Goal: Information Seeking & Learning: Compare options

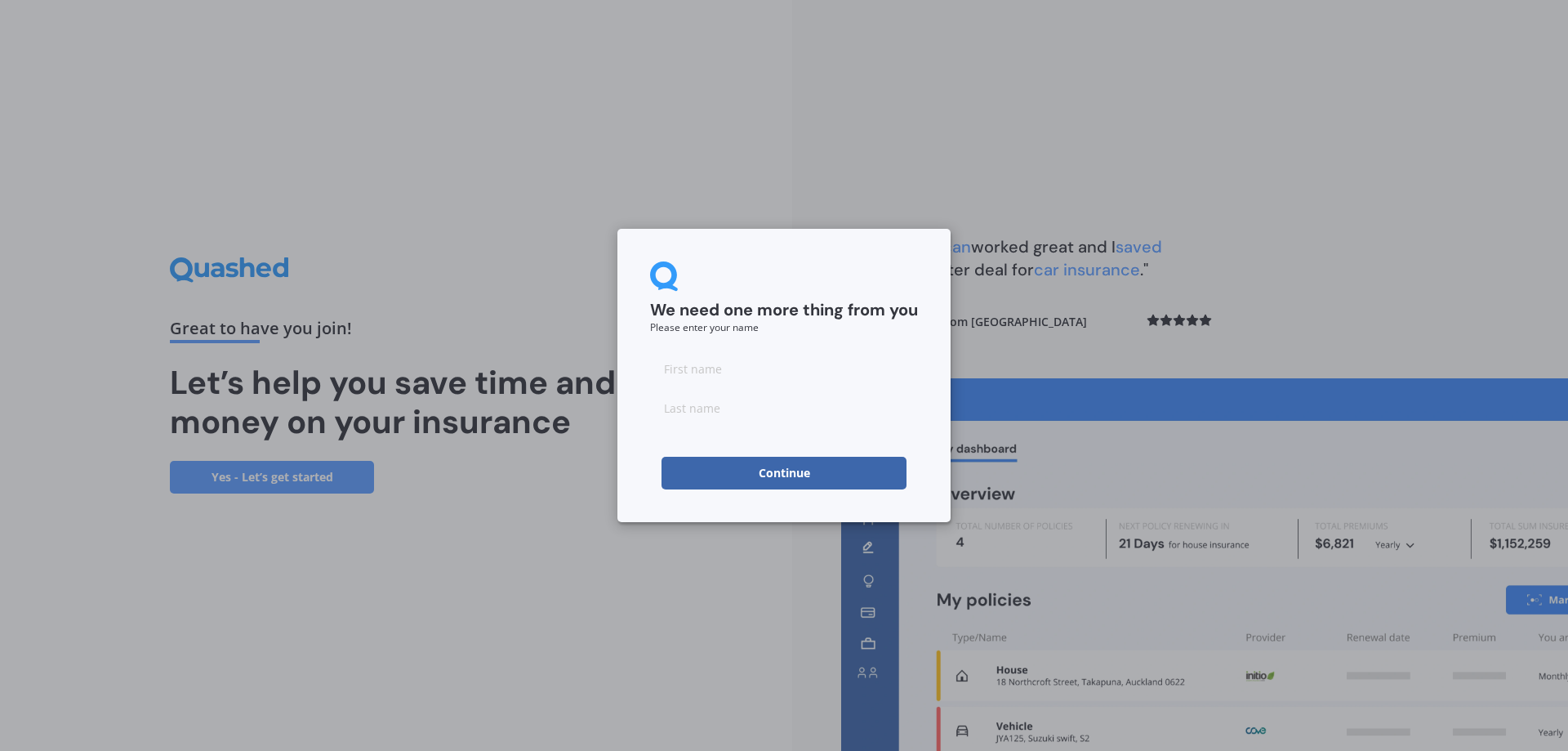
click at [725, 373] on input at bounding box center [784, 368] width 268 height 33
type input "Anna"
click at [732, 408] on input at bounding box center [784, 408] width 268 height 33
type input "Young"
click at [697, 480] on button "Continue" at bounding box center [784, 473] width 245 height 33
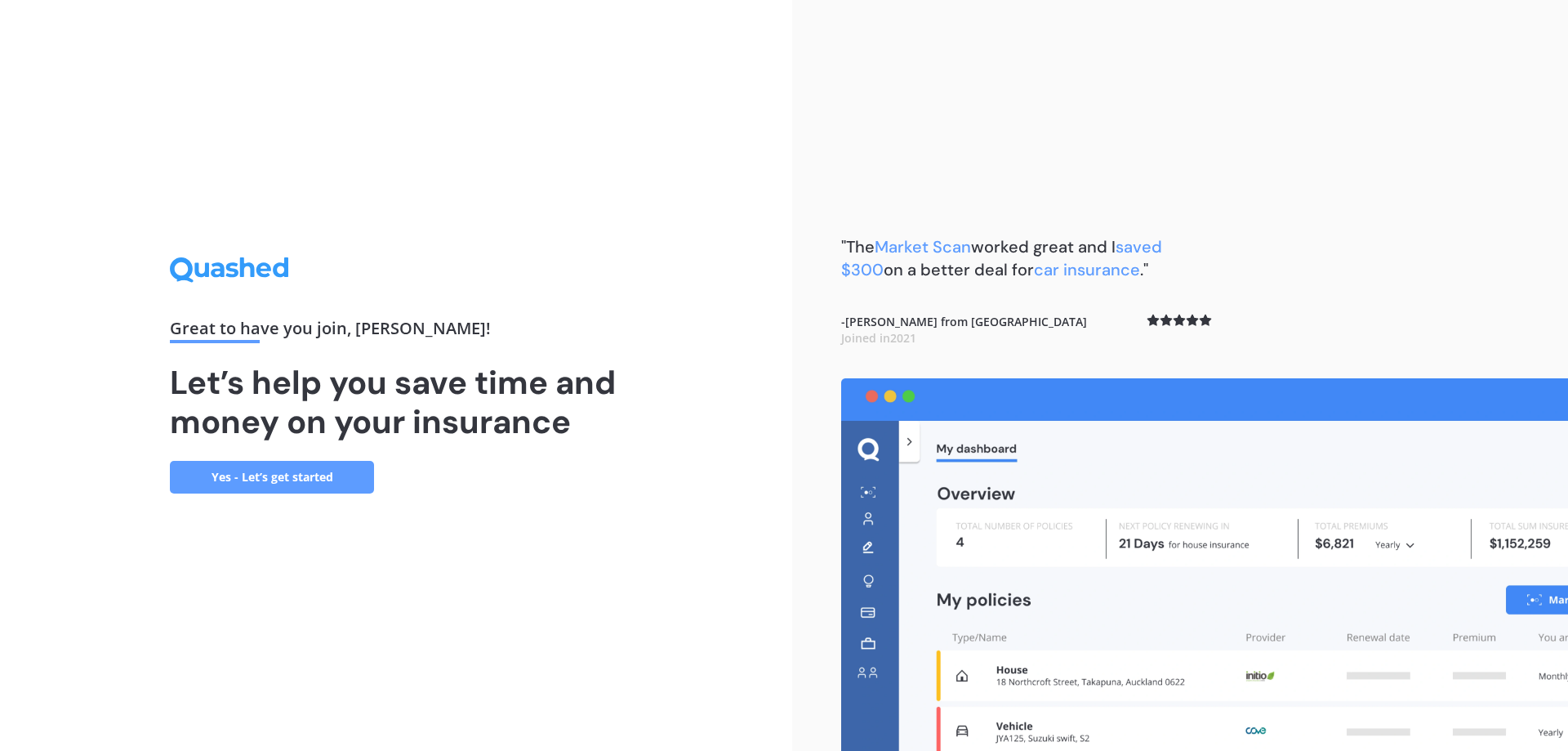
click at [243, 473] on link "Yes - Let’s get started" at bounding box center [272, 478] width 204 height 33
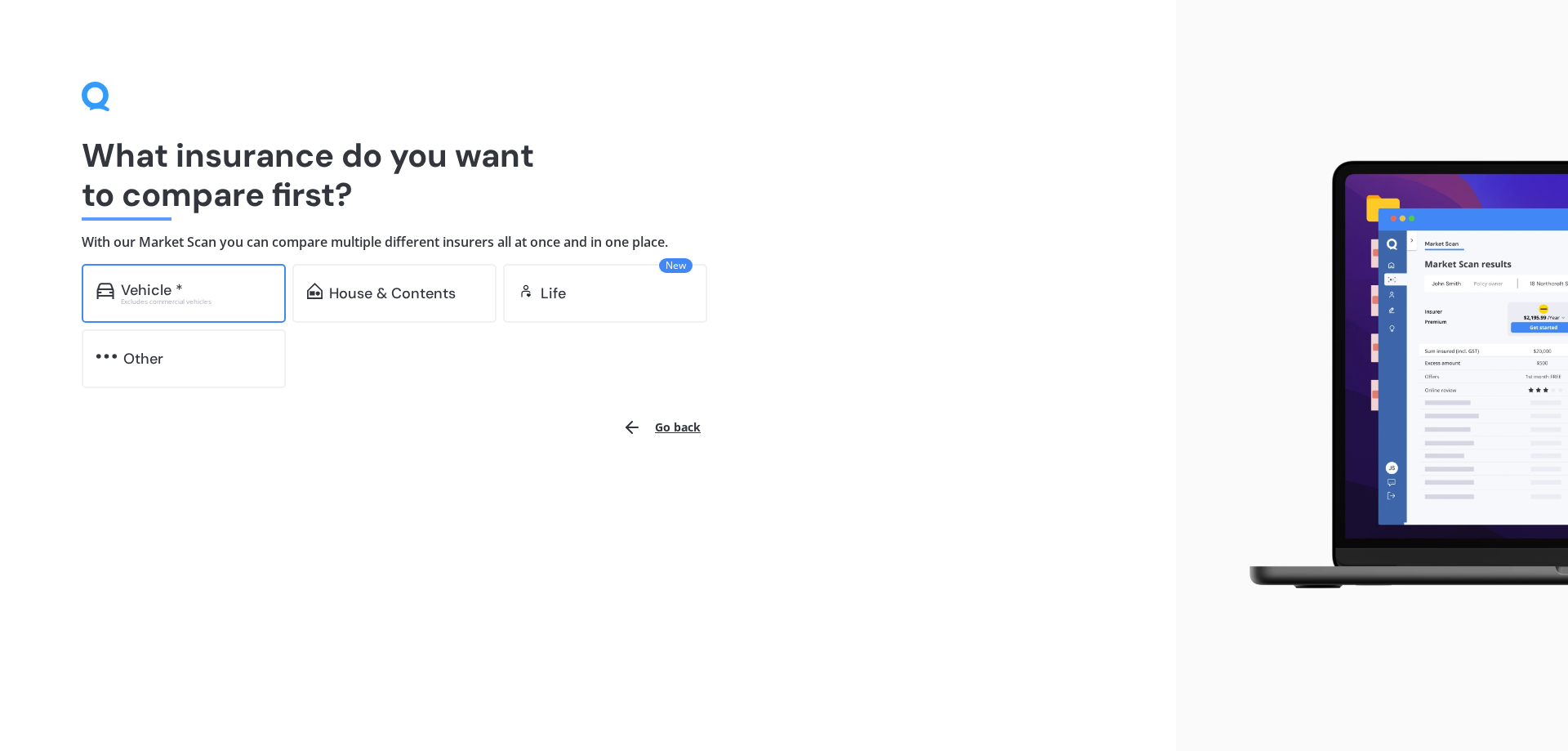
click at [220, 298] on div "Excludes commercial vehicles" at bounding box center [196, 302] width 150 height 7
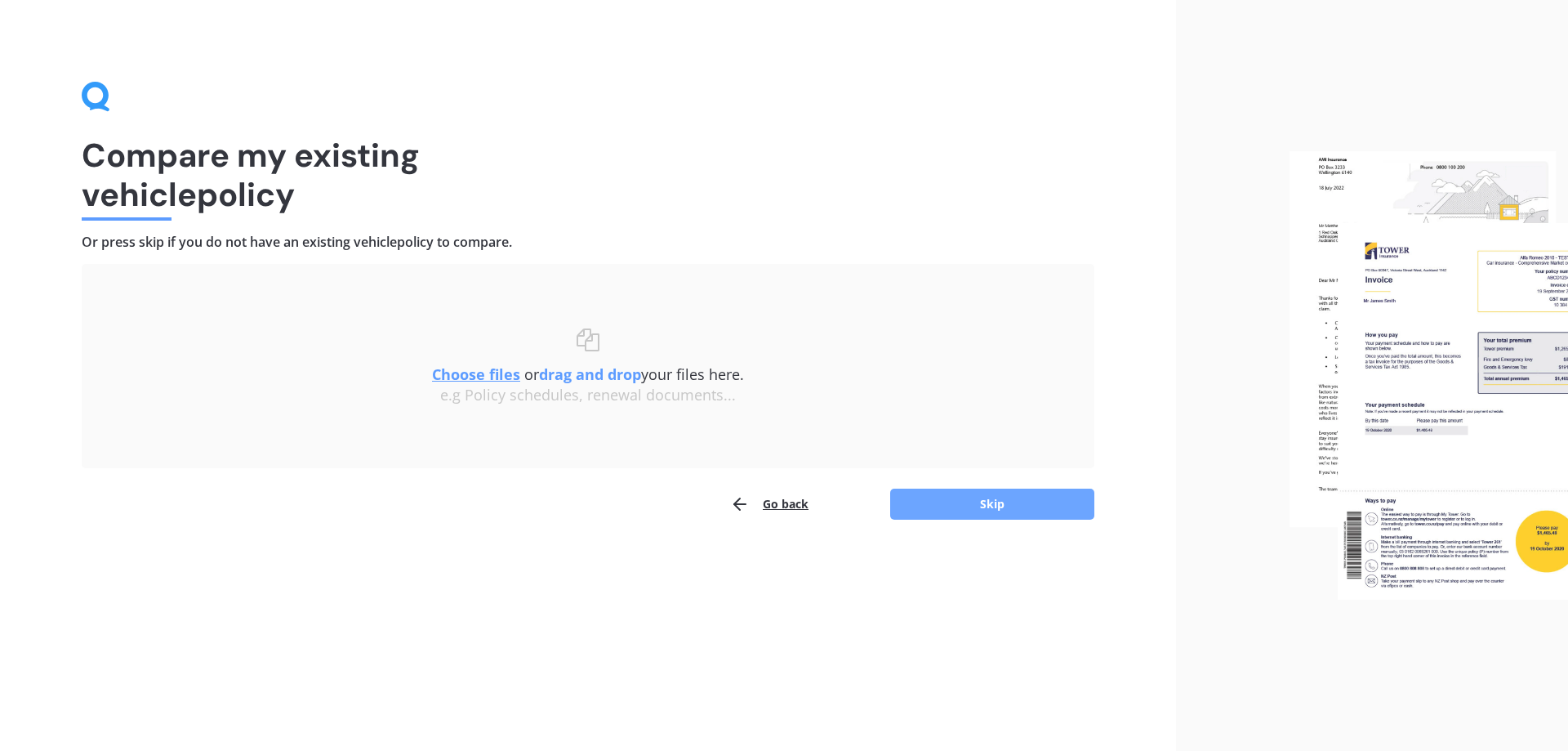
click at [983, 497] on button "Skip" at bounding box center [992, 504] width 204 height 31
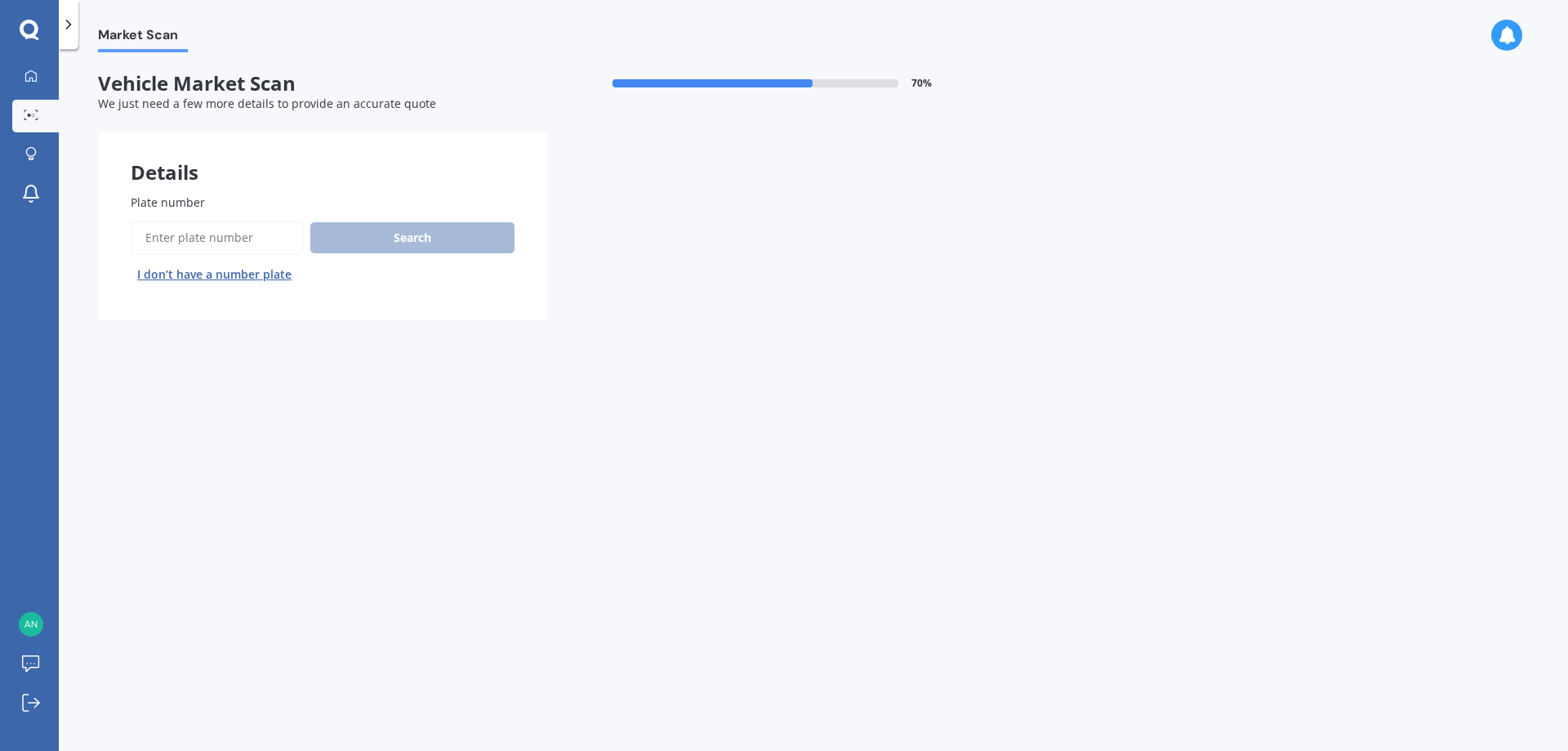
click at [173, 237] on input "Plate number" at bounding box center [217, 238] width 173 height 35
type input "JTU788"
click at [409, 250] on button "Search" at bounding box center [412, 238] width 204 height 31
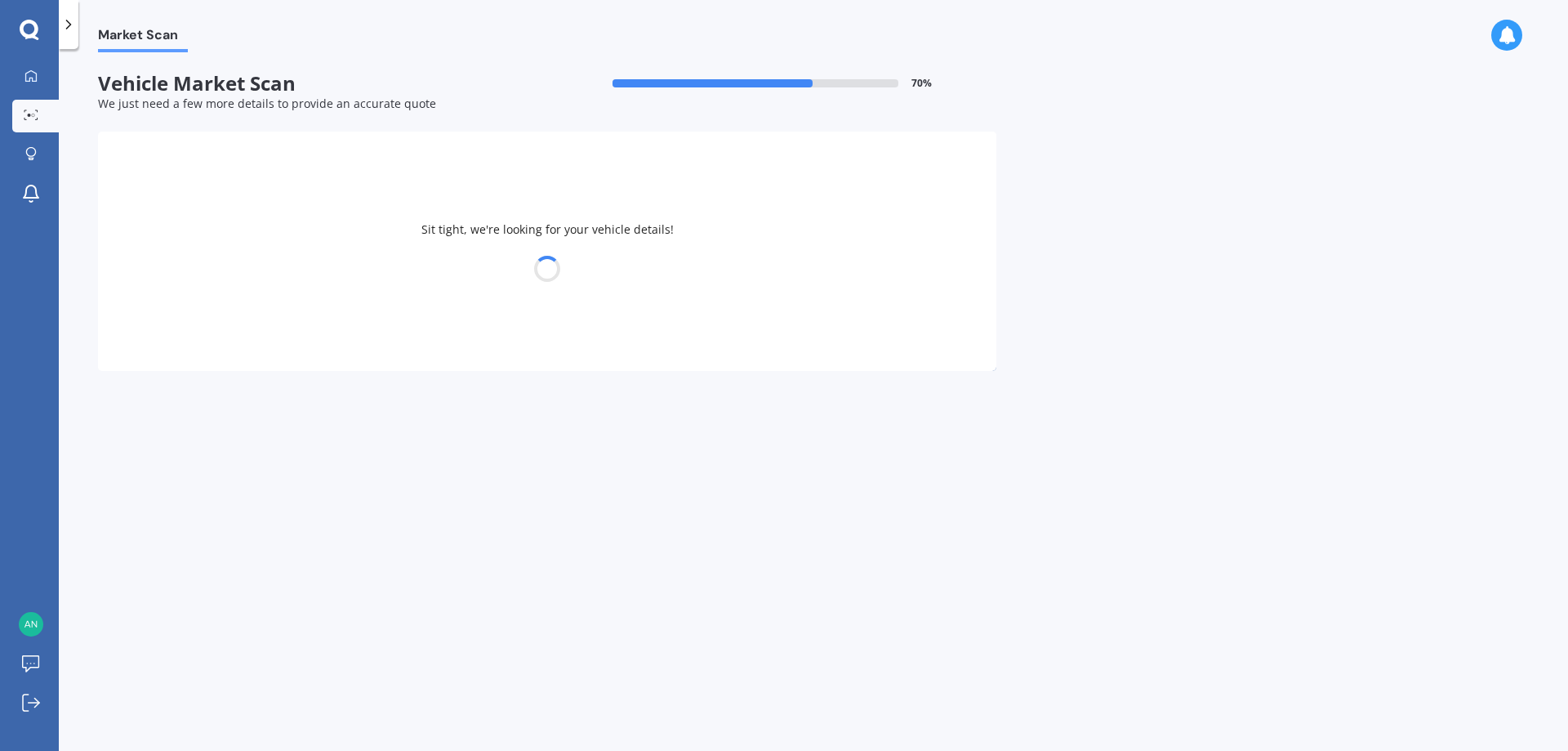
select select "TOYOTA"
select select "VANGUARD"
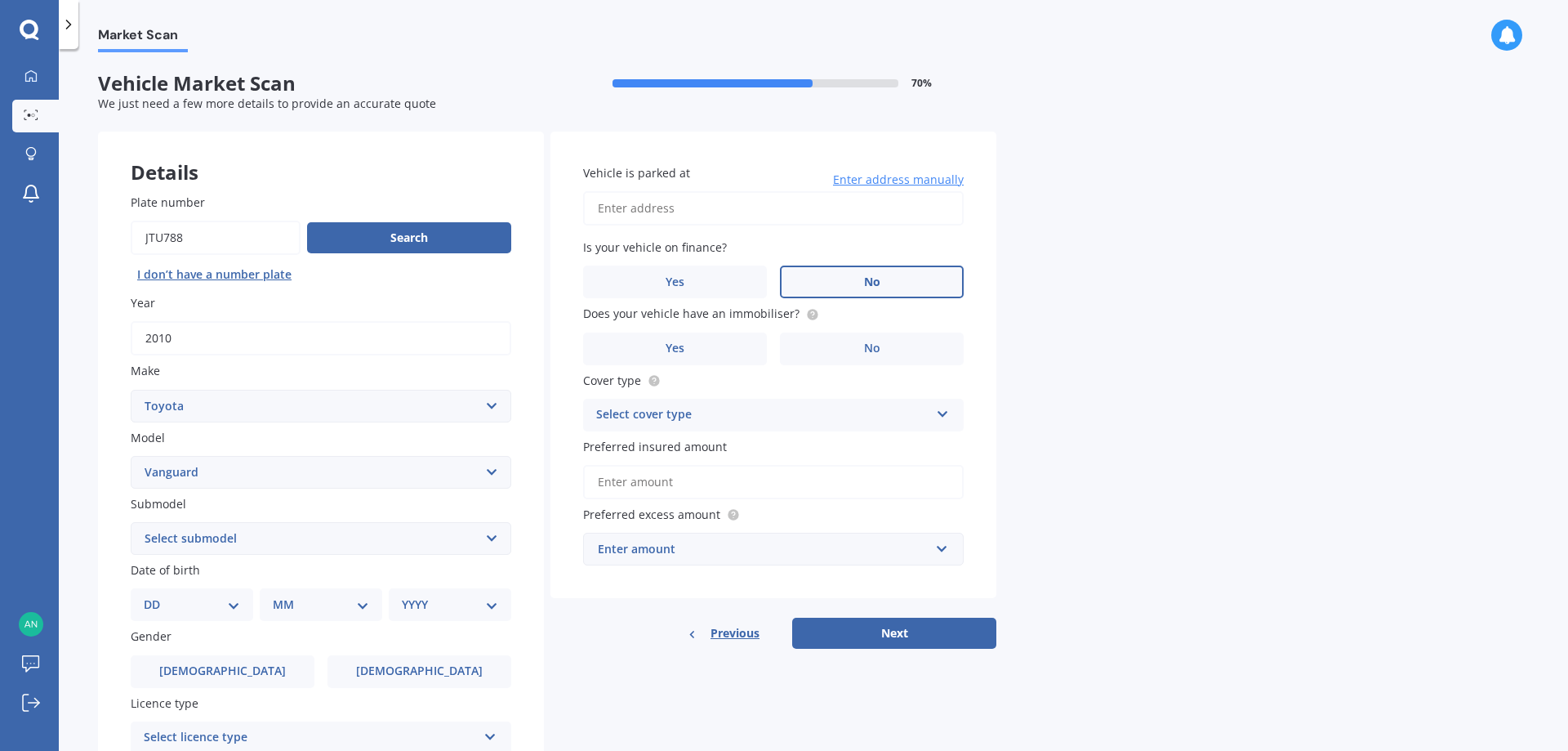
click at [893, 287] on label "No" at bounding box center [872, 282] width 184 height 33
click at [0, 0] on input "No" at bounding box center [0, 0] width 0 height 0
click at [880, 350] on label "No" at bounding box center [872, 349] width 184 height 33
click at [0, 0] on input "No" at bounding box center [0, 0] width 0 height 0
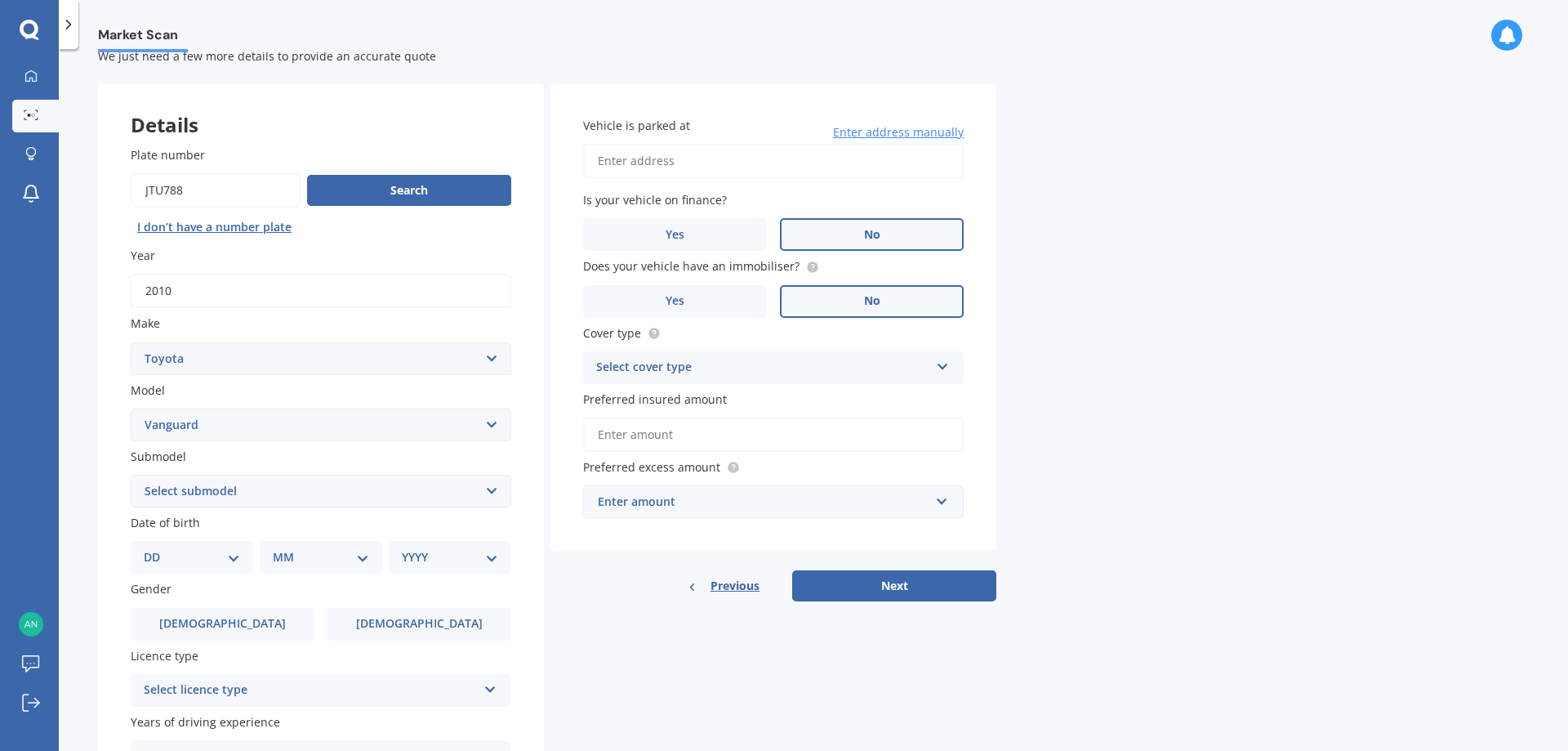
scroll to position [129, 0]
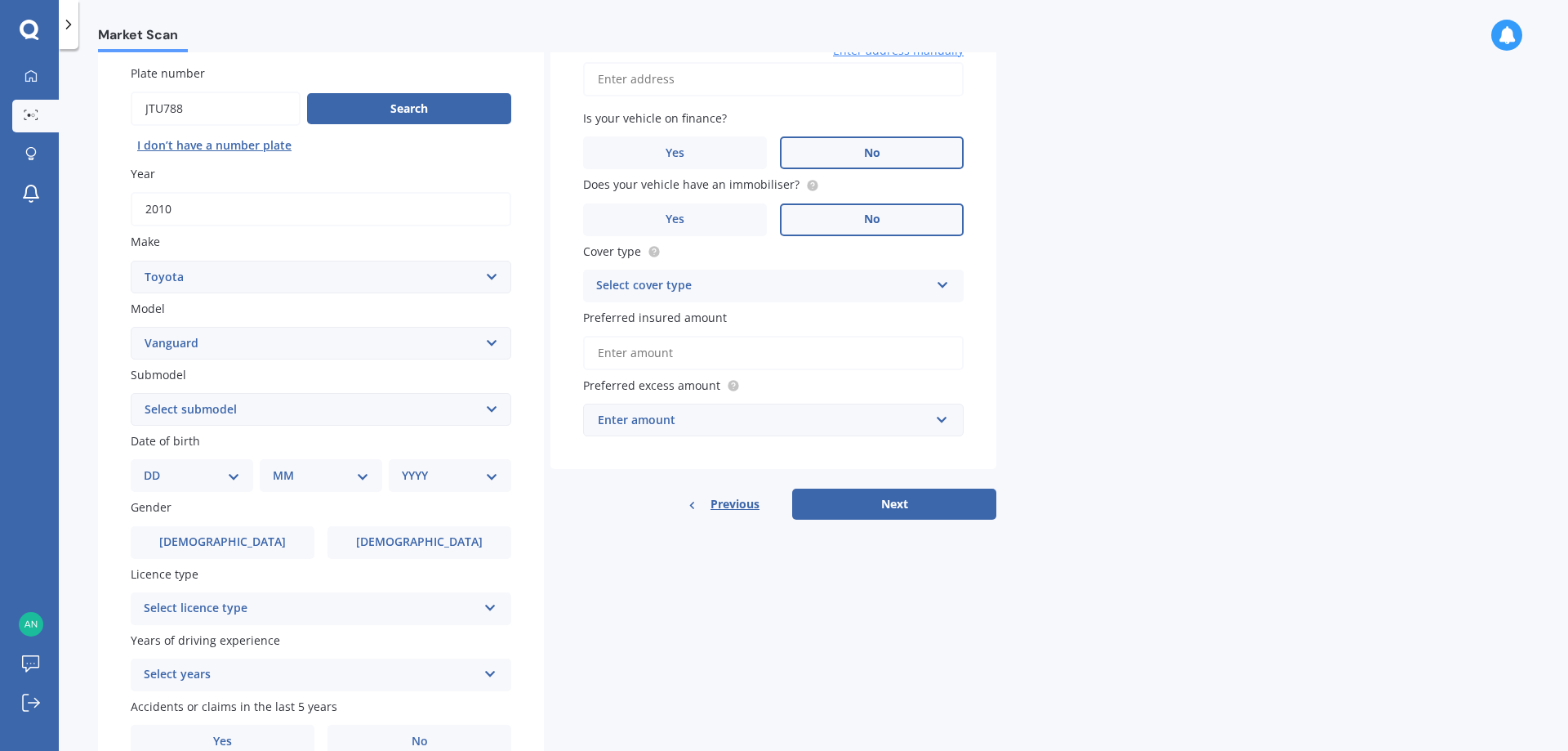
click at [490, 411] on select "Select submodel Petrol petrol 4WD" at bounding box center [320, 410] width 381 height 33
select select "PETROL"
click at [130, 393] on select "Select submodel Petrol petrol 4WD" at bounding box center [320, 410] width 381 height 33
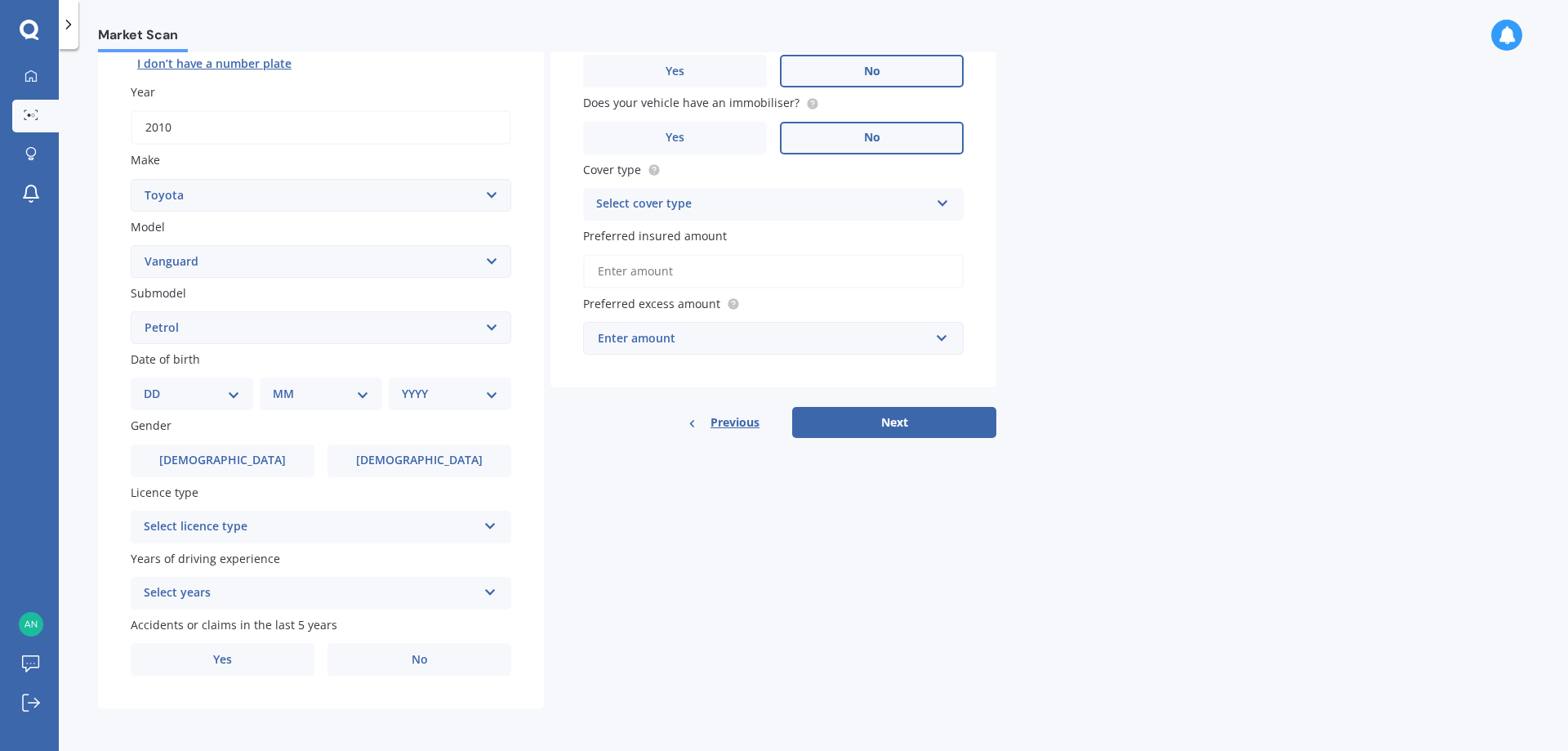
click at [230, 395] on select "DD 01 02 03 04 05 06 07 08 09 10 11 12 13 14 15 16 17 18 19 20 21 22 23 24 25 2…" at bounding box center [192, 394] width 97 height 18
select select "27"
click at [157, 385] on select "DD 01 02 03 04 05 06 07 08 09 10 11 12 13 14 15 16 17 18 19 20 21 22 23 24 25 2…" at bounding box center [192, 394] width 97 height 18
click at [349, 398] on select "MM 01 02 03 04 05 06 07 08 09 10 11 12" at bounding box center [324, 394] width 90 height 18
select select "09"
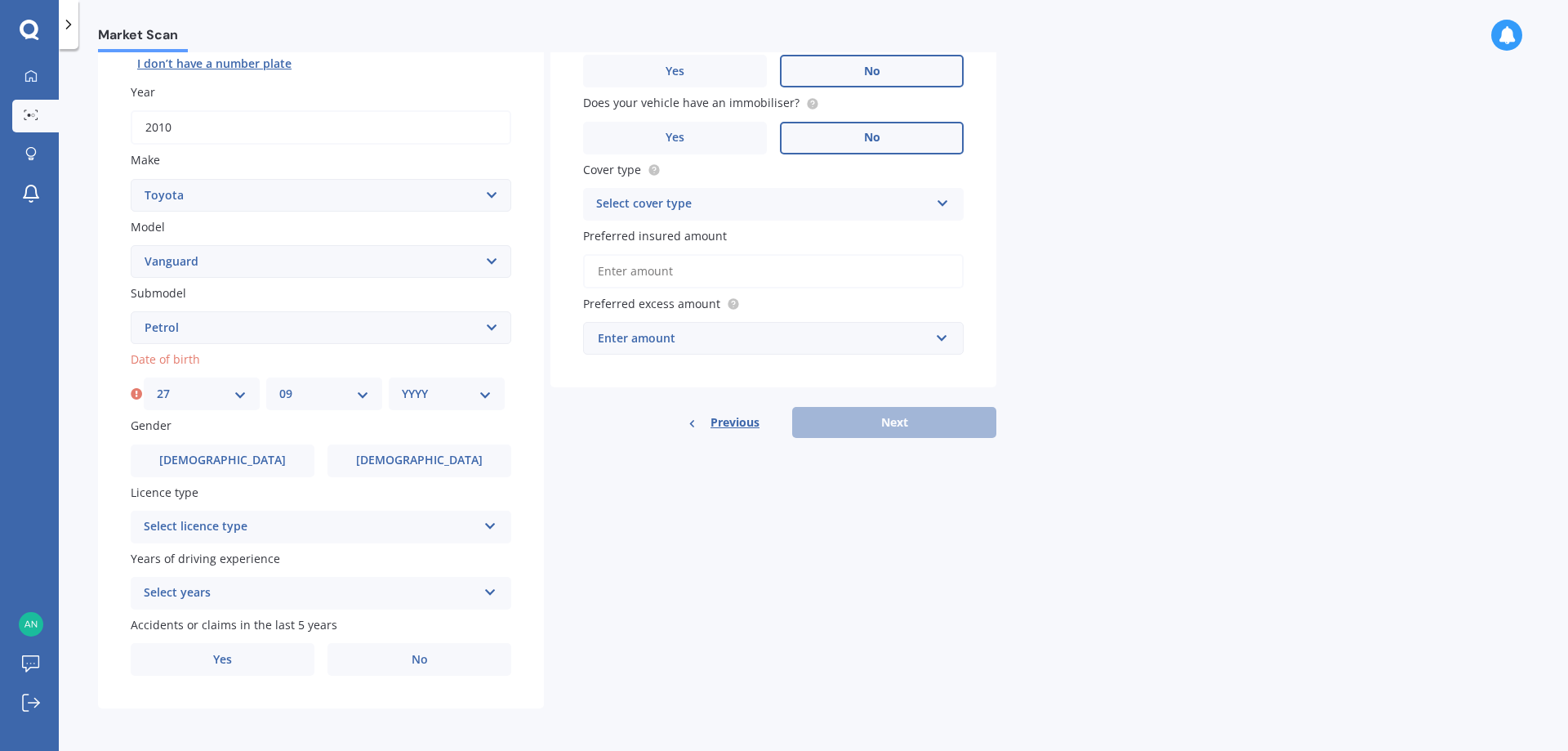
click at [279, 385] on select "MM 01 02 03 04 05 06 07 08 09 10 11 12" at bounding box center [324, 394] width 90 height 18
click at [486, 388] on select "YYYY 2025 2024 2023 2022 2021 2020 2019 2018 2017 2016 2015 2014 2013 2012 2011…" at bounding box center [447, 394] width 90 height 18
select select "1976"
click at [402, 385] on select "YYYY 2025 2024 2023 2022 2021 2020 2019 2018 2017 2016 2015 2014 2013 2012 2011…" at bounding box center [447, 394] width 90 height 18
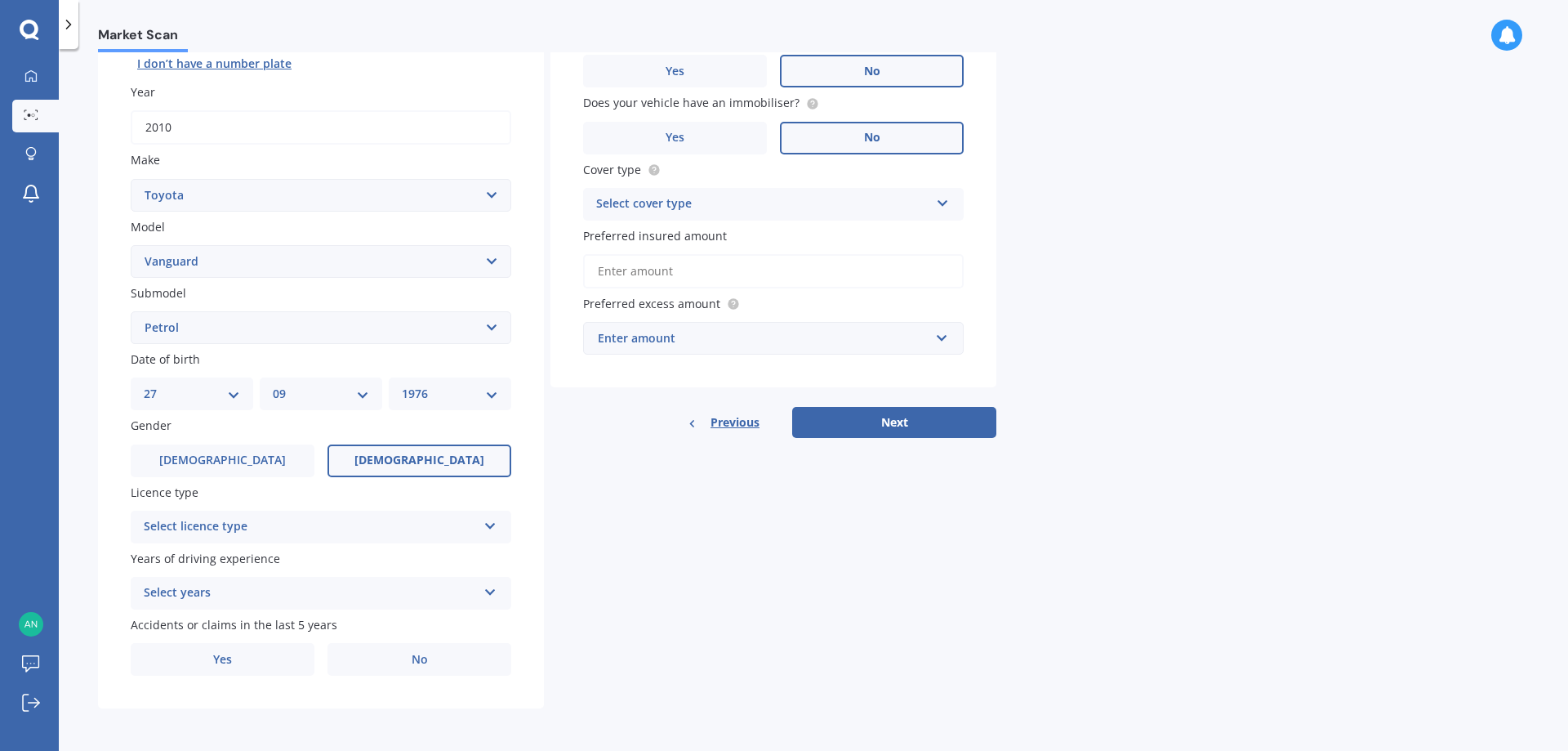
click at [476, 453] on label "Female" at bounding box center [419, 461] width 184 height 33
click at [0, 0] on input "Female" at bounding box center [0, 0] width 0 height 0
click at [492, 520] on icon at bounding box center [490, 523] width 14 height 12
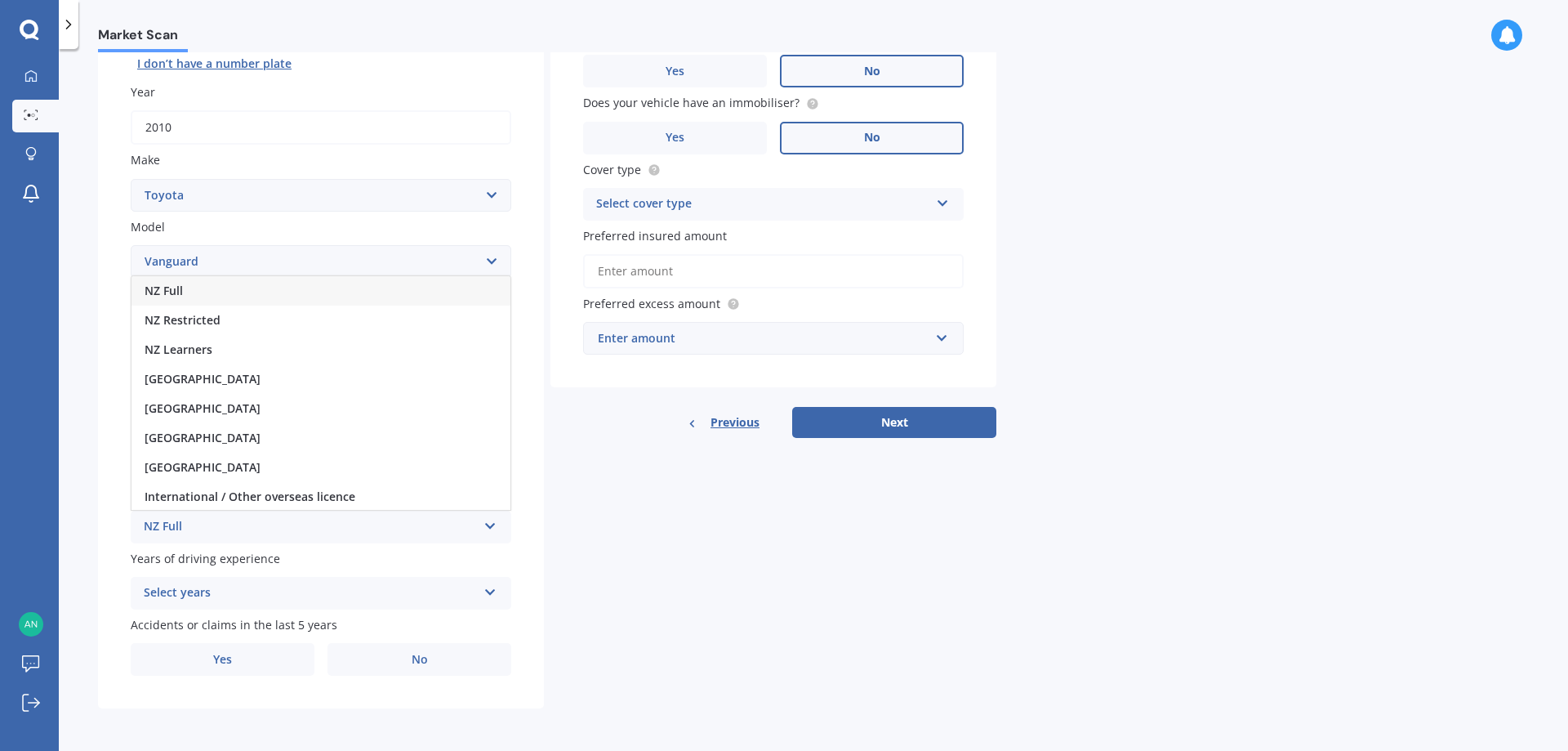
click at [208, 291] on div "NZ Full" at bounding box center [320, 291] width 379 height 30
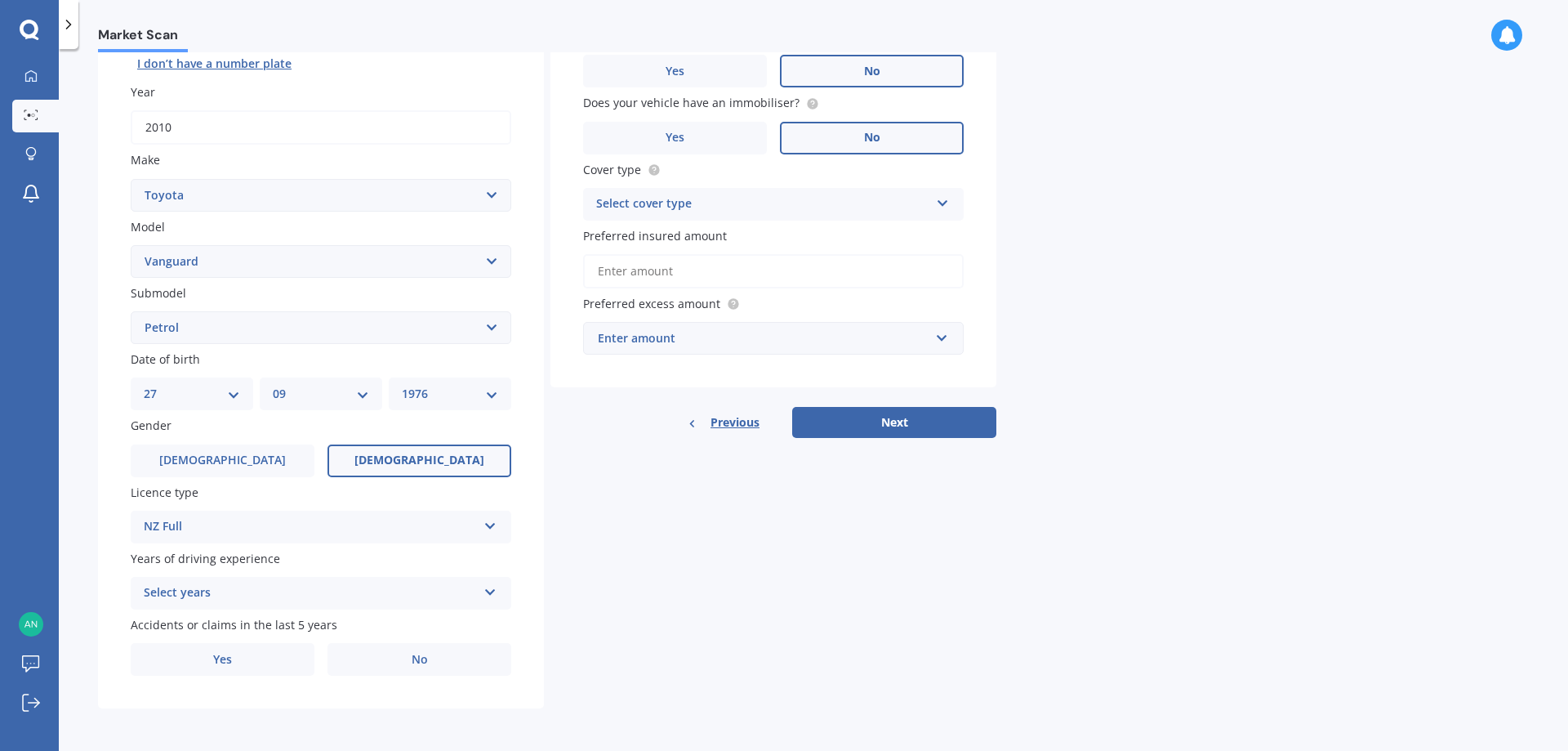
click at [488, 587] on icon at bounding box center [490, 589] width 14 height 12
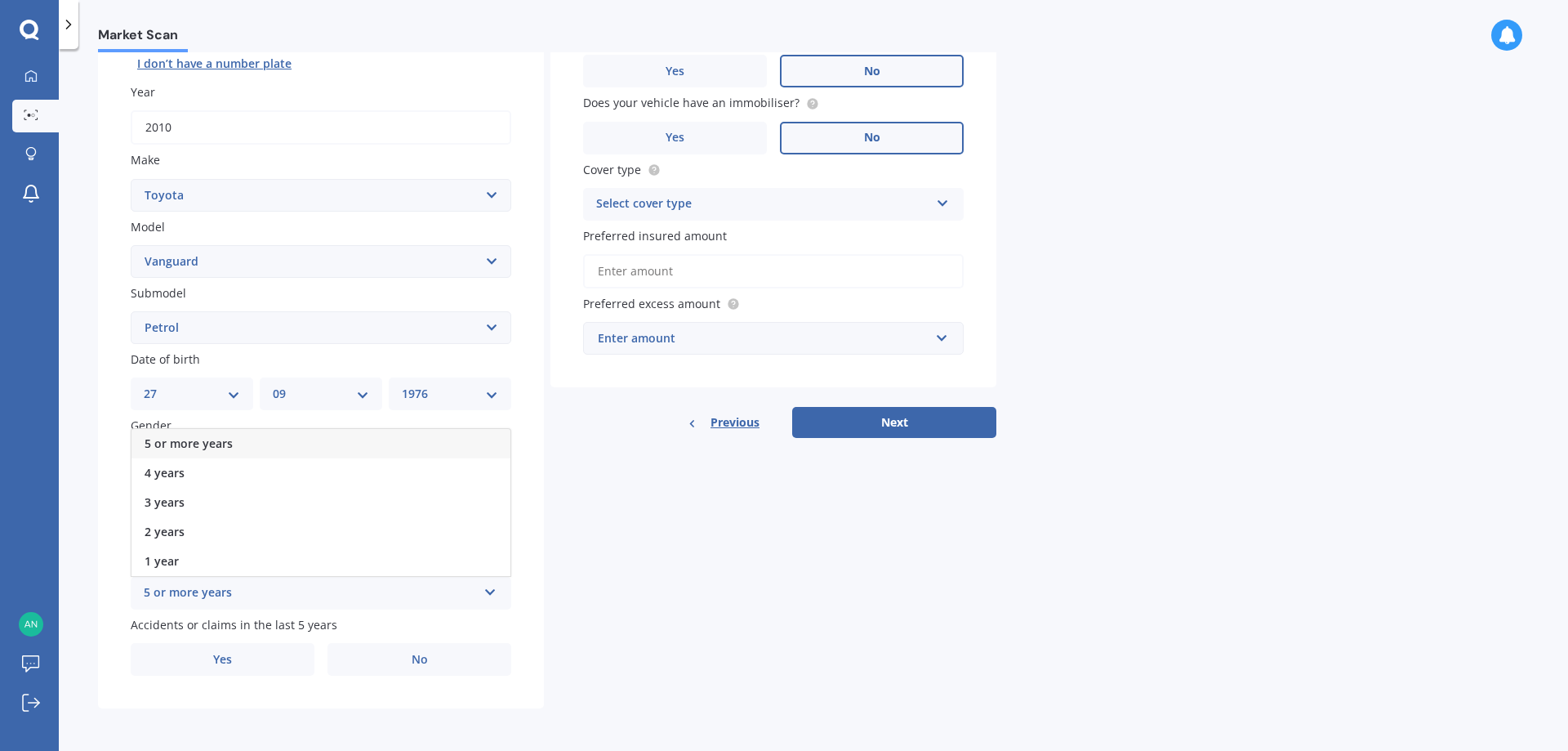
click at [278, 437] on div "5 or more years" at bounding box center [320, 444] width 379 height 30
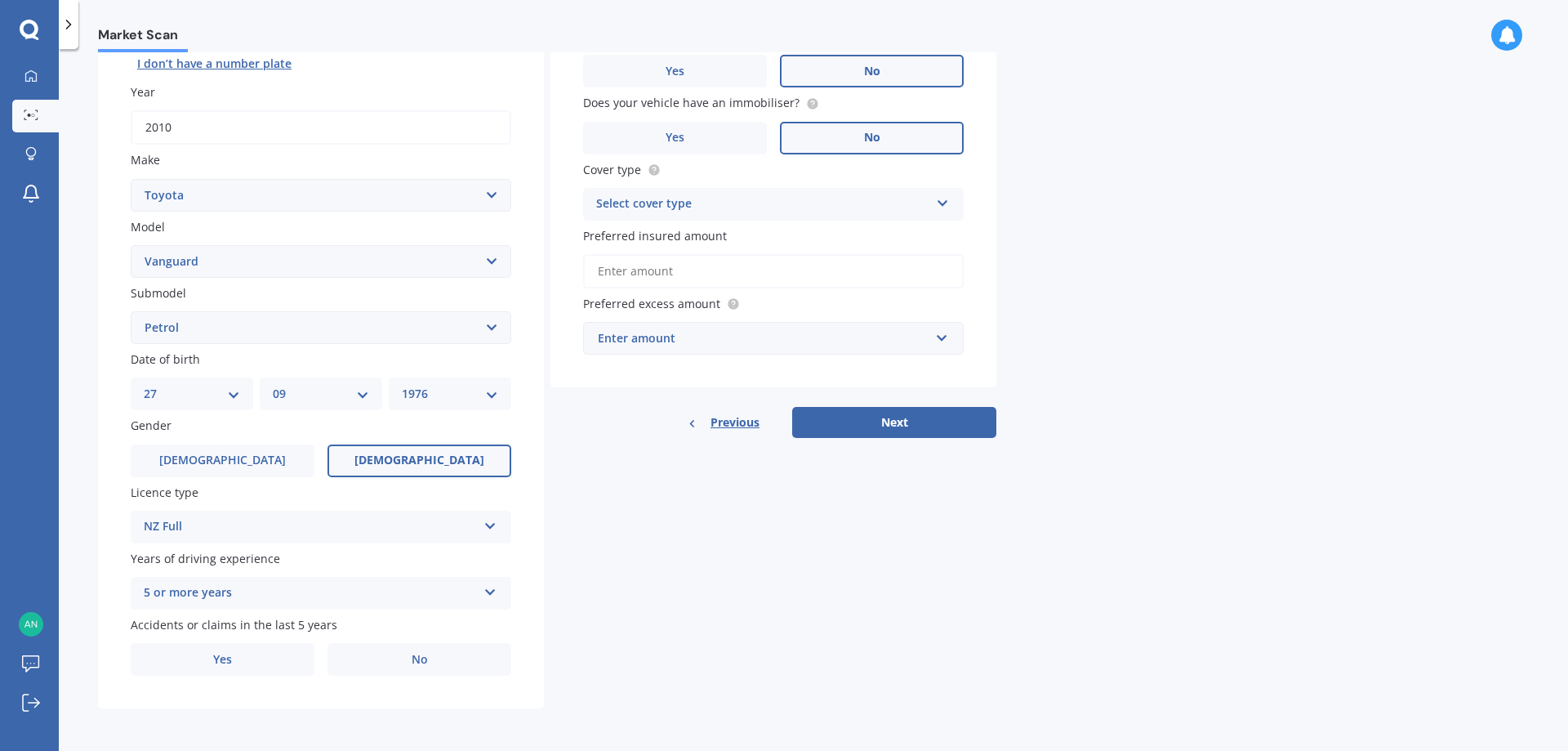
click at [656, 597] on div "Details Plate number Search I don’t have a number plate Year 2010 Make Select m…" at bounding box center [547, 315] width 898 height 788
click at [211, 661] on label "Yes" at bounding box center [222, 659] width 184 height 33
click at [0, 0] on input "Yes" at bounding box center [0, 0] width 0 height 0
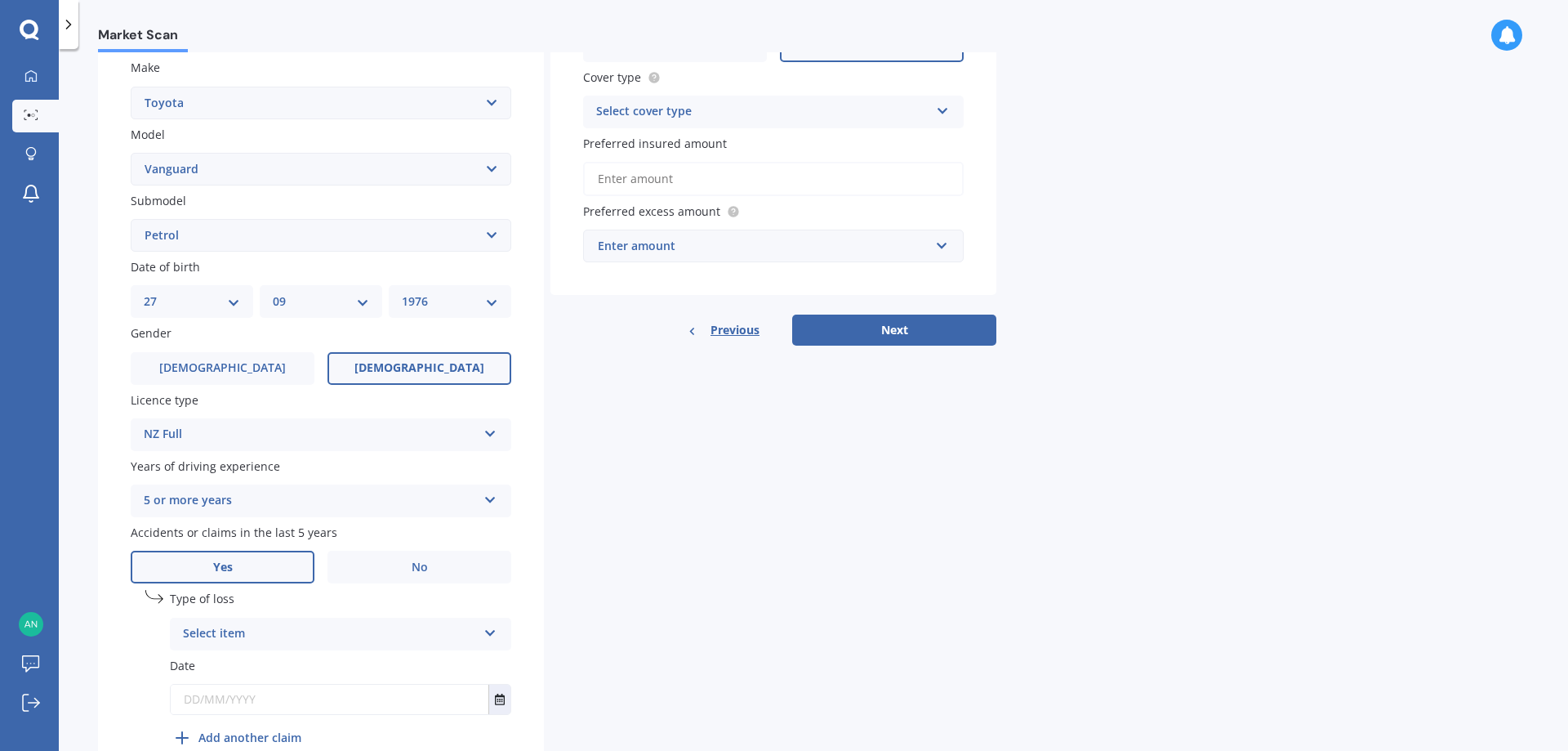
scroll to position [388, 0]
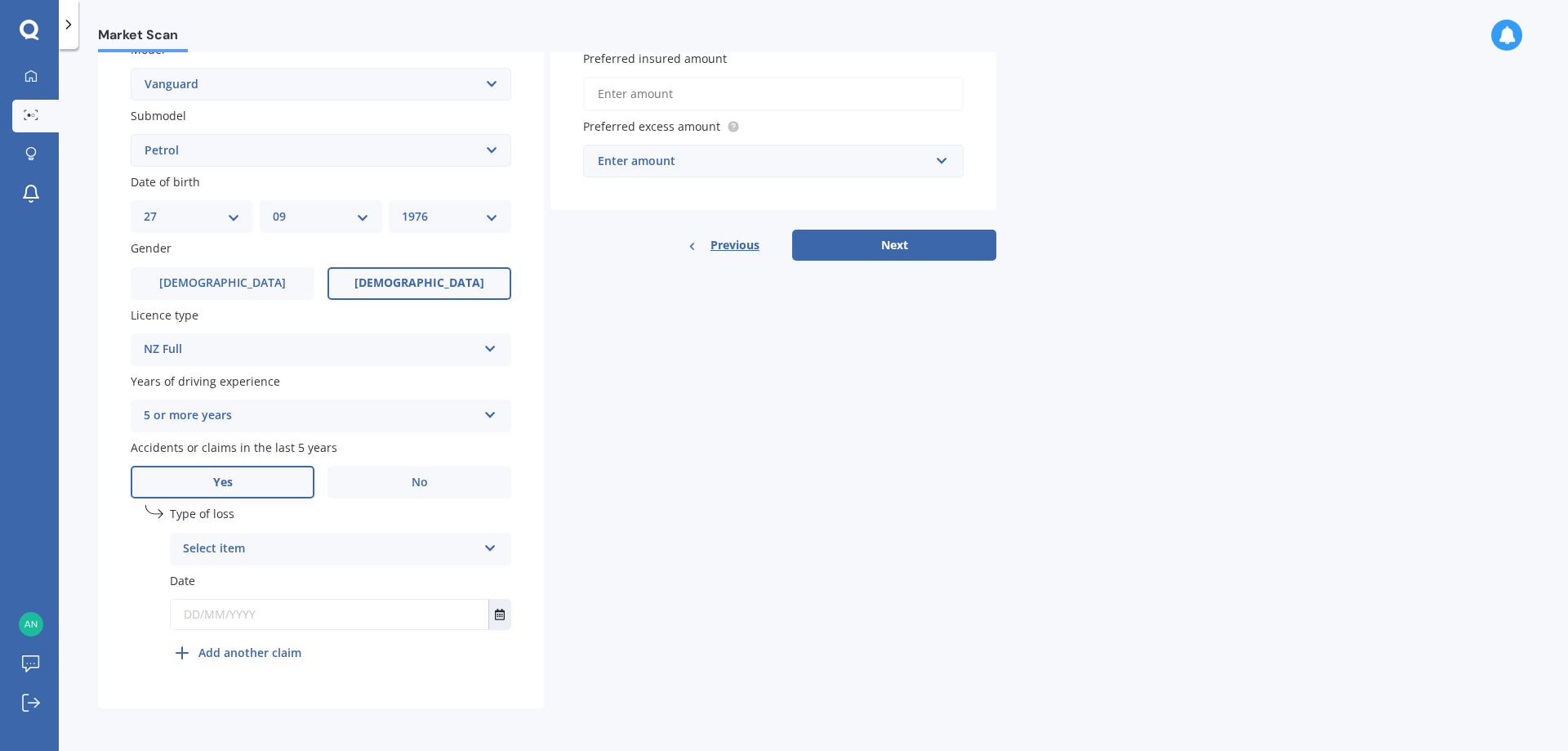
click at [487, 546] on icon at bounding box center [490, 545] width 14 height 12
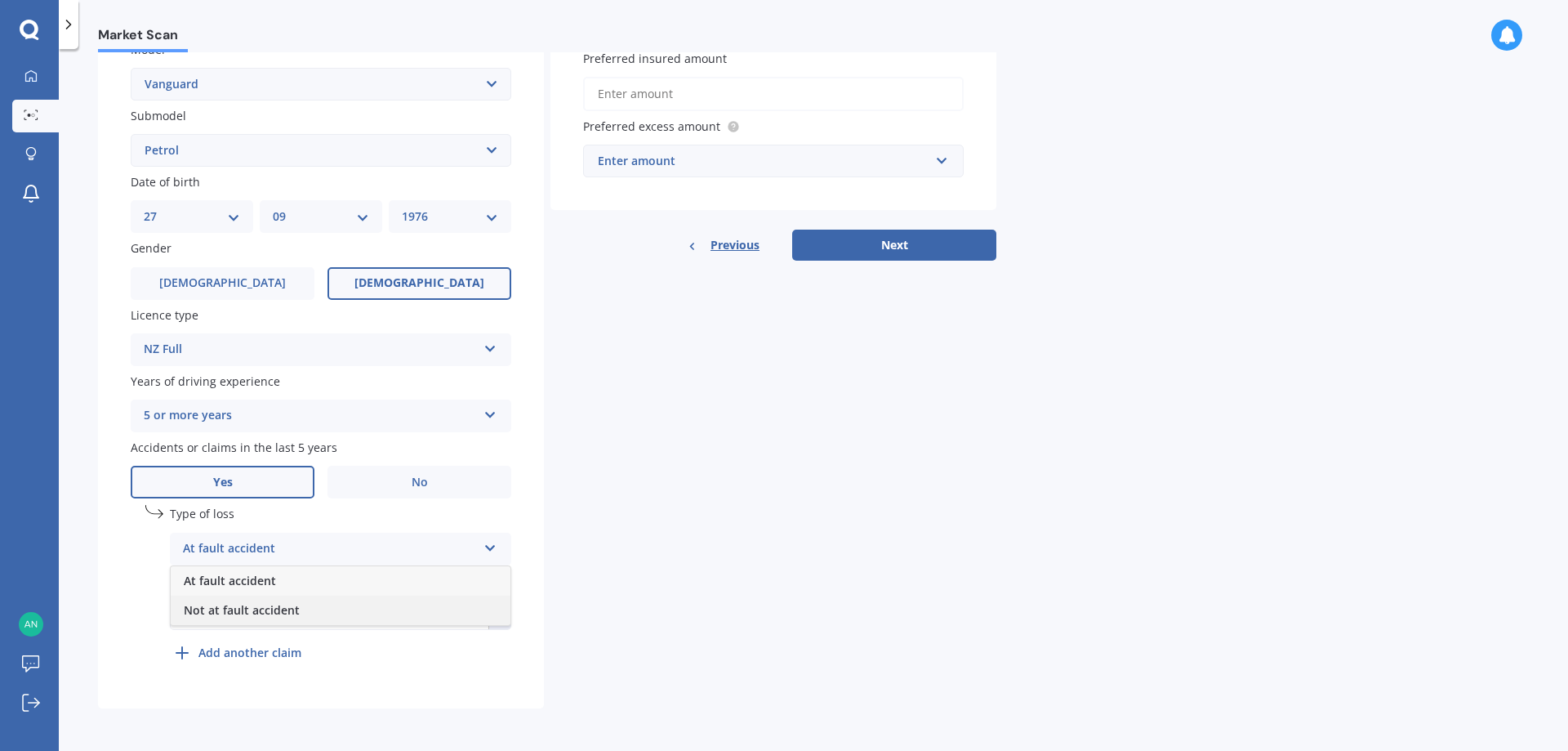
click at [301, 615] on div "Not at fault accident" at bounding box center [340, 611] width 339 height 30
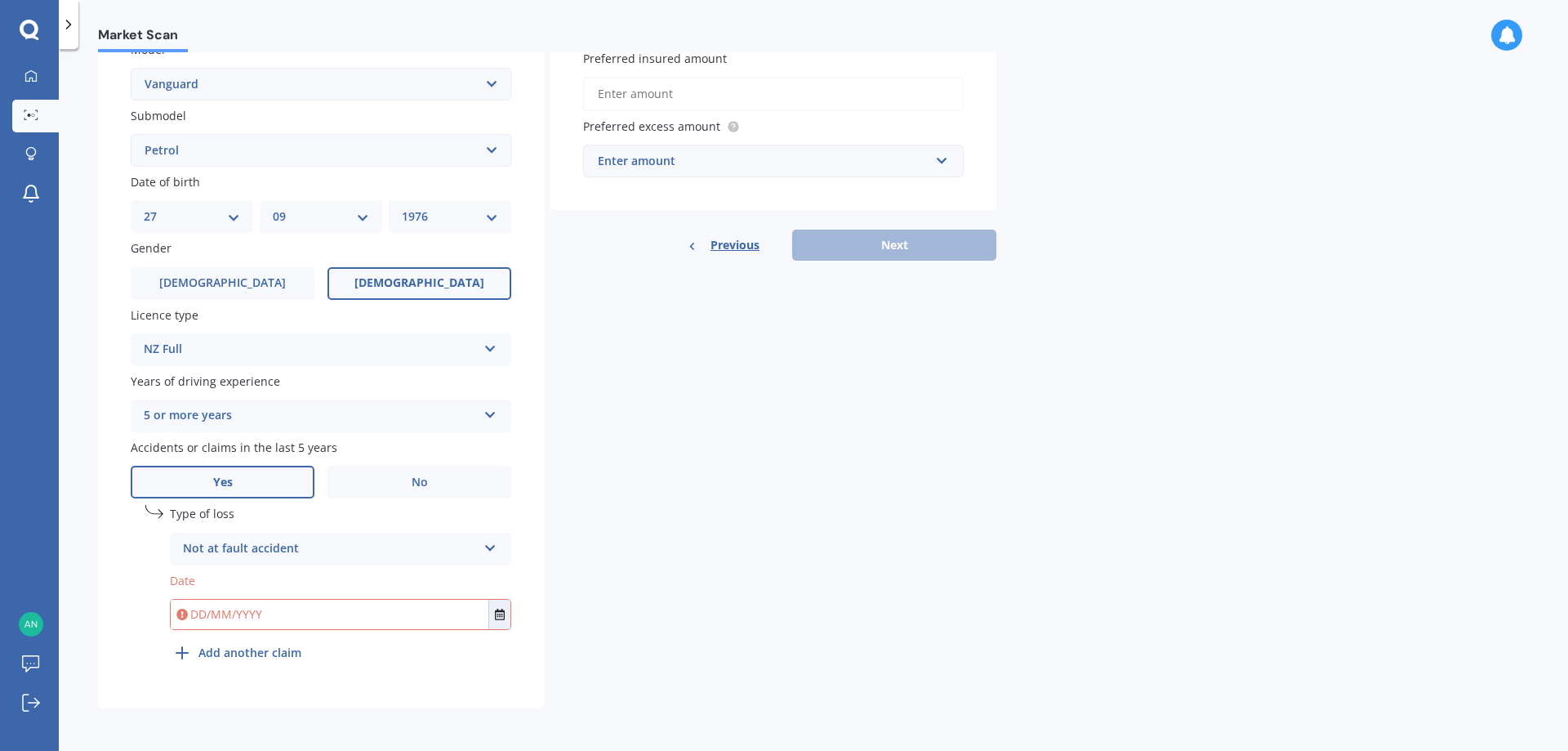
click at [301, 615] on input "text" at bounding box center [329, 615] width 318 height 30
type input "20/08/2023"
click at [710, 568] on div "Details Plate number Search I don’t have a number plate Year 2010 Make Select m…" at bounding box center [547, 226] width 898 height 965
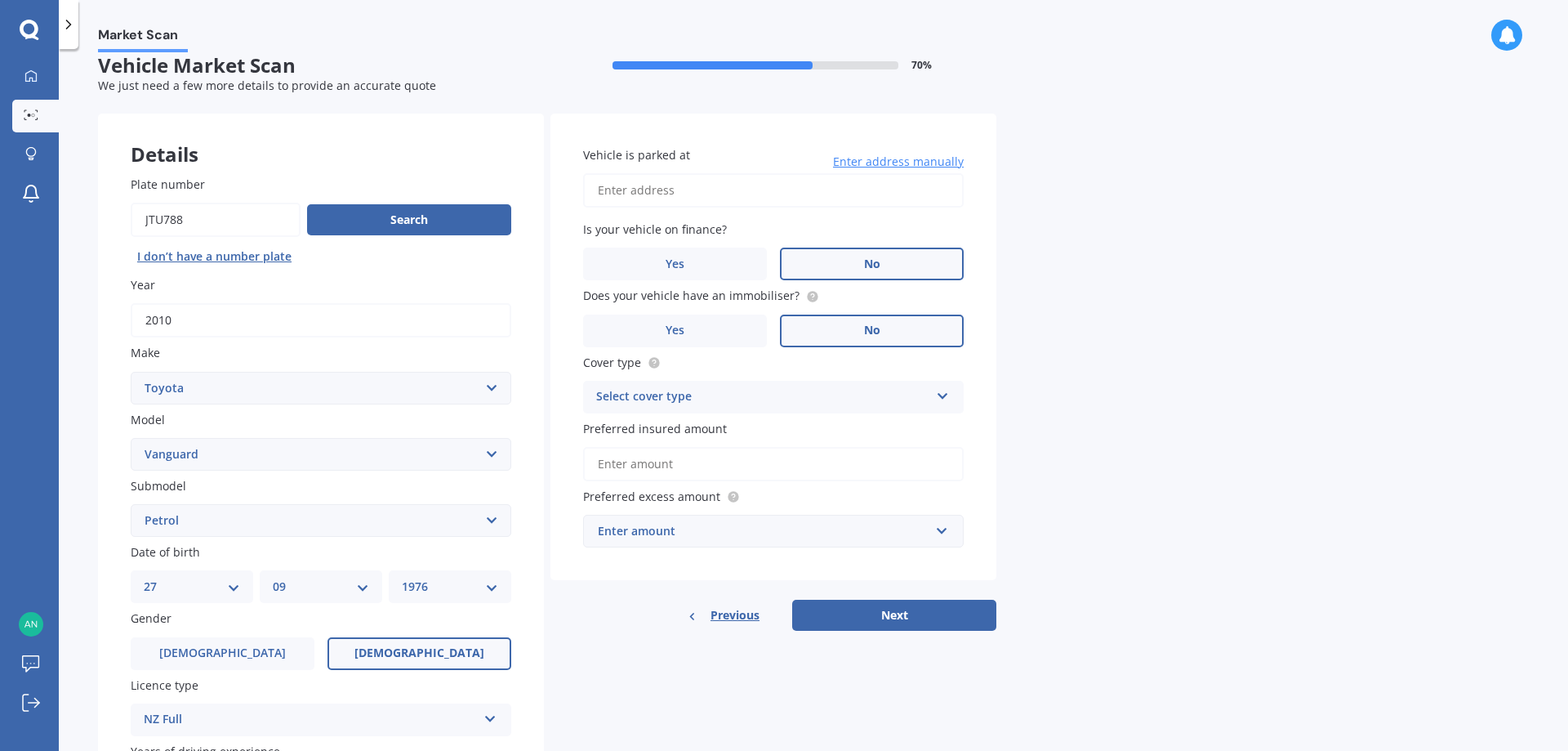
scroll to position [0, 0]
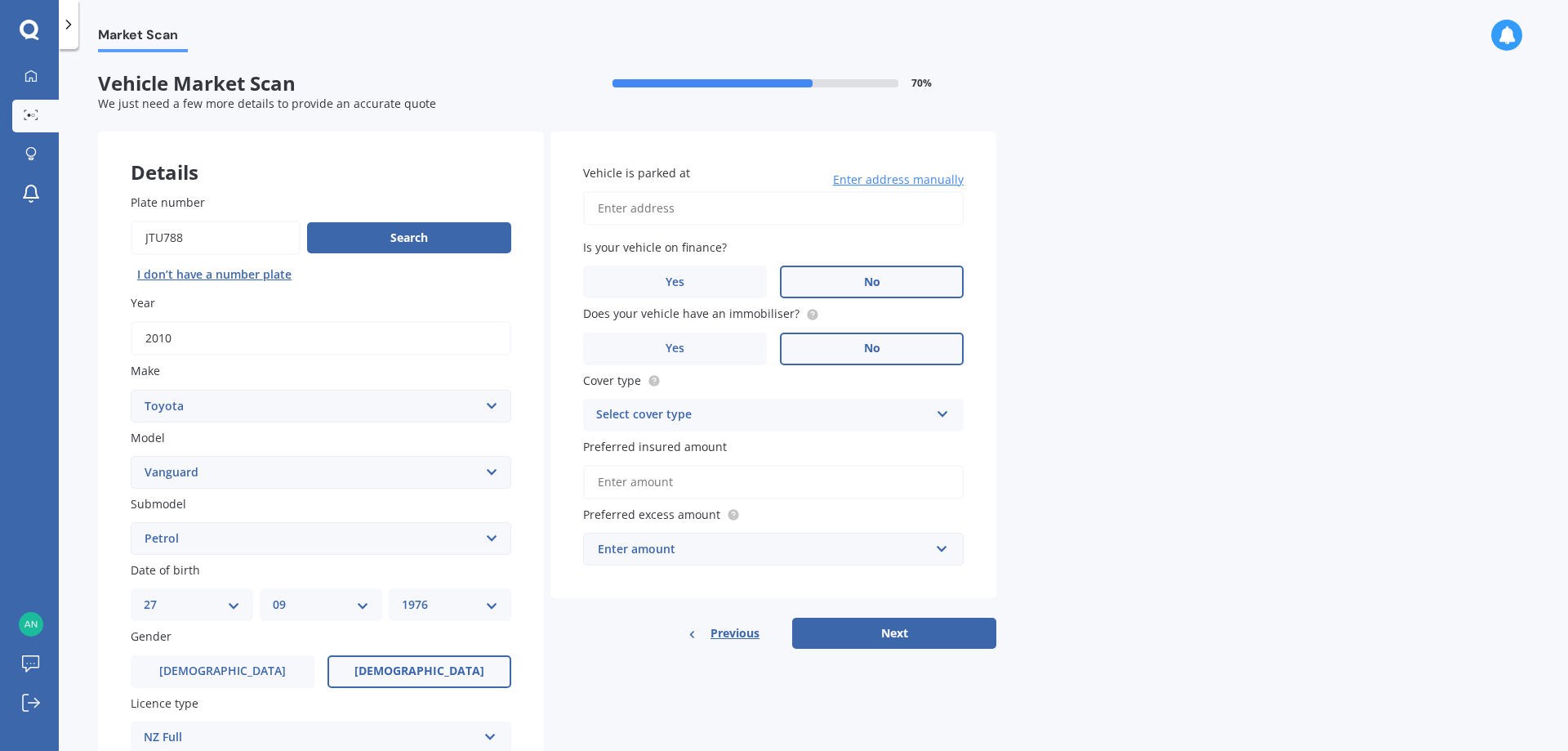
click at [696, 201] on input "Vehicle is parked at" at bounding box center [773, 208] width 381 height 35
type input "91 Oriel Avenue TawaWellington, Wellington 5028"
click at [936, 411] on icon at bounding box center [942, 411] width 14 height 12
click at [687, 441] on div "Comprehensive" at bounding box center [773, 447] width 379 height 30
click at [643, 487] on input "Preferred insured amount" at bounding box center [773, 482] width 381 height 35
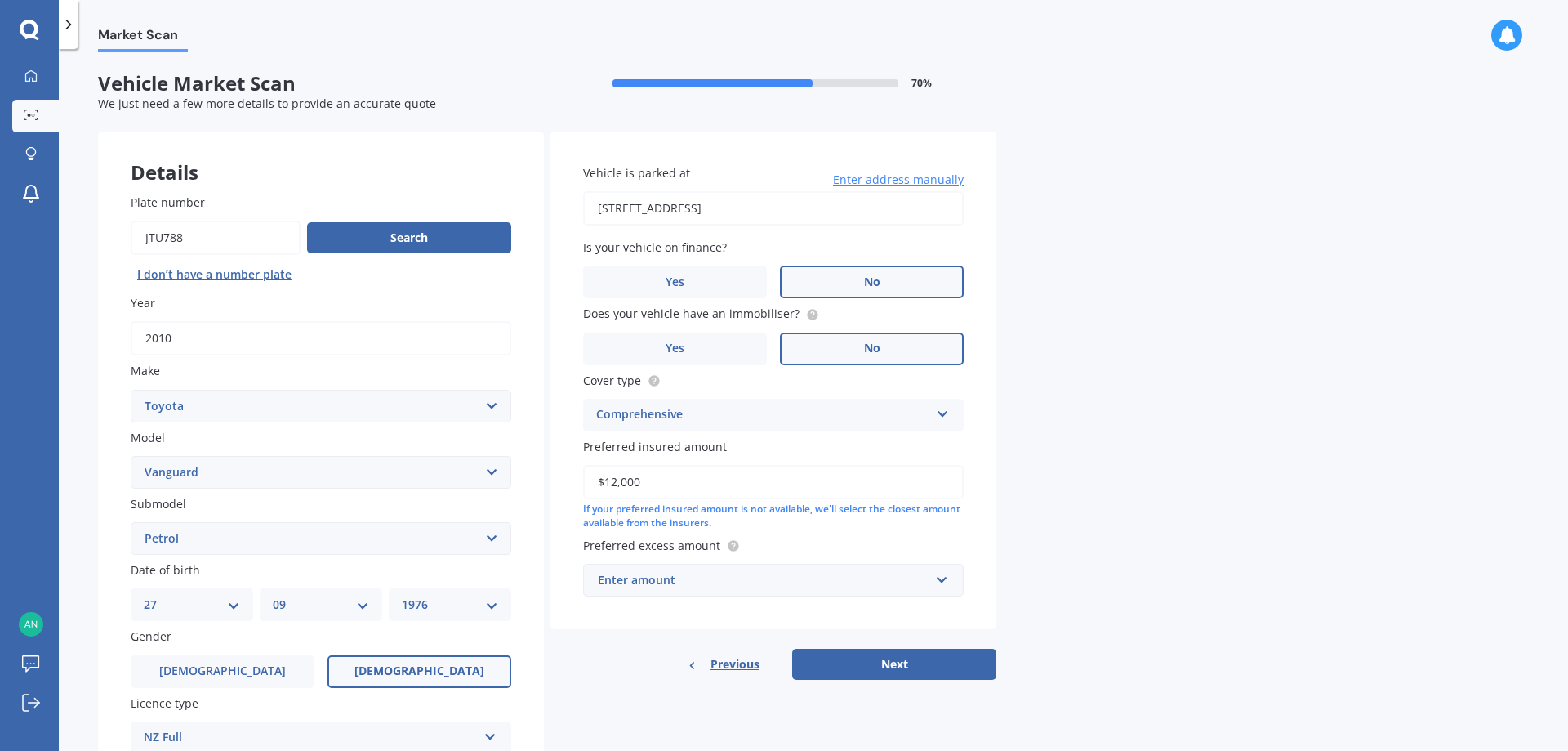
type input "$12,000"
click at [1006, 512] on div "Market Scan Vehicle Market Scan 70 % We just need a few more details to provide…" at bounding box center [813, 403] width 1509 height 702
click at [933, 582] on input "text" at bounding box center [767, 580] width 366 height 31
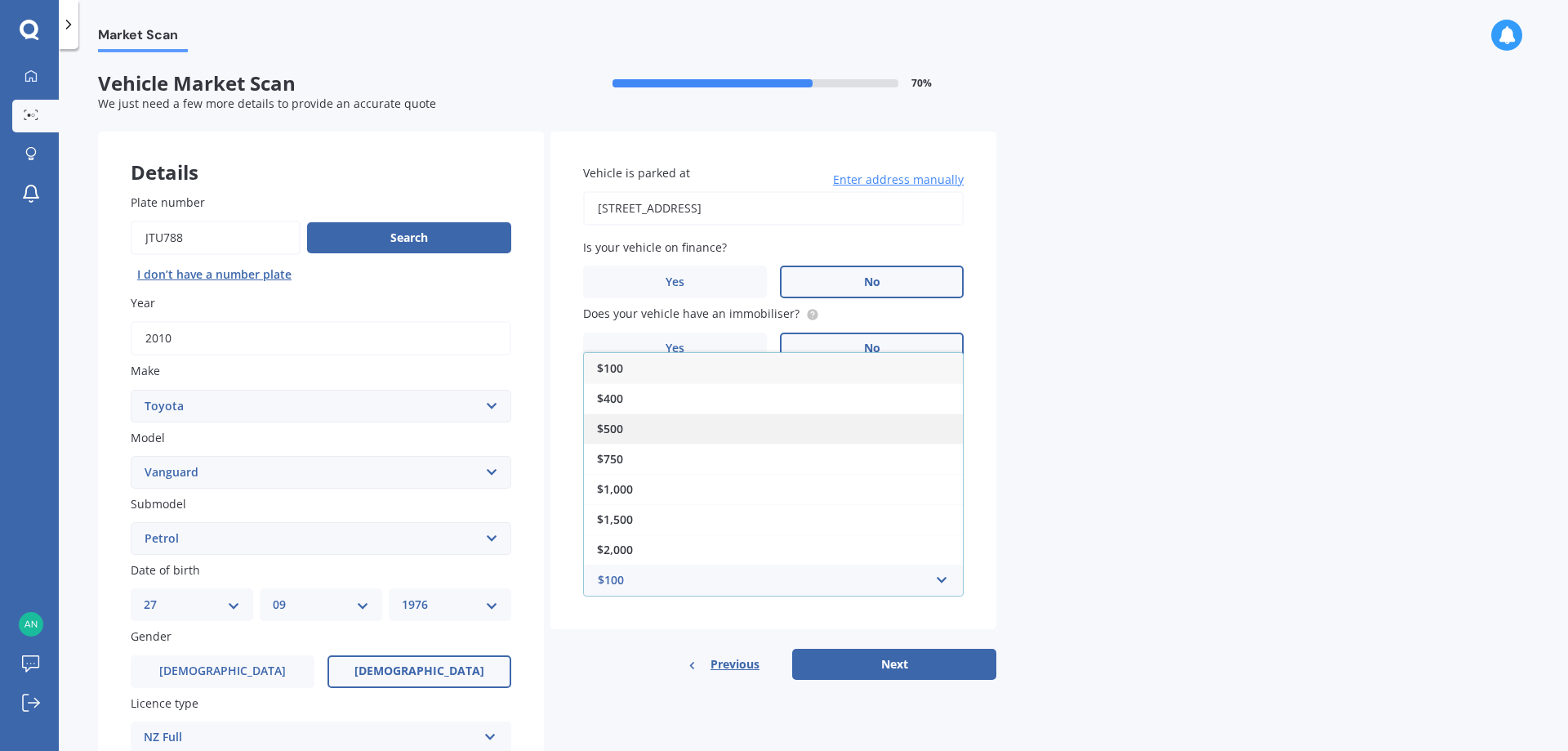
click at [613, 425] on span "$500" at bounding box center [610, 428] width 26 height 16
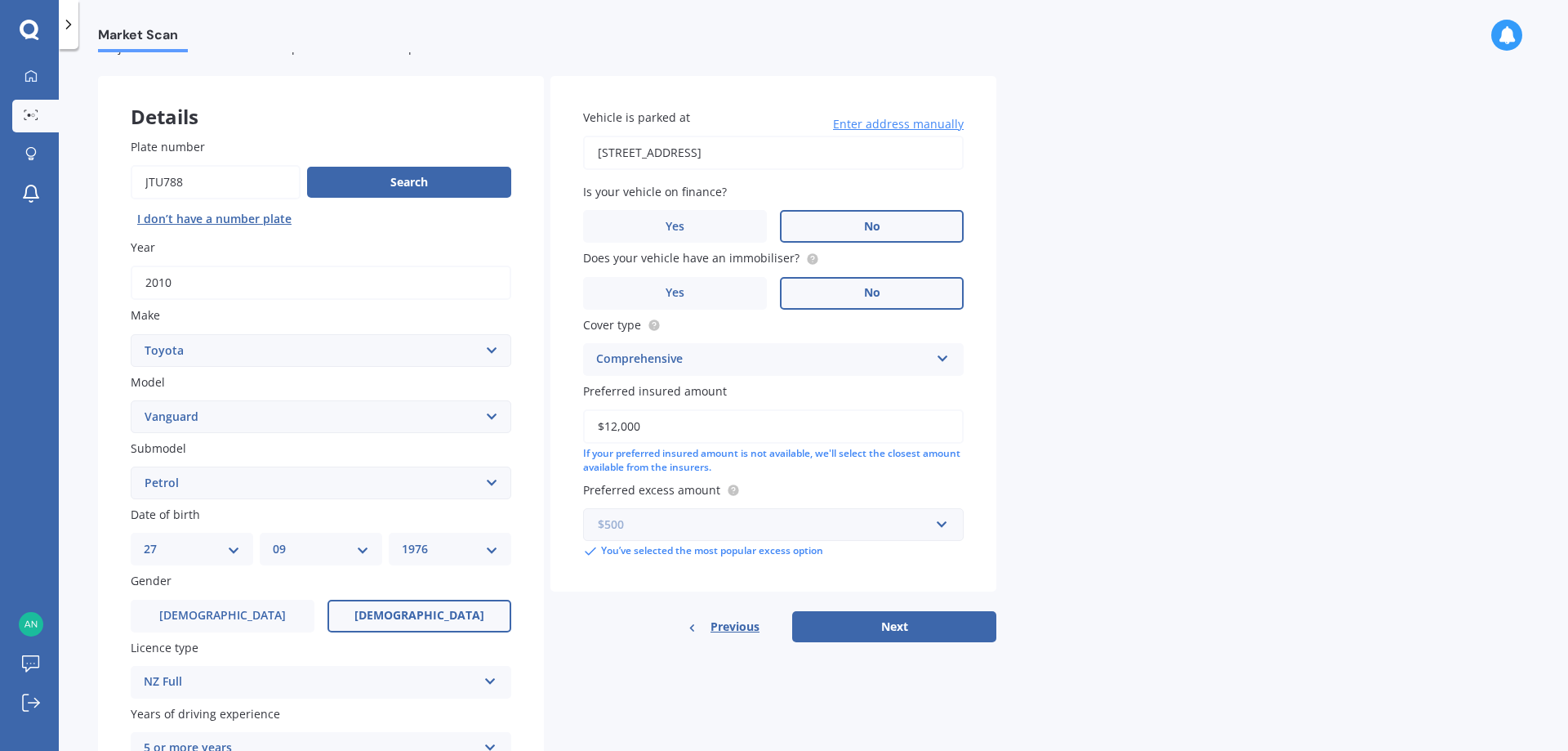
scroll to position [82, 0]
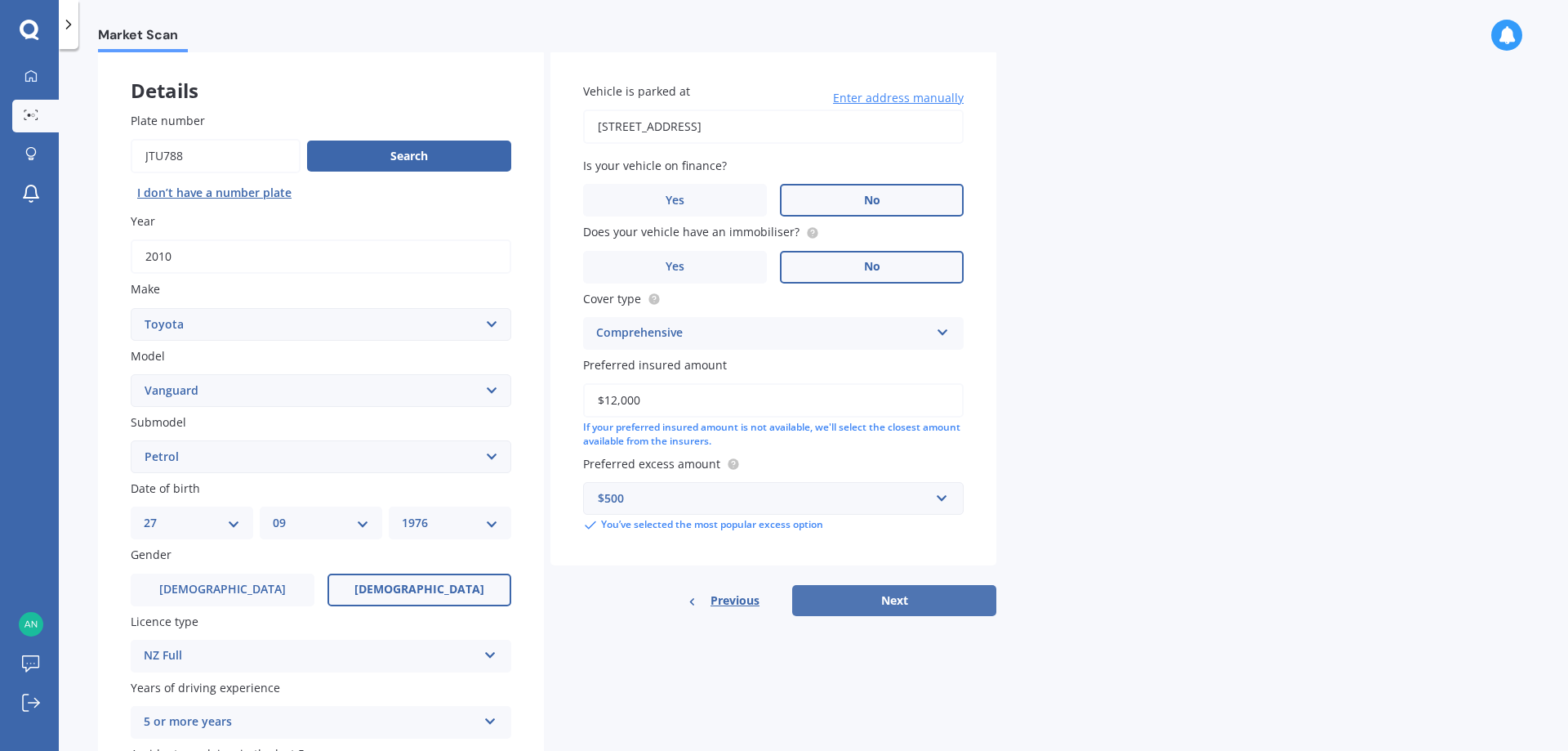
click at [903, 602] on button "Next" at bounding box center [893, 601] width 204 height 31
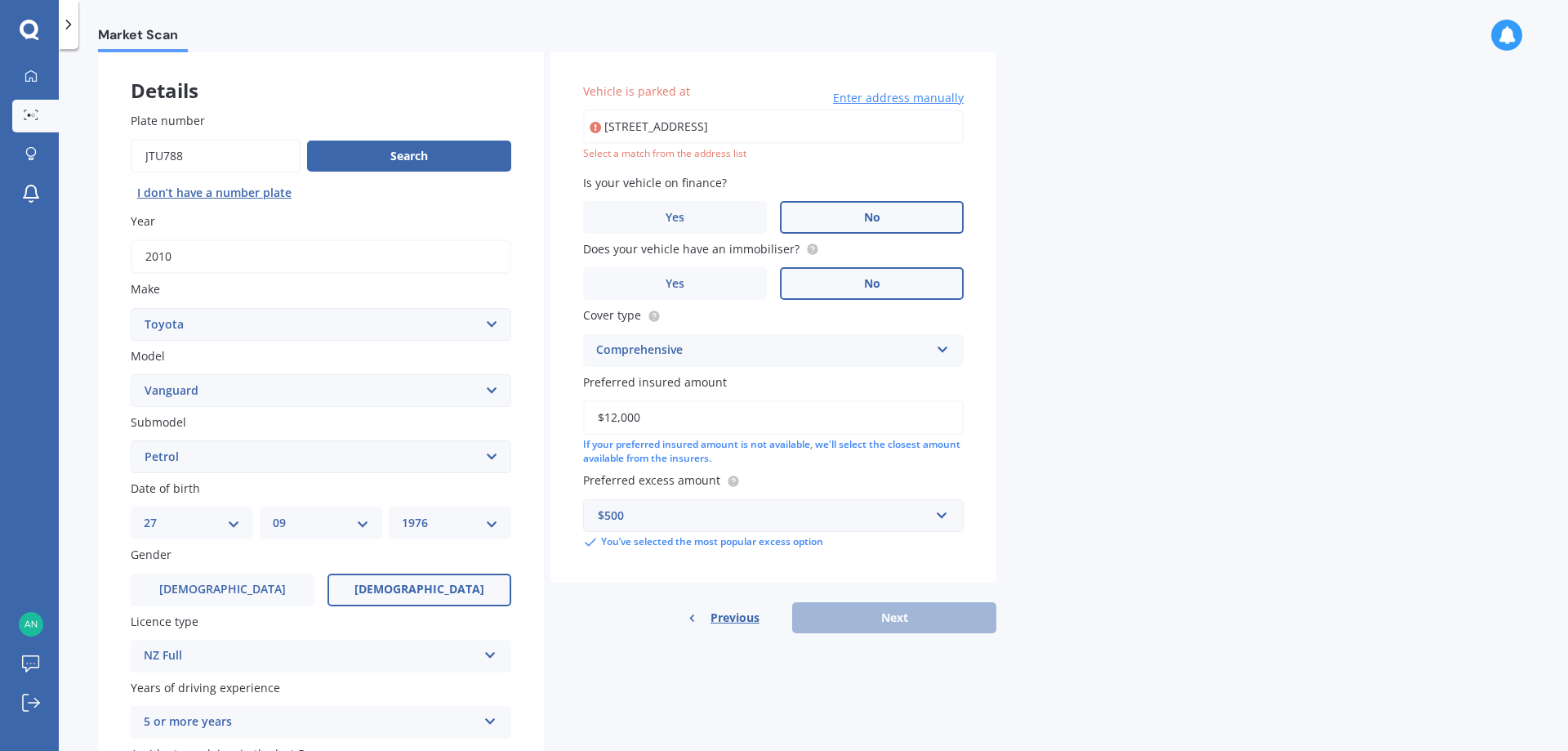
click at [867, 130] on input "91 Oriel Avenue TawaWellington, Wellington 5028" at bounding box center [773, 127] width 381 height 35
drag, startPoint x: 867, startPoint y: 125, endPoint x: 722, endPoint y: 124, distance: 145.0
click at [722, 124] on input "91 Oriel Avenue TawaWellington, Wellington 5028" at bounding box center [773, 127] width 381 height 35
type input "91 Oriel Avenue, Tawa, Wellington 5028"
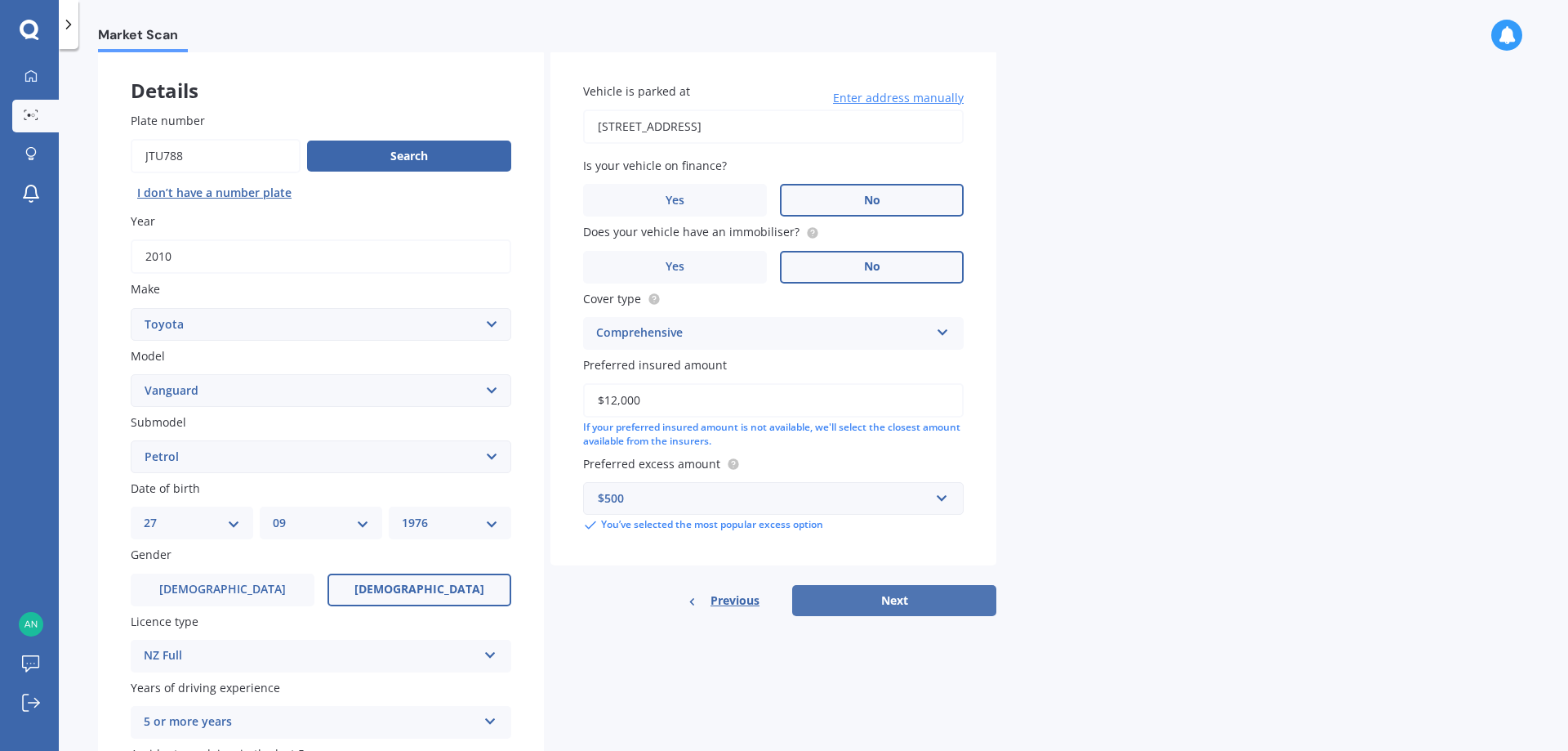
click at [925, 597] on button "Next" at bounding box center [893, 601] width 204 height 31
select select "27"
select select "09"
select select "1976"
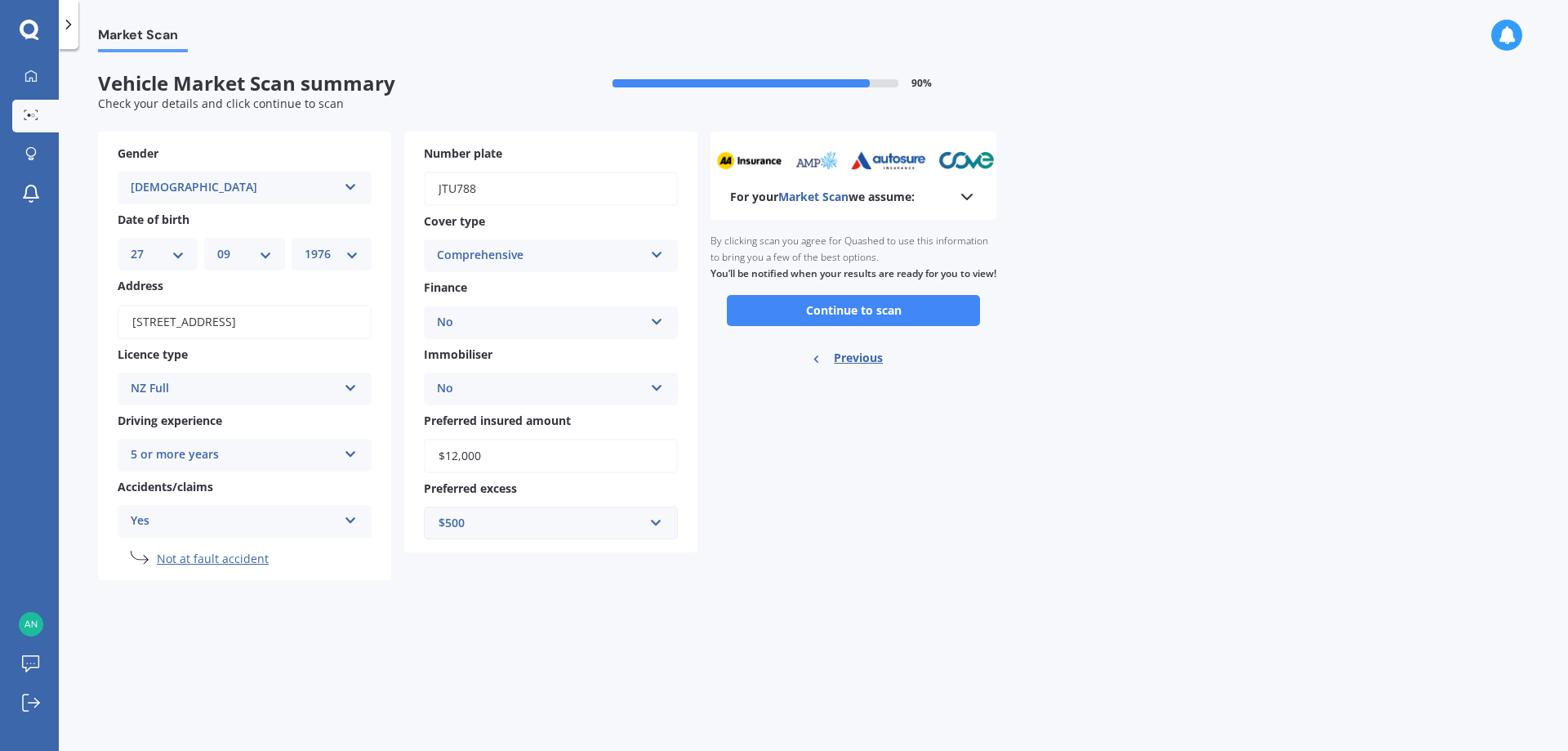
scroll to position [0, 0]
click at [894, 321] on button "Continue to scan" at bounding box center [853, 311] width 253 height 31
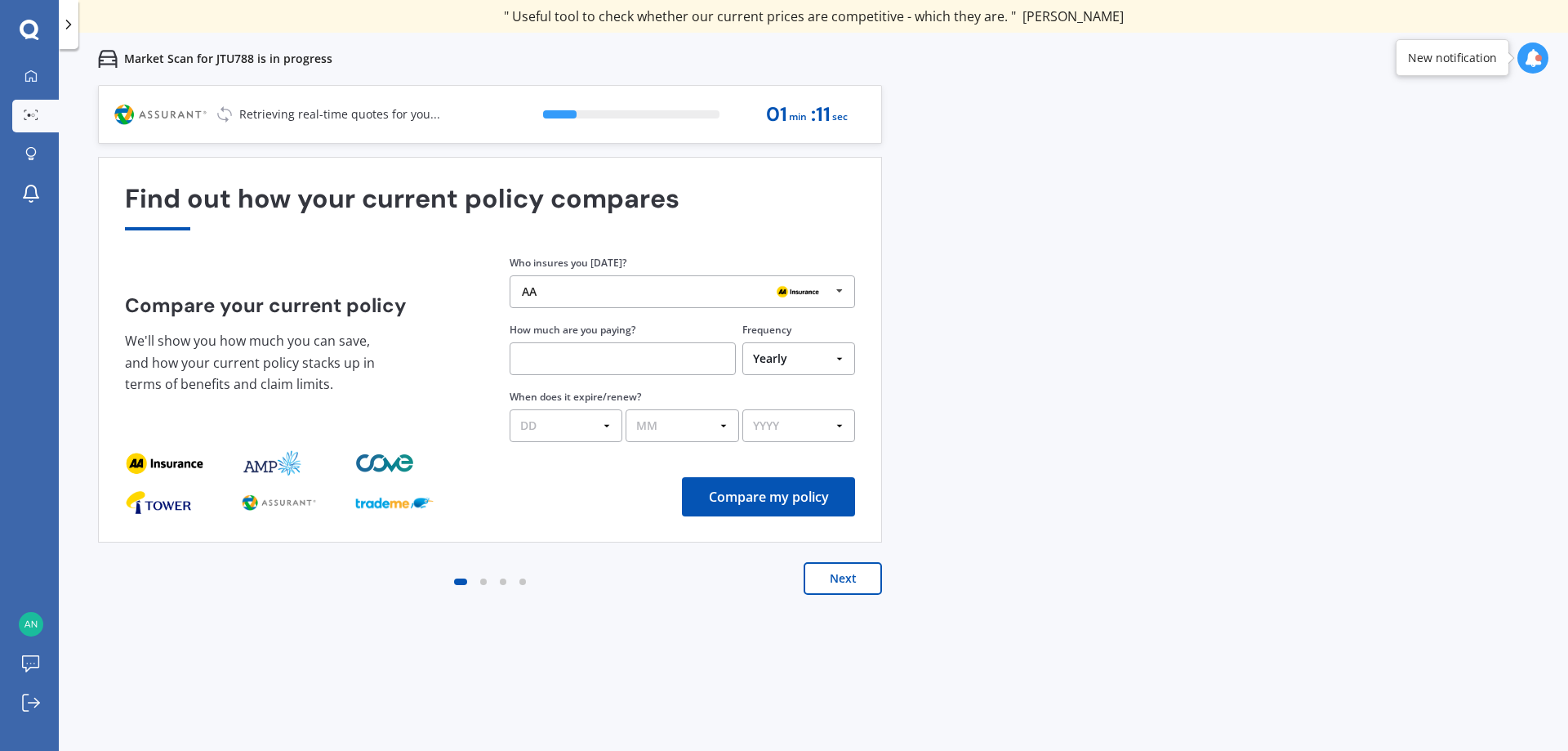
click at [711, 354] on input "text" at bounding box center [623, 359] width 226 height 33
type input "$73.00"
click at [836, 354] on select "Yearly Six-Monthly Quarterly Monthly Fortnightly Weekly One-Off" at bounding box center [798, 359] width 112 height 33
select select "Monthly"
click at [742, 342] on select "Yearly Six-Monthly Quarterly Monthly Fortnightly Weekly One-Off" at bounding box center [798, 359] width 112 height 33
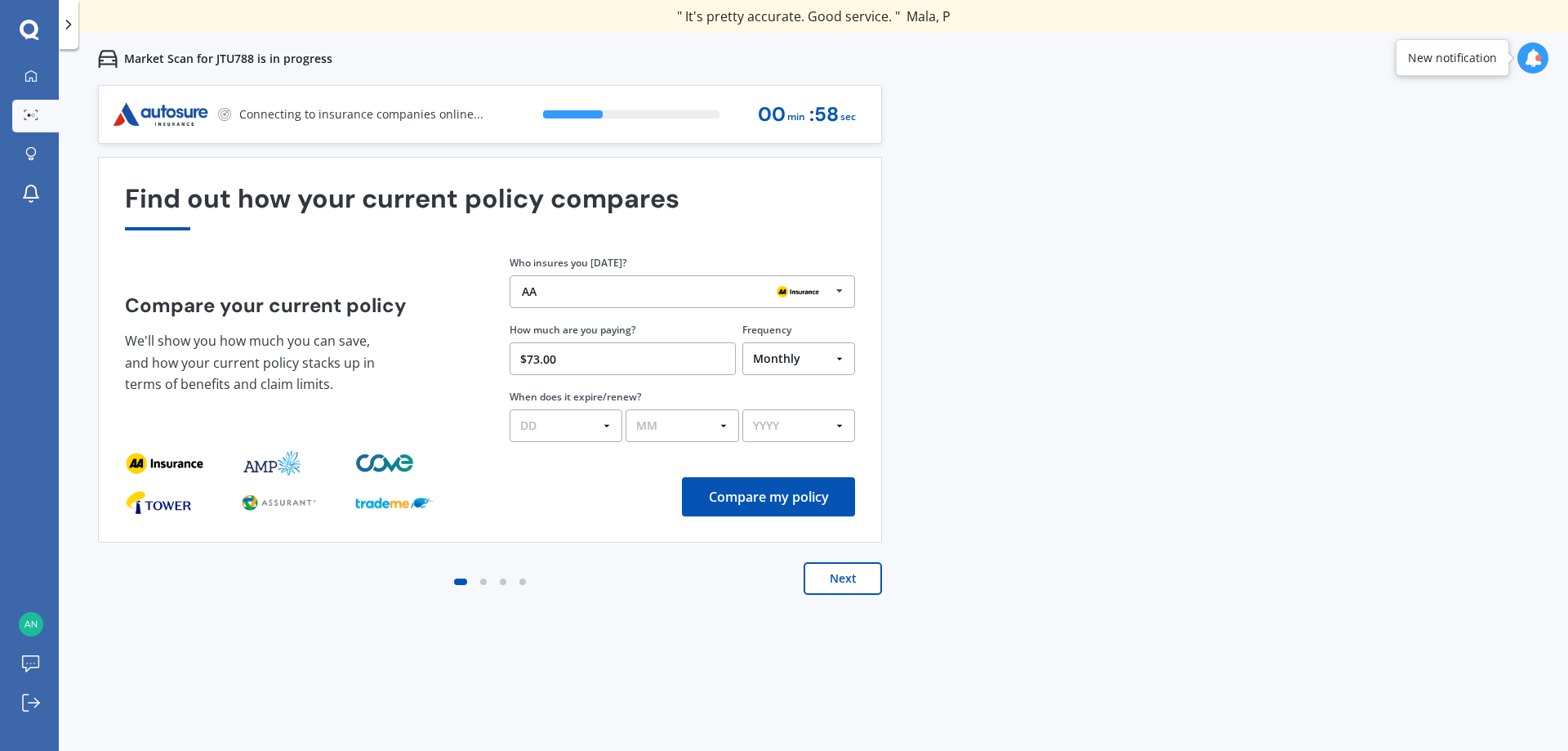
click at [771, 490] on button "Compare my policy" at bounding box center [769, 497] width 173 height 39
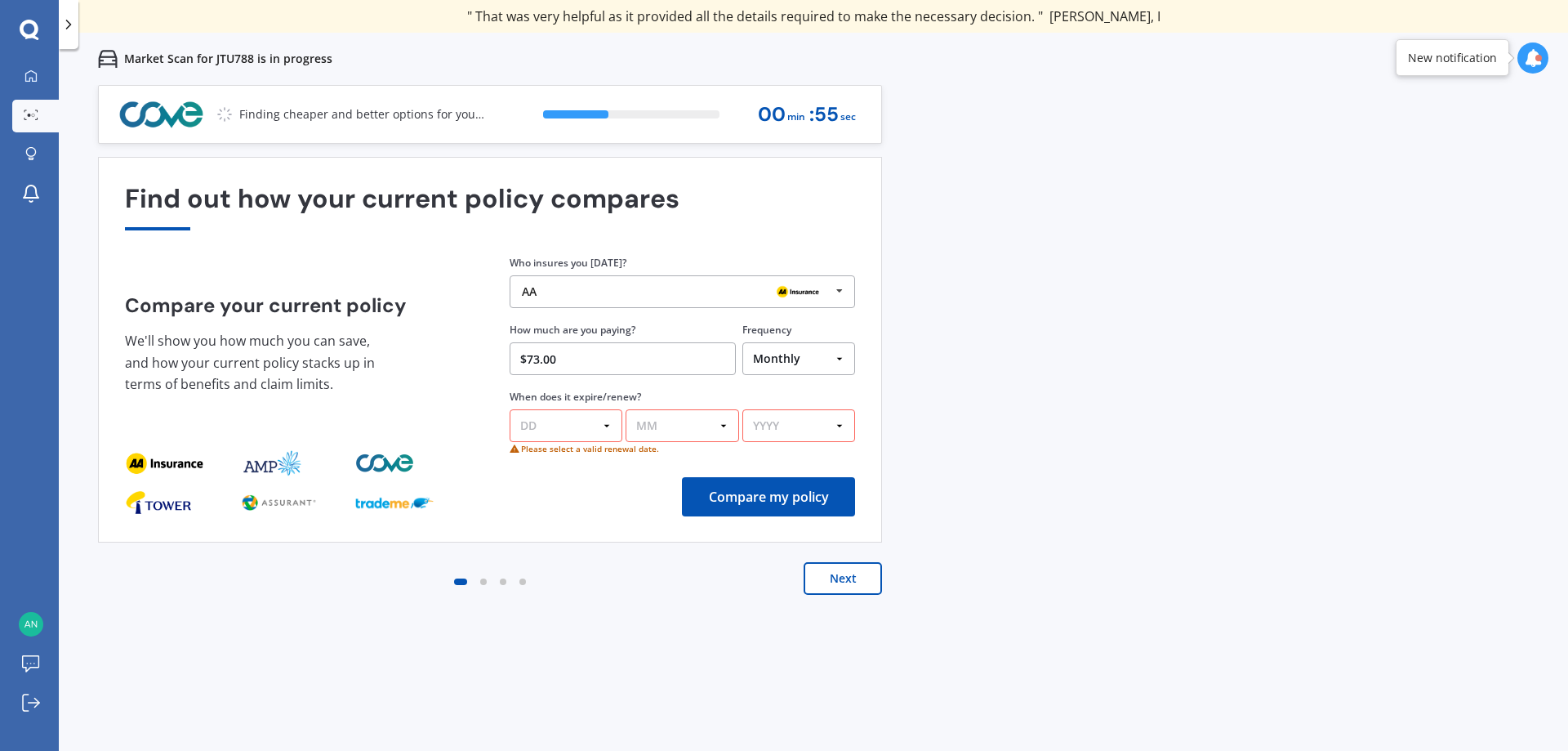
click at [609, 420] on select "DD 01 02 03 04 05 06 07 08 09 10 11 12 13 14 15 16 17 18 19 20 21 22 23 24 25 2…" at bounding box center [566, 426] width 112 height 33
select select "12"
click at [509, 410] on select "DD 01 02 03 04 05 06 07 08 09 10 11 12 13 14 15 16 17 18 19 20 21 22 23 24 25 2…" at bounding box center [566, 426] width 112 height 33
click at [726, 427] on select "MM 01 02 03 04 05 06 07 08 09 10 11 12" at bounding box center [682, 426] width 112 height 33
select select "09"
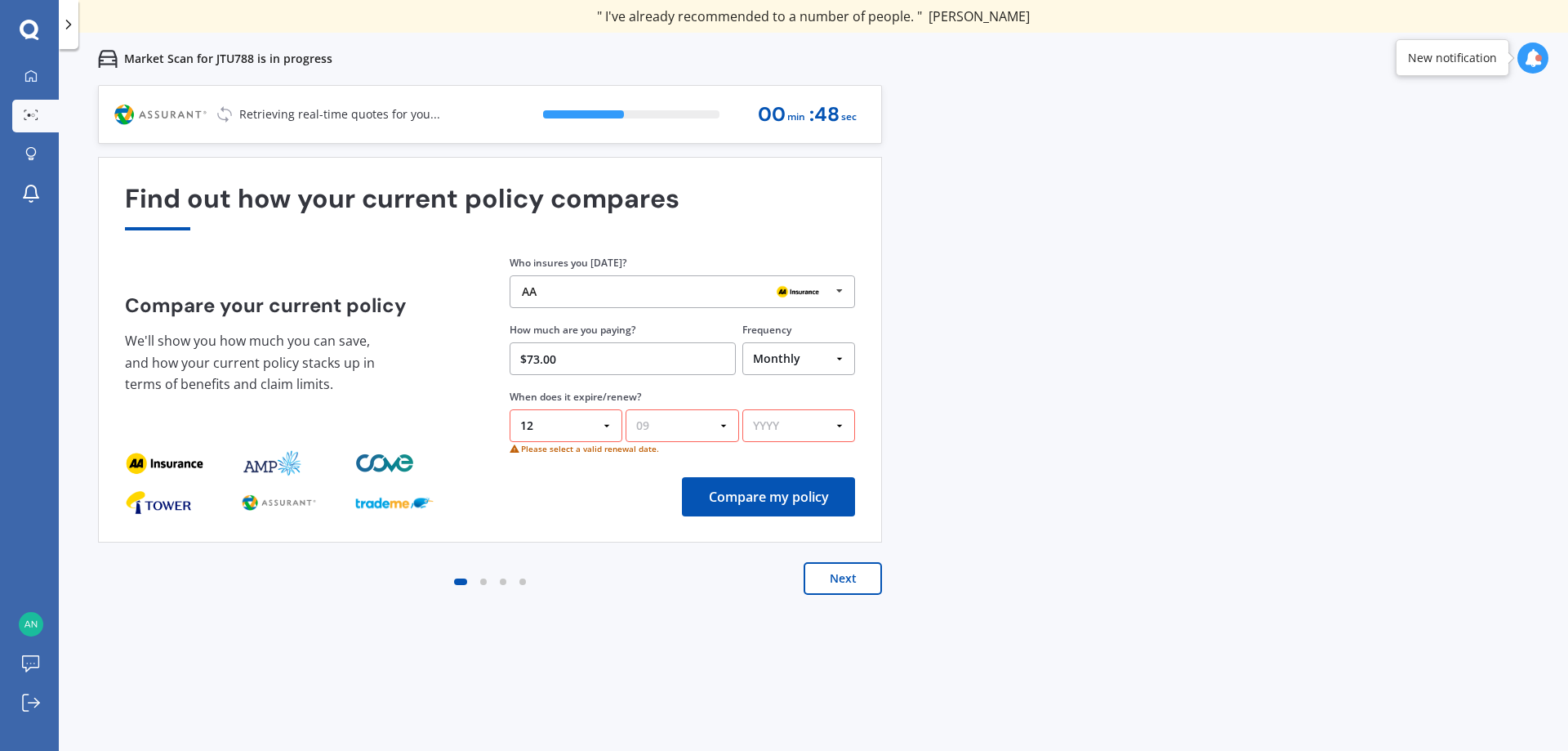
click at [626, 410] on select "MM 01 02 03 04 05 06 07 08 09 10 11 12" at bounding box center [682, 426] width 112 height 33
click at [841, 428] on select "YYYY 2026 2025 2024" at bounding box center [798, 426] width 112 height 33
select select "2025"
click at [742, 410] on select "YYYY 2026 2025 2024" at bounding box center [798, 426] width 112 height 33
click at [762, 498] on button "Compare my policy" at bounding box center [769, 497] width 173 height 39
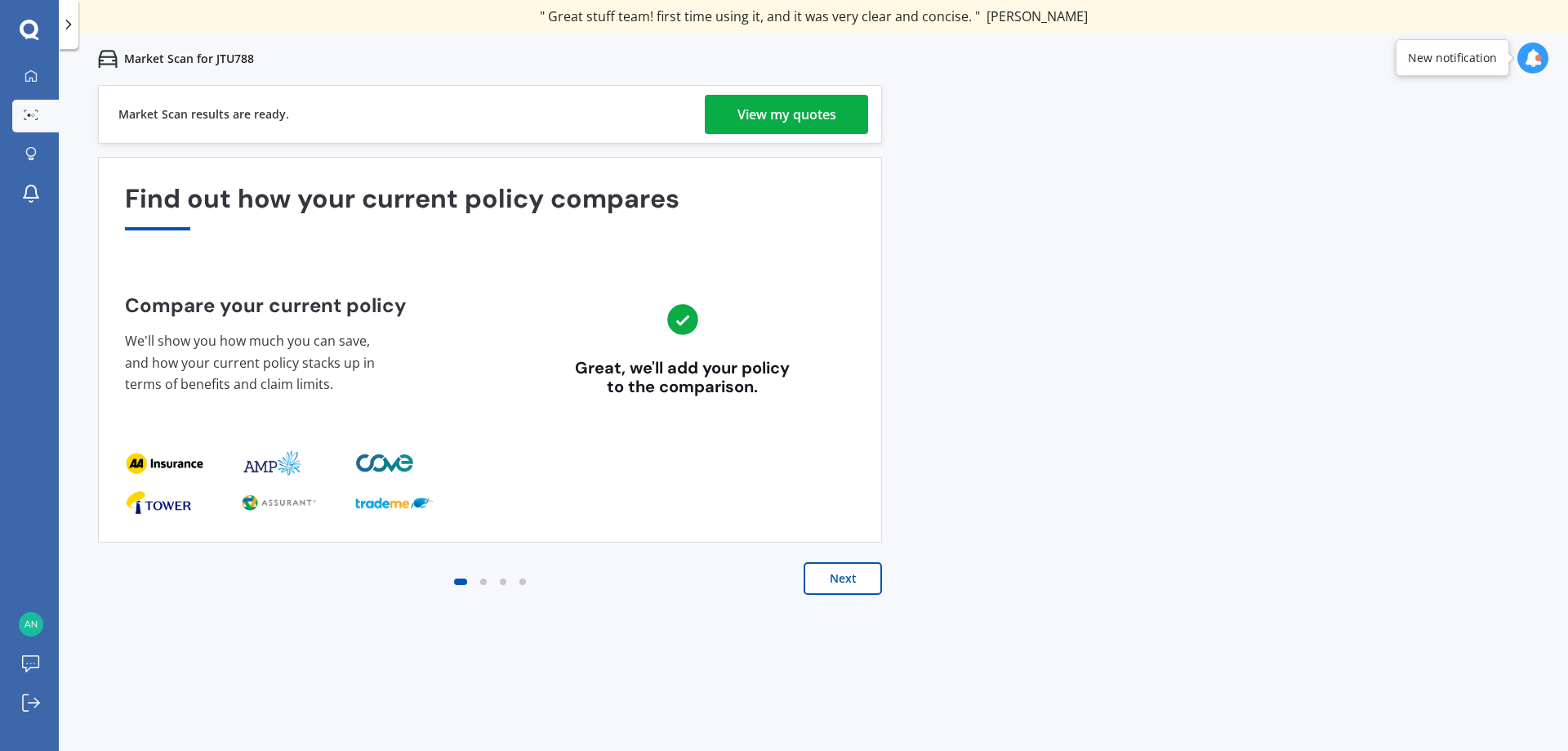
click at [758, 113] on div "View my quotes" at bounding box center [787, 114] width 99 height 39
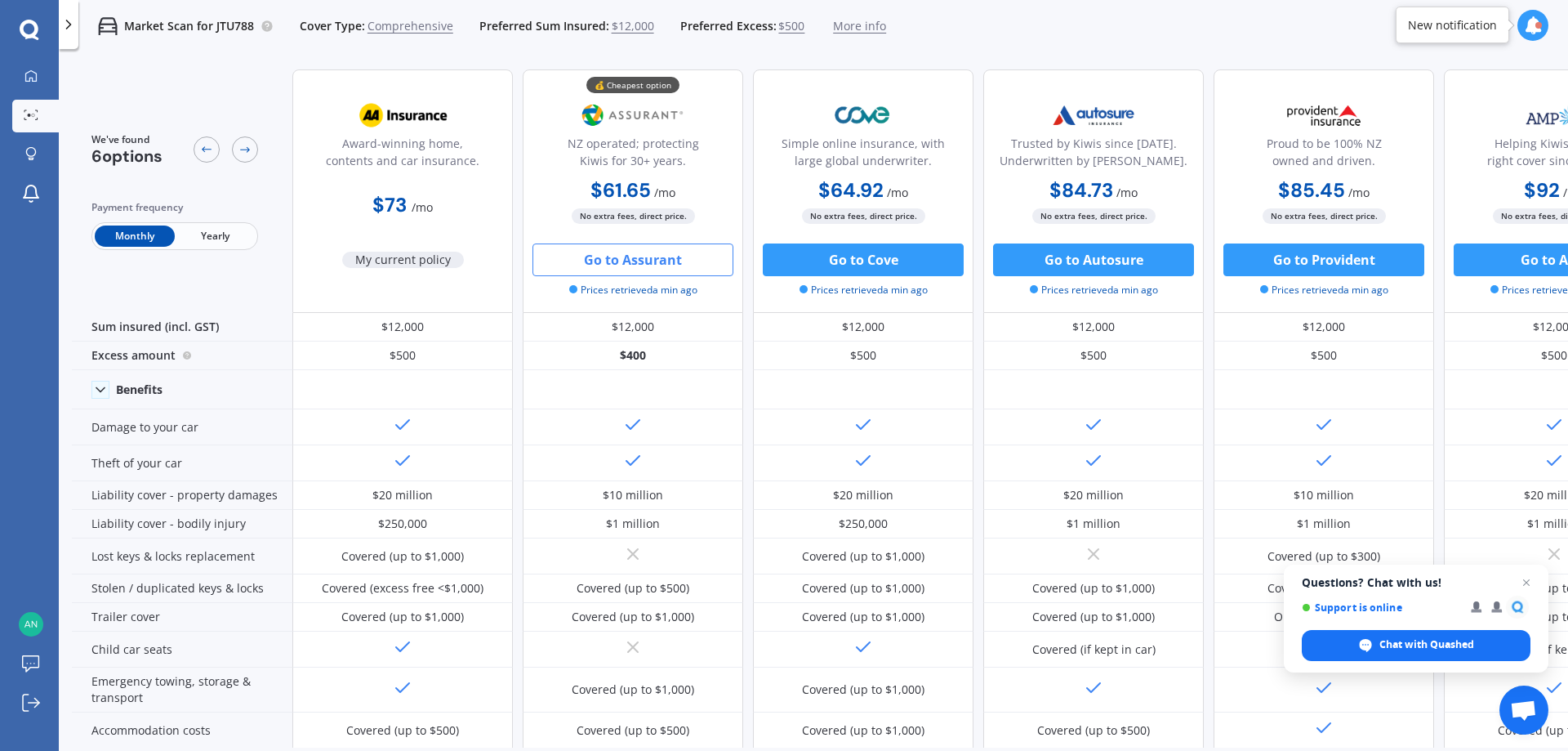
click at [606, 262] on button "Go to Assurant" at bounding box center [632, 260] width 201 height 33
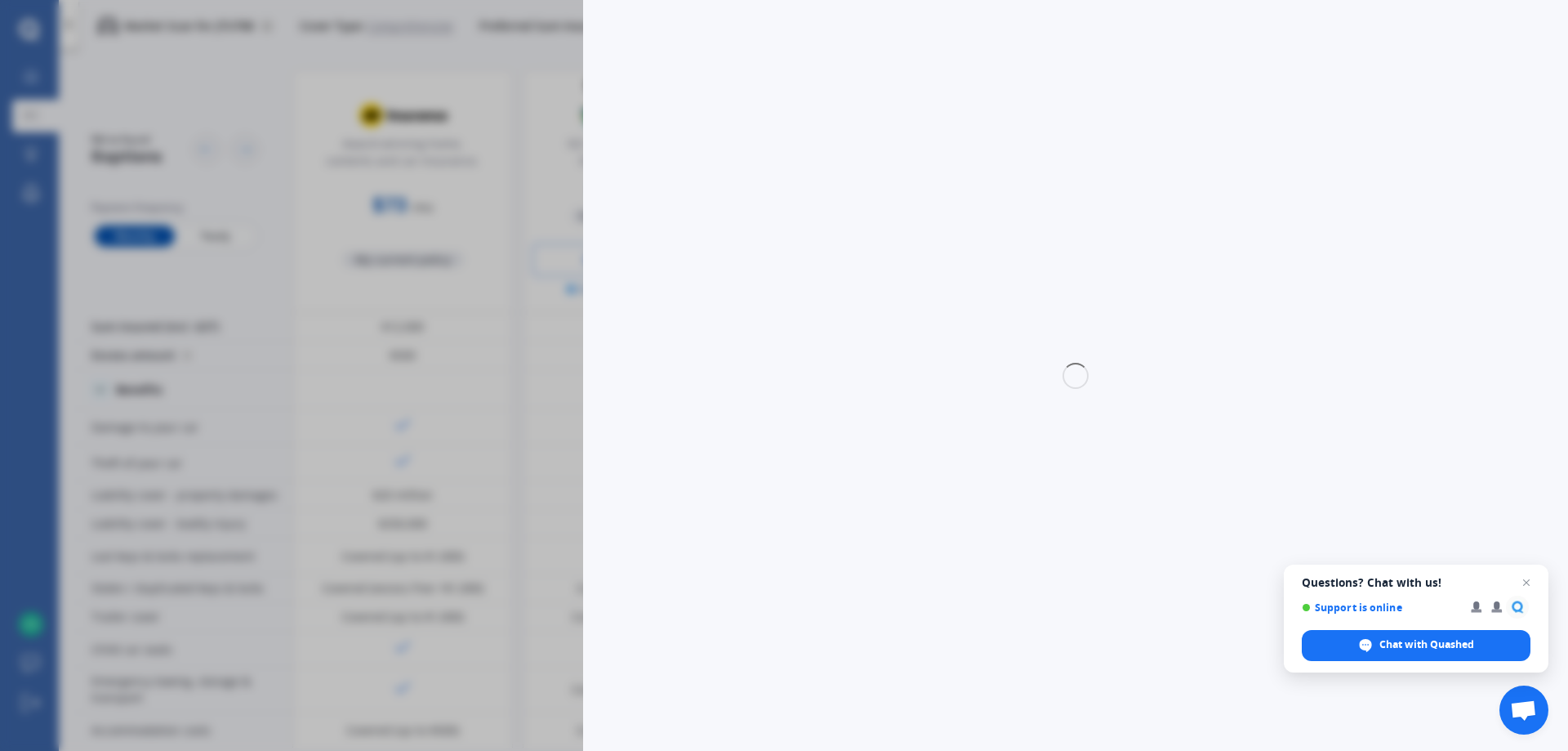
select select "Monthly"
select select "full"
select select "0"
select select "Wellington"
select select "TOYOTA"
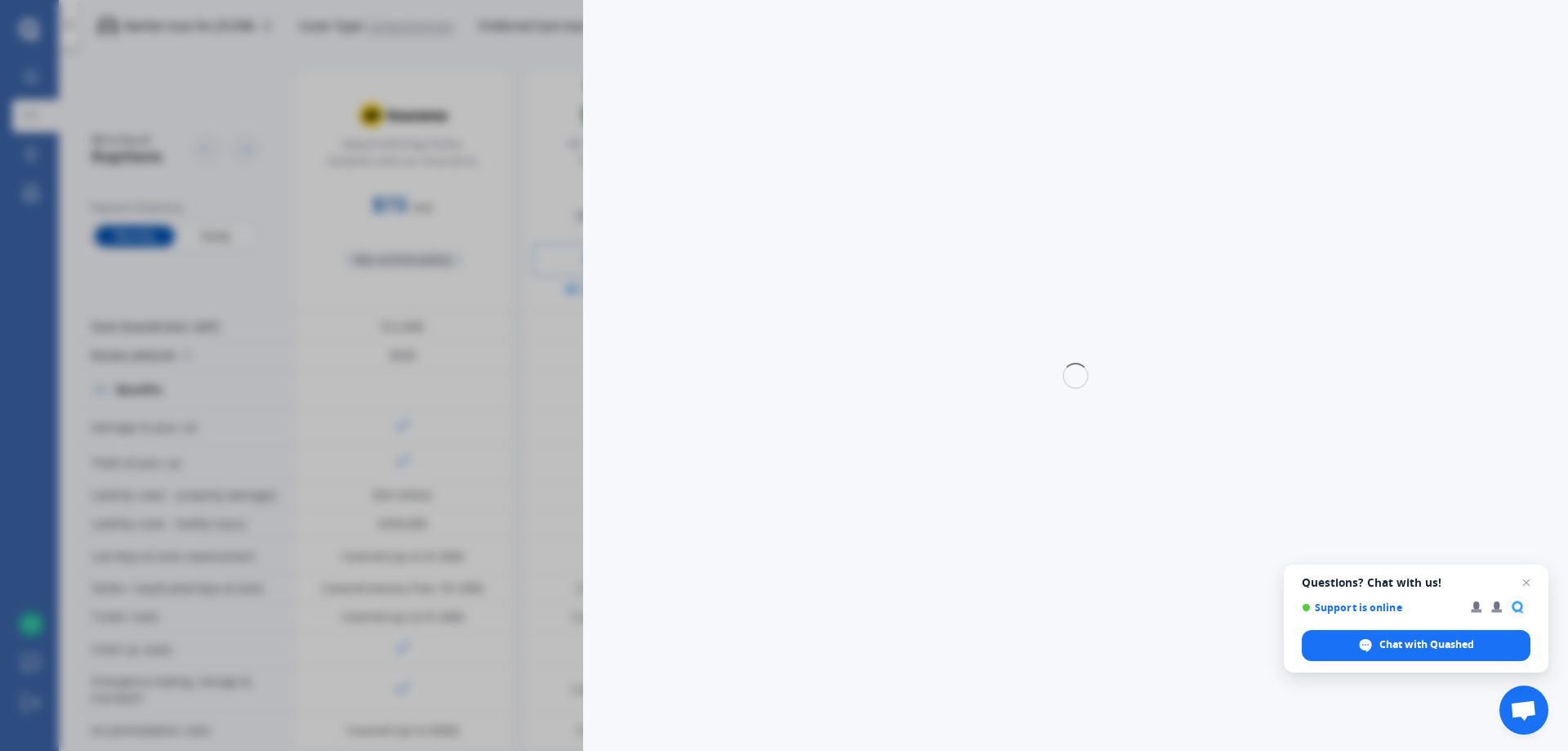
select select "VANGUARD"
select select "PETROL"
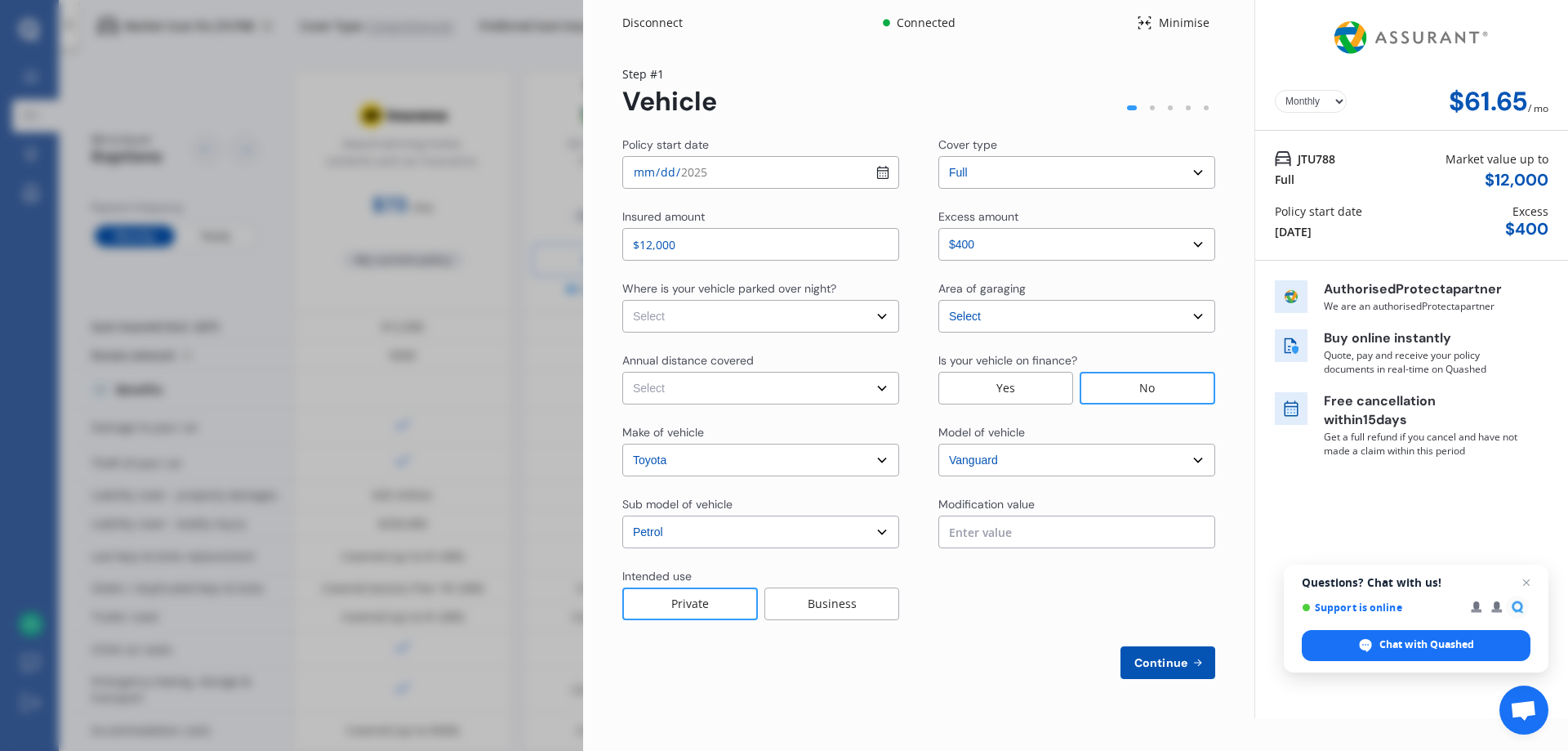
click at [1201, 246] on select "Select excess amount $400 $900 $1,400" at bounding box center [1076, 245] width 277 height 33
click at [938, 228] on select "Select excess amount $400 $900 $1,400" at bounding box center [1076, 245] width 277 height 33
click at [1209, 234] on select "Select excess amount $400 $900 $1,400" at bounding box center [1076, 245] width 277 height 33
click at [938, 228] on select "Select excess amount $400 $900 $1,400" at bounding box center [1076, 245] width 277 height 33
click at [1202, 239] on select "Select excess amount $400 $900 $1,400" at bounding box center [1076, 245] width 277 height 33
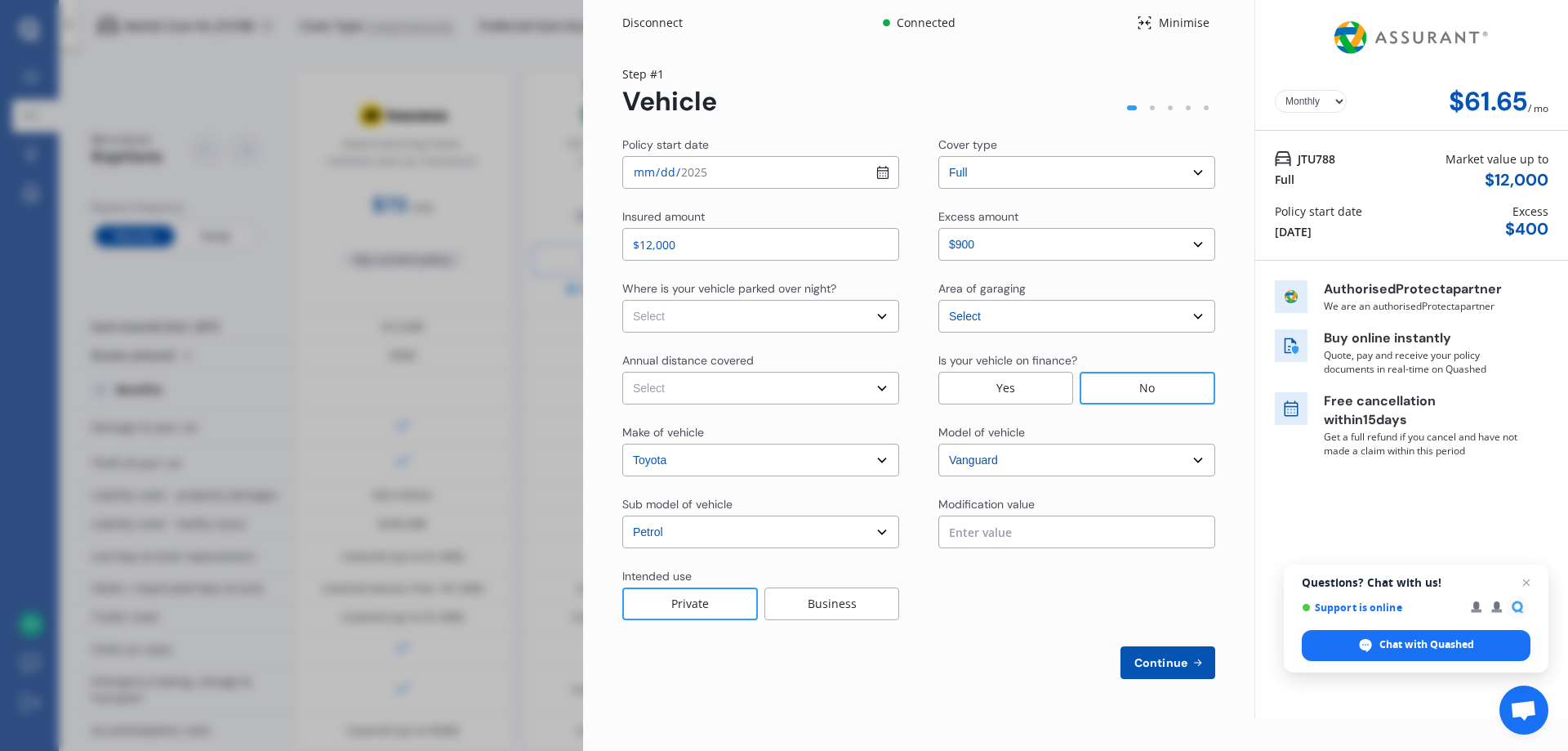
click at [938, 228] on select "Select excess amount $400 $900 $1,400" at bounding box center [1076, 245] width 277 height 33
click at [1197, 238] on select "Select excess amount $400 $900 $1,400" at bounding box center [1076, 245] width 277 height 33
select select "0"
click at [938, 228] on select "Select excess amount $400 $900 $1,400" at bounding box center [1076, 245] width 277 height 33
click at [969, 641] on div "Policy start date 2025-08-22 Cover type Select cover type 3rd Party Full Insure…" at bounding box center [919, 407] width 593 height 543
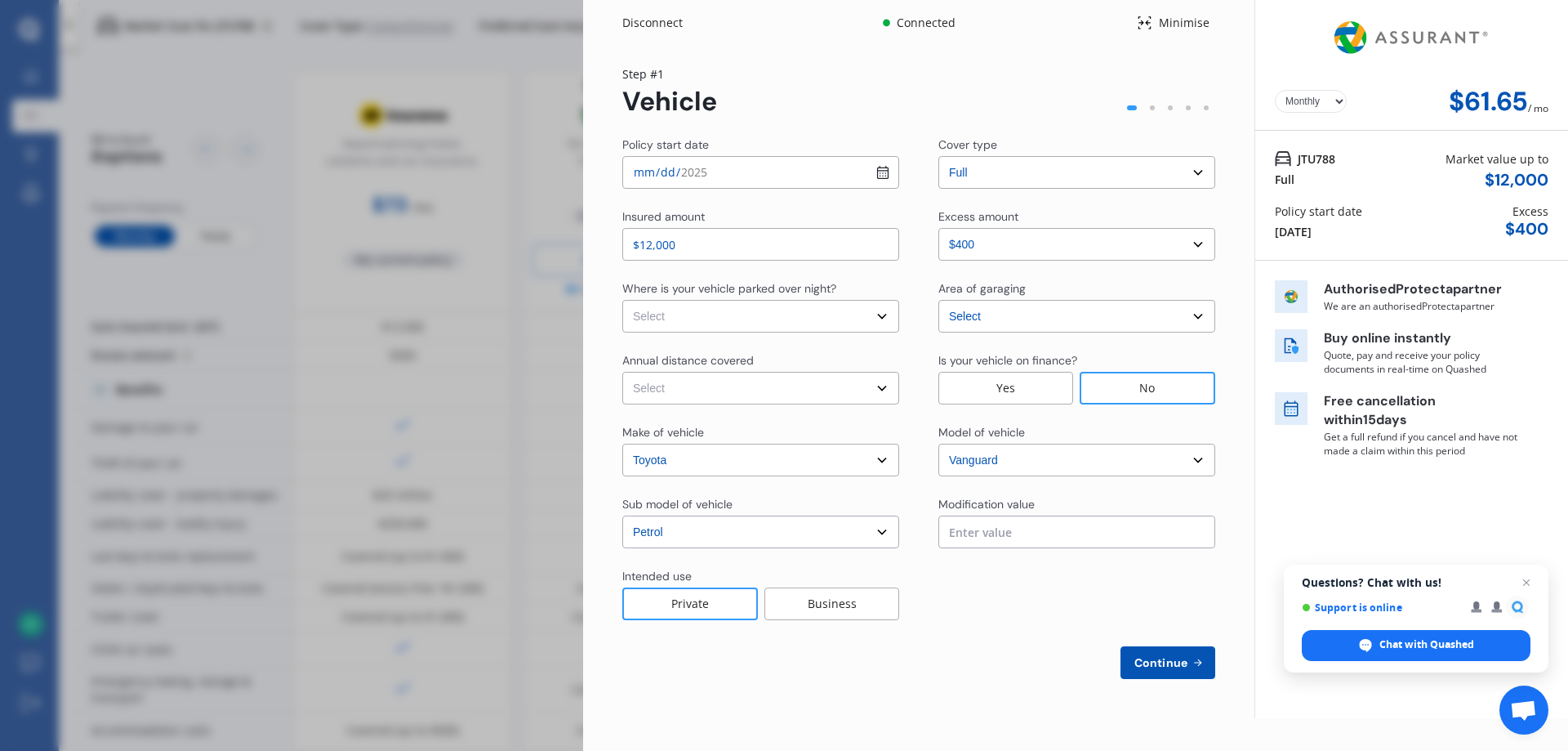
click at [465, 345] on div "Disconnect Connected Minimise Yearly Monthly $61.65 / mo Step # 1 Vehicle Polic…" at bounding box center [784, 375] width 1568 height 751
click at [649, 19] on div "Disconnect" at bounding box center [661, 23] width 78 height 17
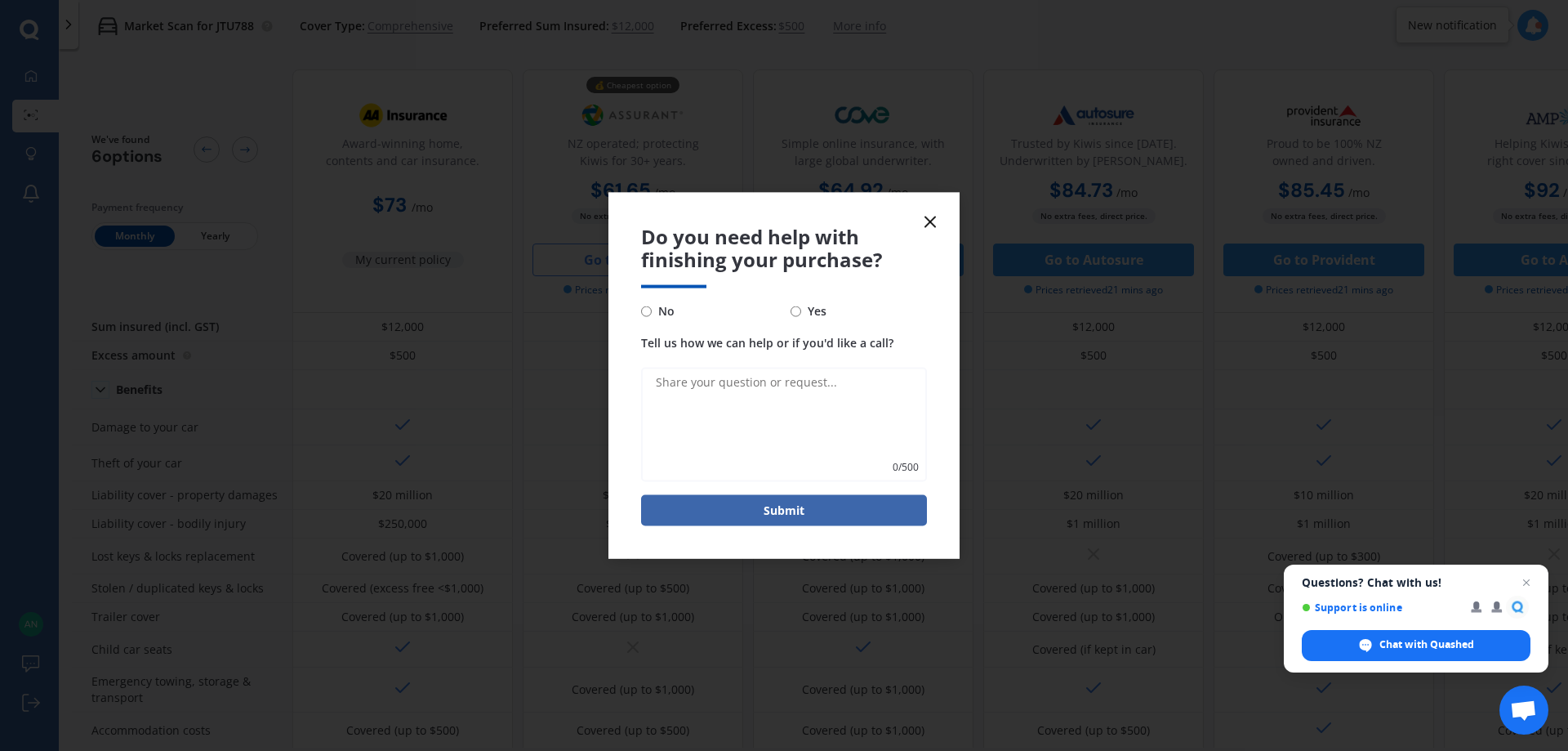
click at [648, 310] on input "No" at bounding box center [646, 311] width 11 height 11
radio input "true"
click at [808, 509] on button "Submit" at bounding box center [784, 511] width 286 height 31
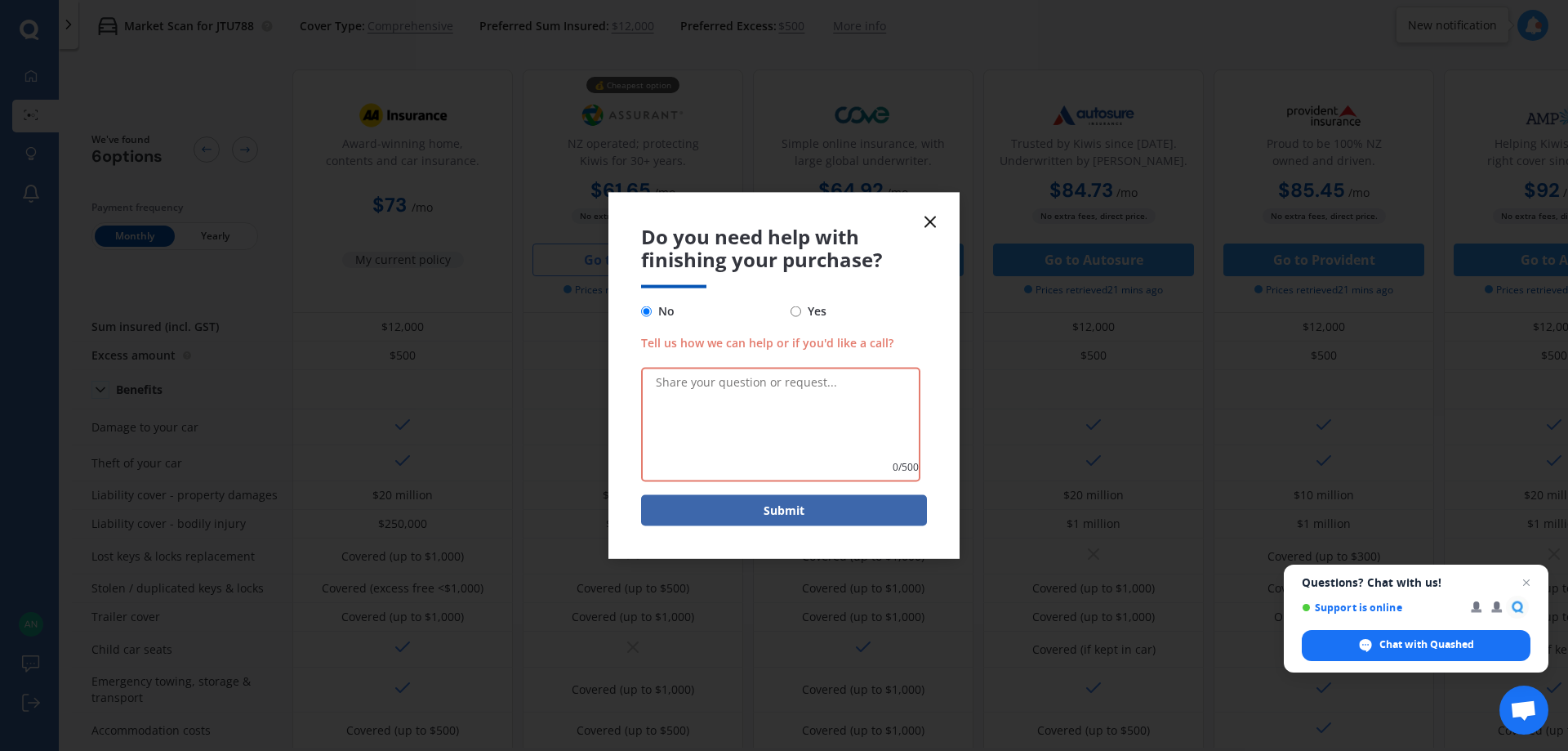
click at [931, 221] on line at bounding box center [931, 221] width 10 height 10
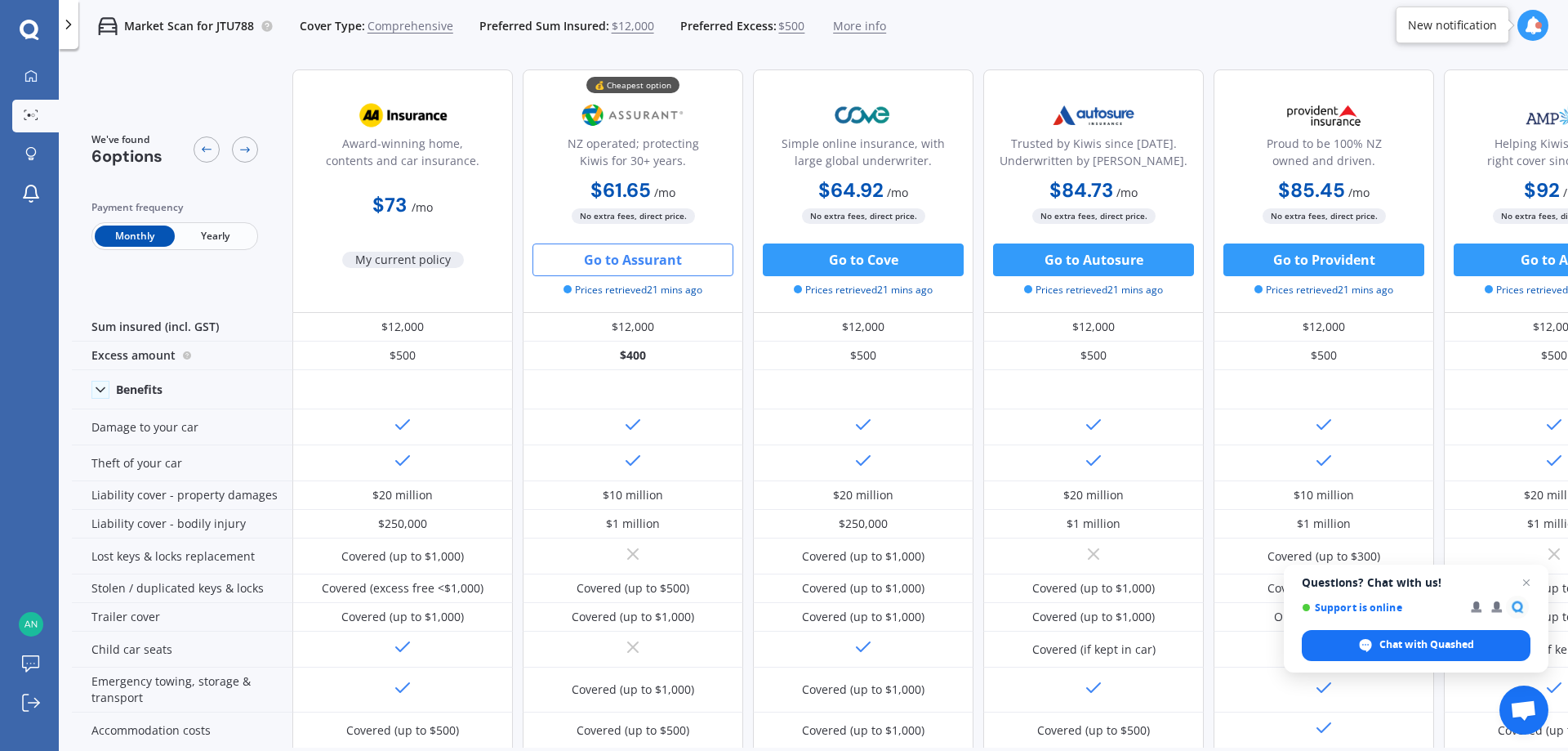
click at [31, 21] on icon at bounding box center [29, 29] width 19 height 19
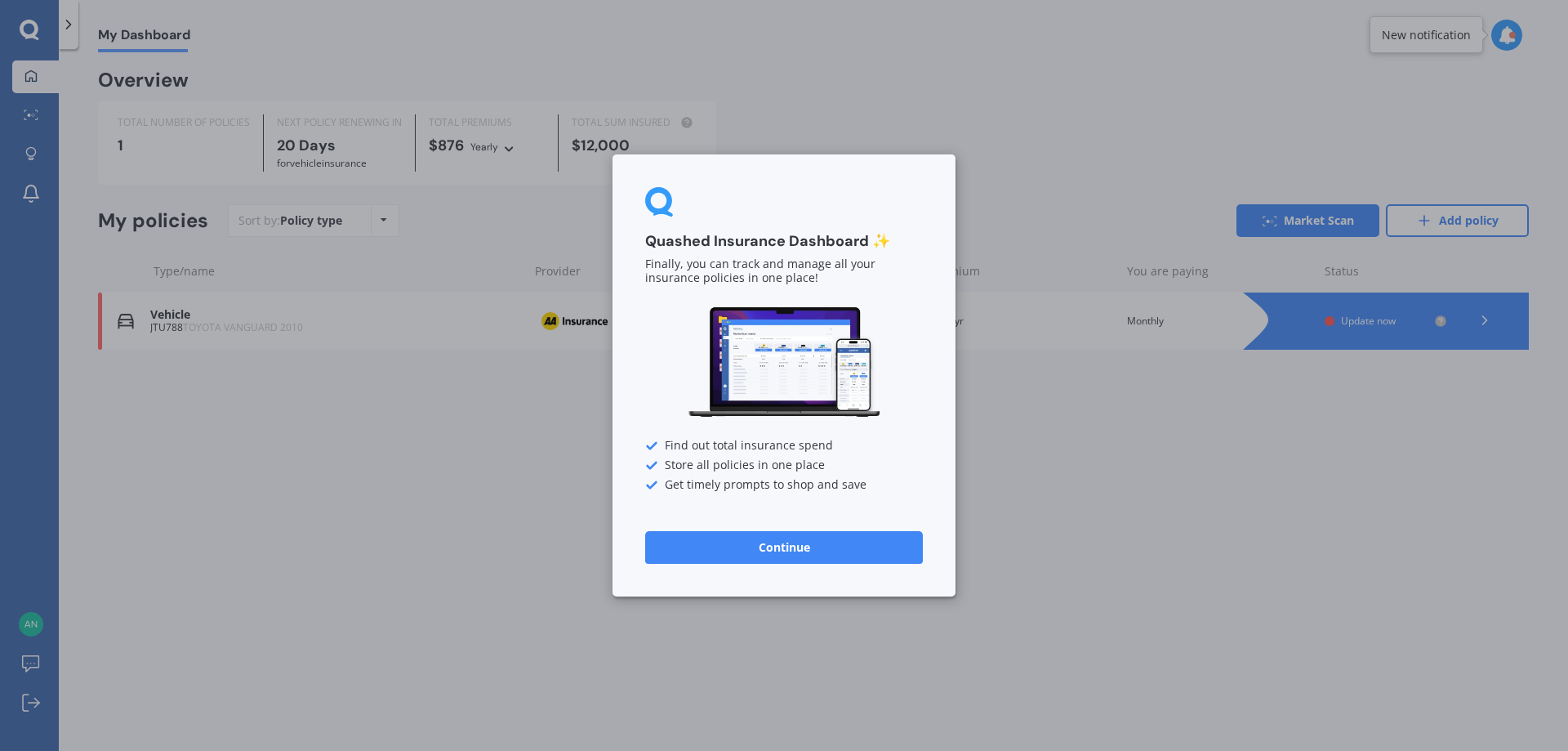
click at [764, 545] on button "Continue" at bounding box center [784, 548] width 277 height 33
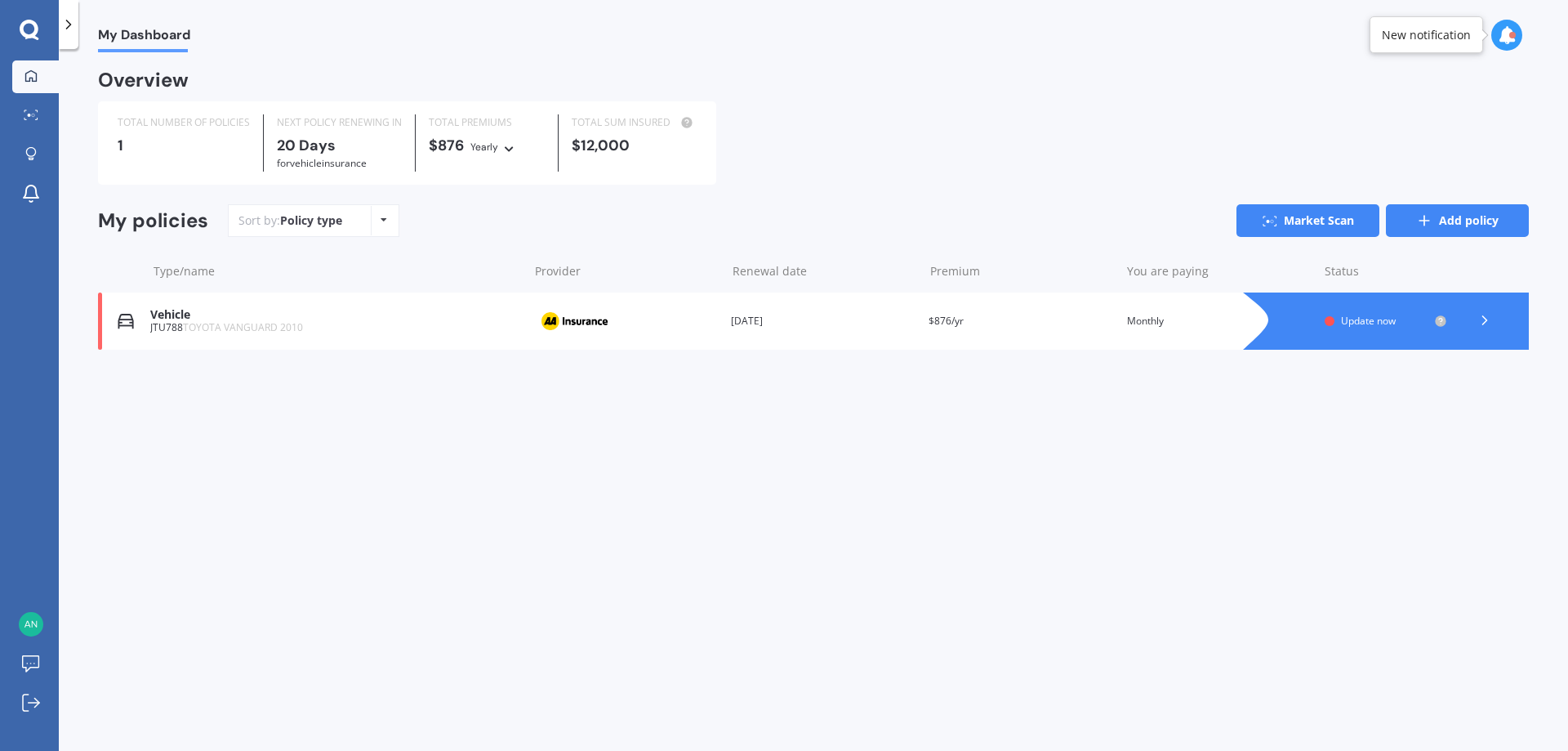
click at [1427, 221] on icon at bounding box center [1424, 221] width 17 height 17
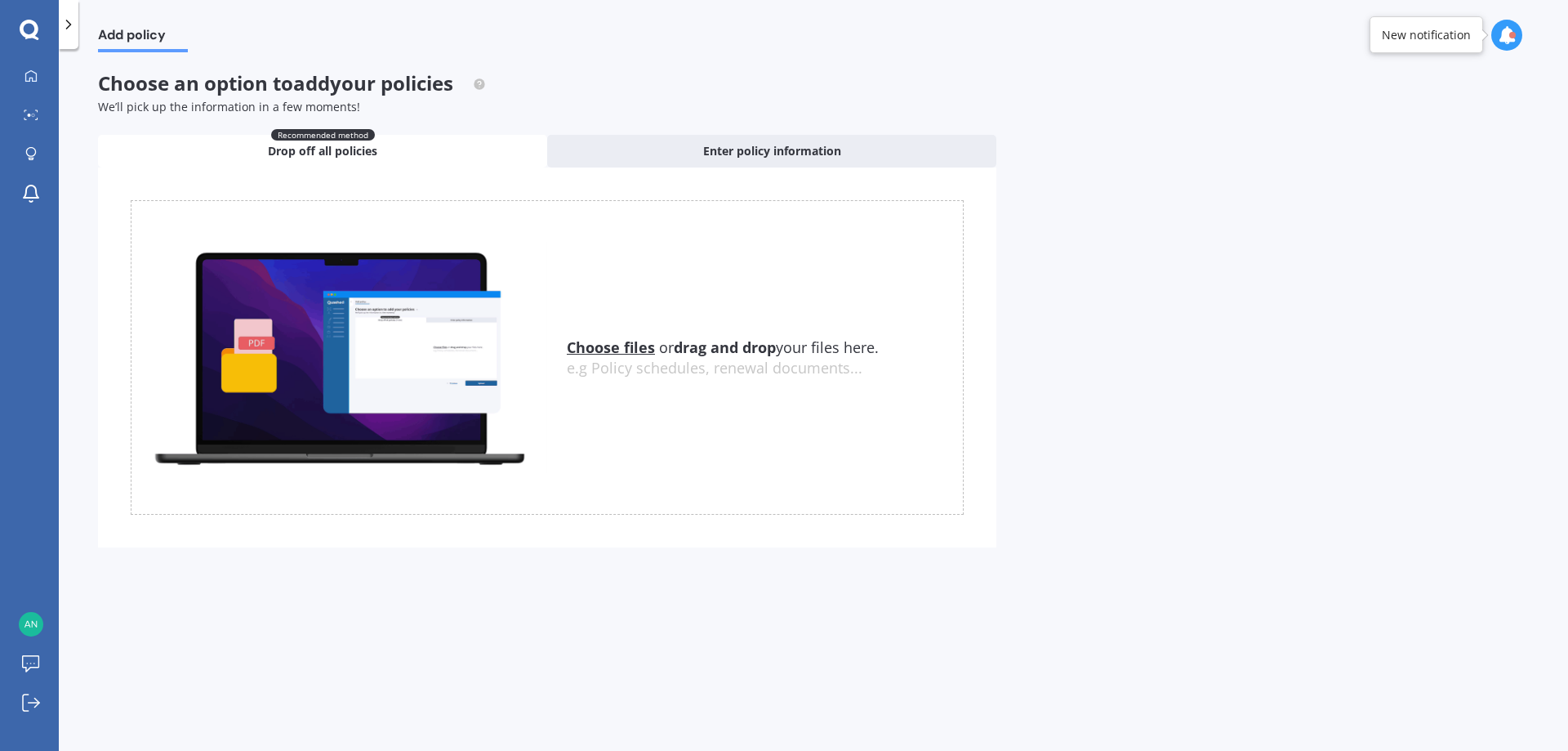
click at [26, 26] on icon at bounding box center [30, 31] width 20 height 21
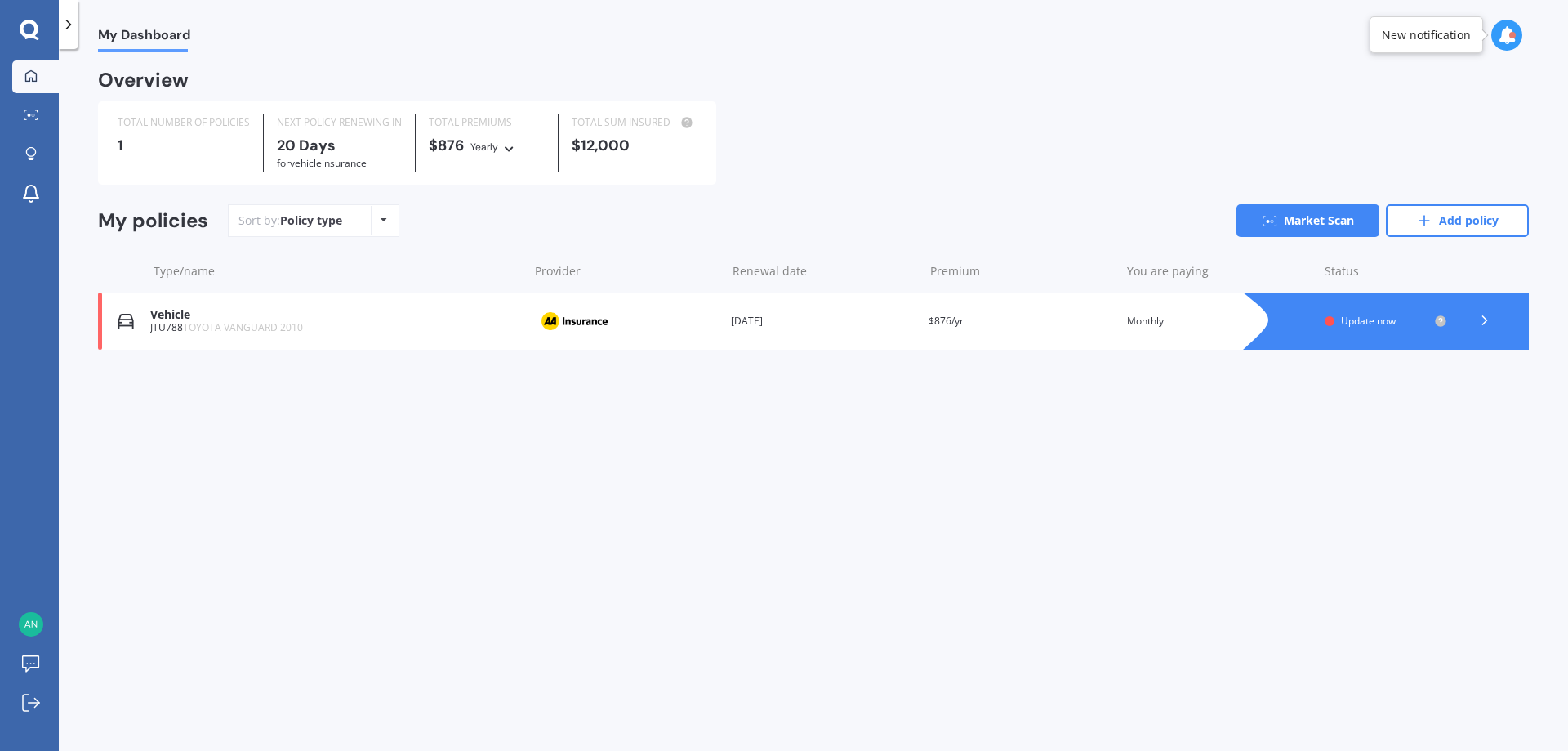
click at [22, 27] on icon at bounding box center [29, 29] width 19 height 19
click at [140, 30] on span "My Dashboard" at bounding box center [144, 38] width 92 height 22
click at [27, 77] on icon at bounding box center [31, 76] width 13 height 13
click at [31, 115] on circle at bounding box center [30, 115] width 3 height 3
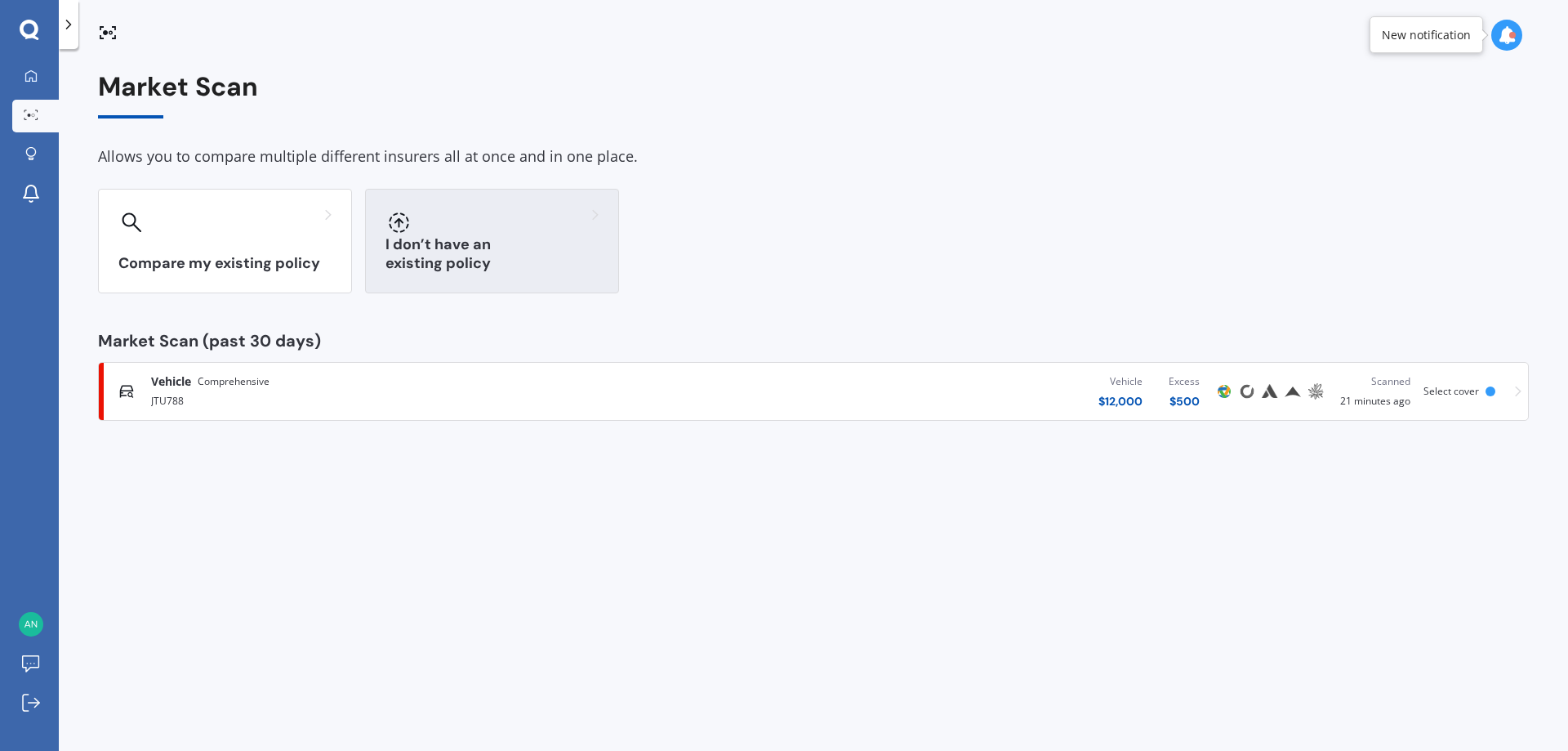
click at [515, 224] on div at bounding box center [492, 222] width 213 height 26
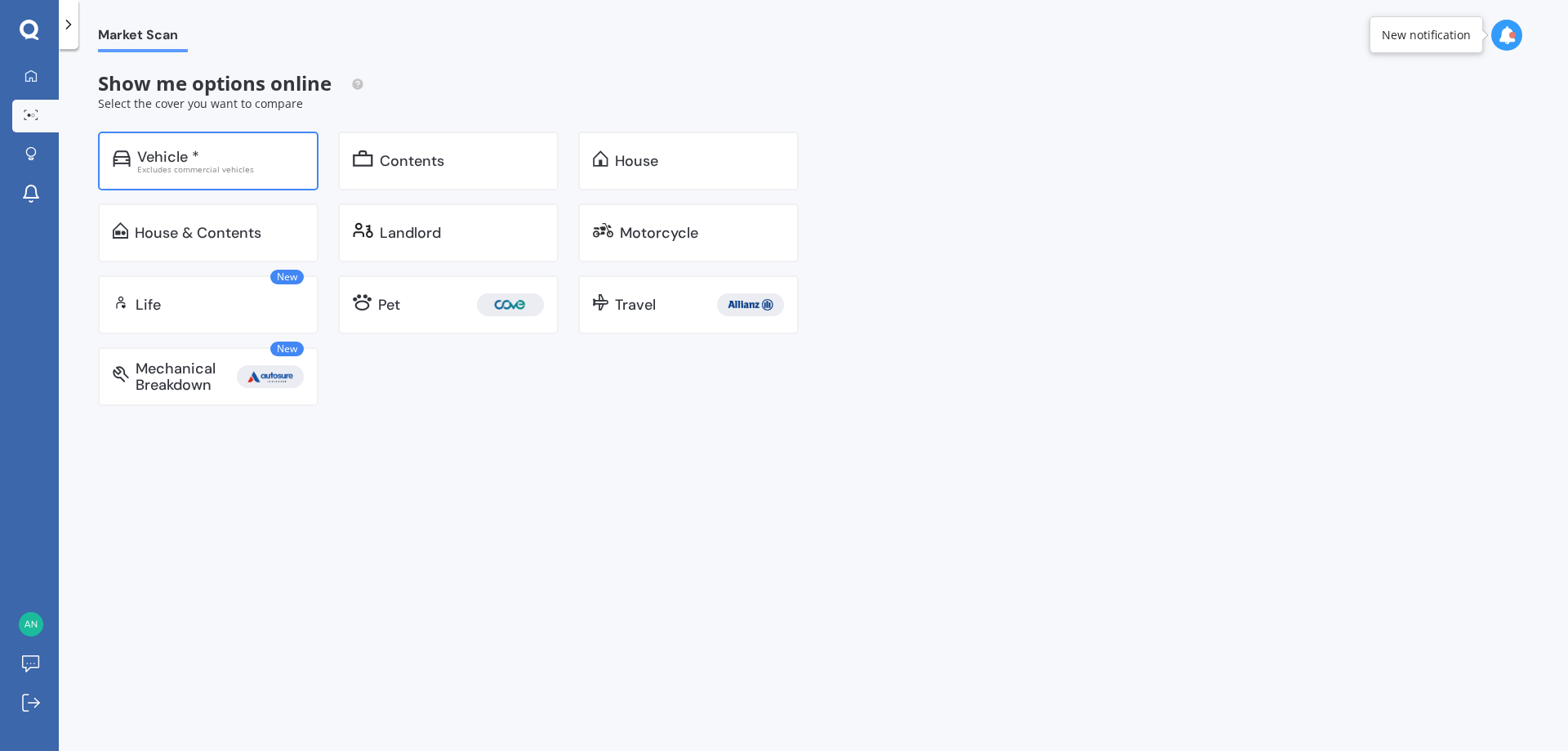
click at [221, 167] on div "Excludes commercial vehicles" at bounding box center [220, 169] width 167 height 8
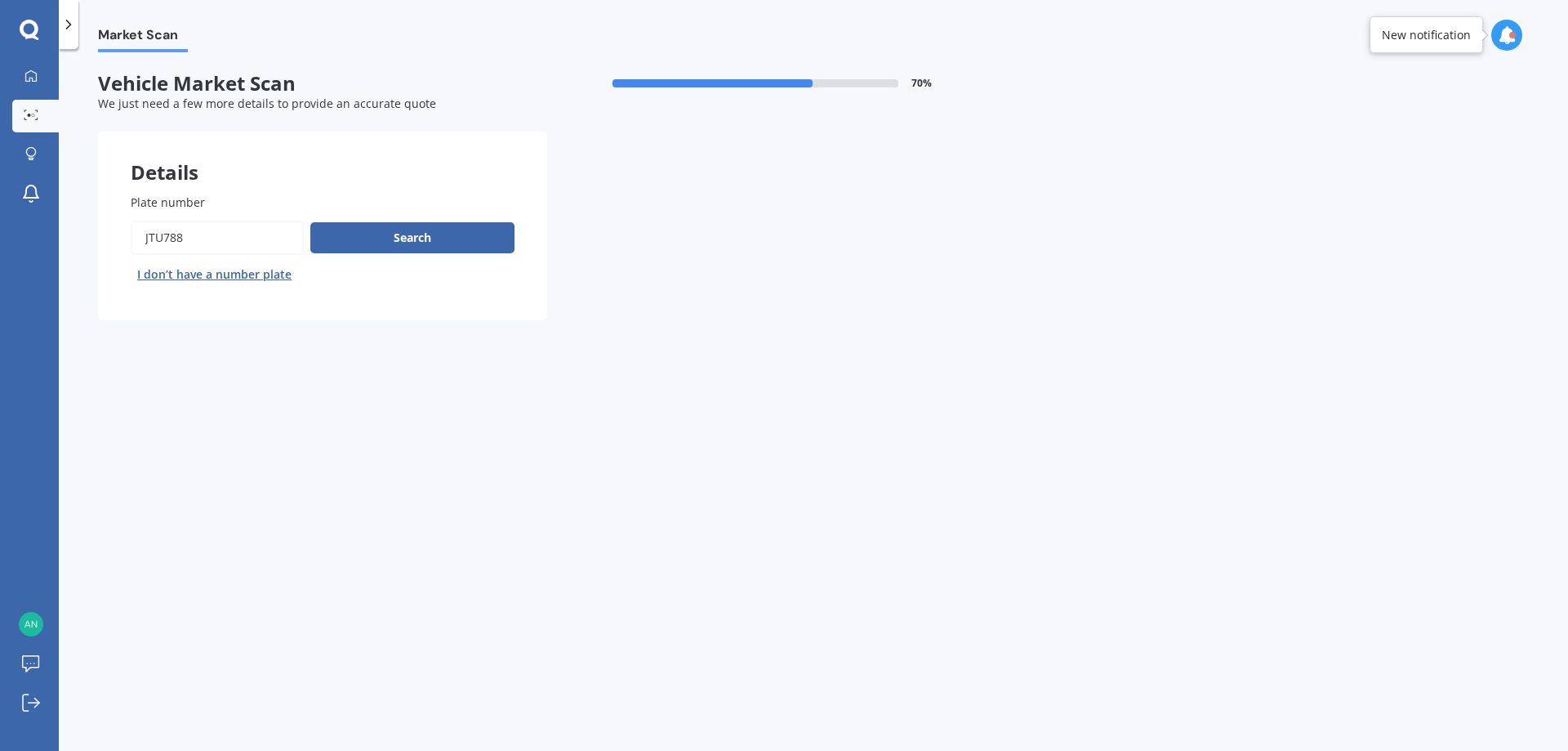
drag, startPoint x: 207, startPoint y: 244, endPoint x: 135, endPoint y: 238, distance: 72.2
click at [135, 238] on input "Plate number" at bounding box center [217, 238] width 173 height 35
type input "LET758"
click at [463, 235] on button "Search" at bounding box center [412, 238] width 204 height 31
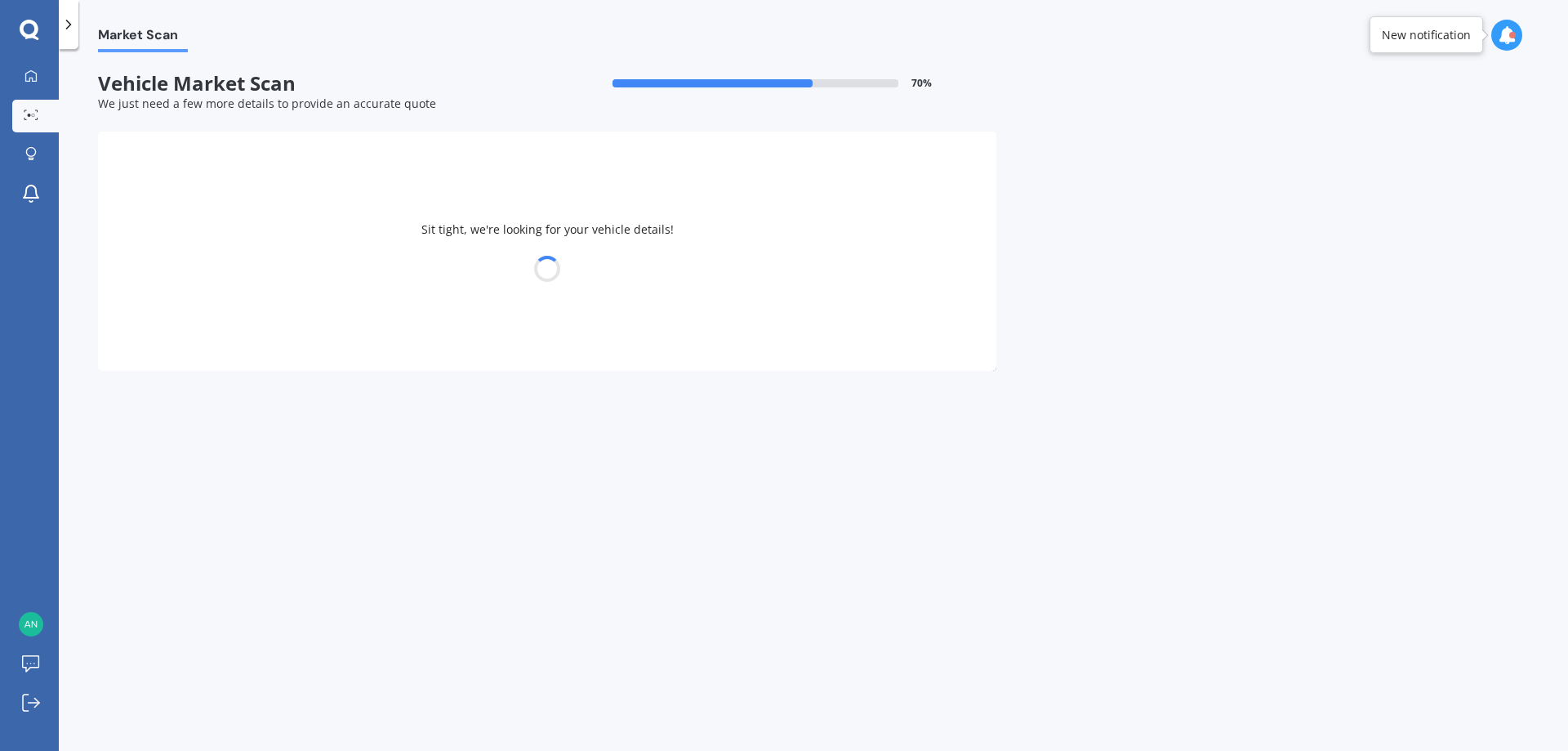
select select "NISSAN"
select select "LEAF"
select select "27"
select select "09"
select select "1976"
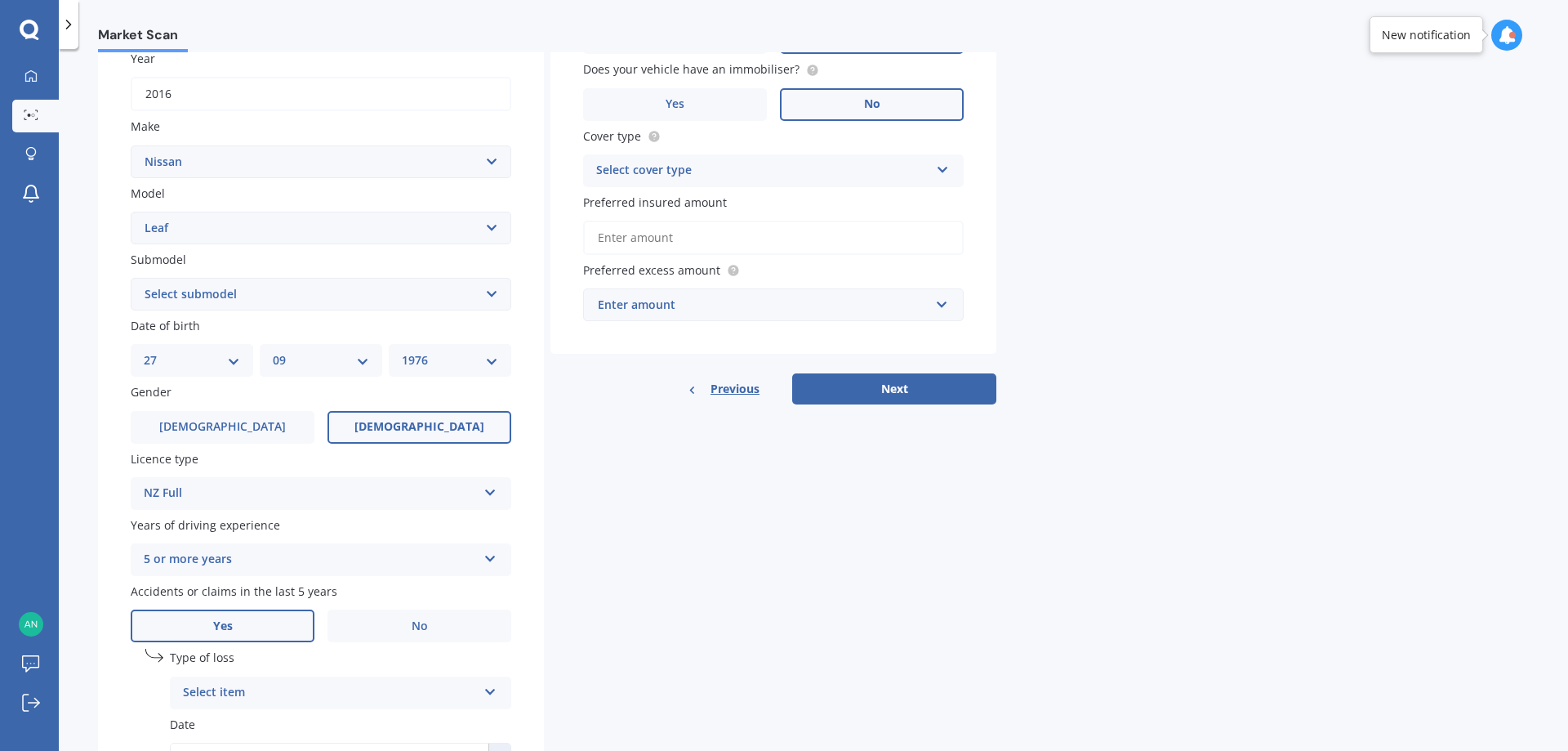
scroll to position [245, 0]
click at [420, 625] on span "No" at bounding box center [419, 625] width 17 height 14
click at [0, 0] on input "No" at bounding box center [0, 0] width 0 height 0
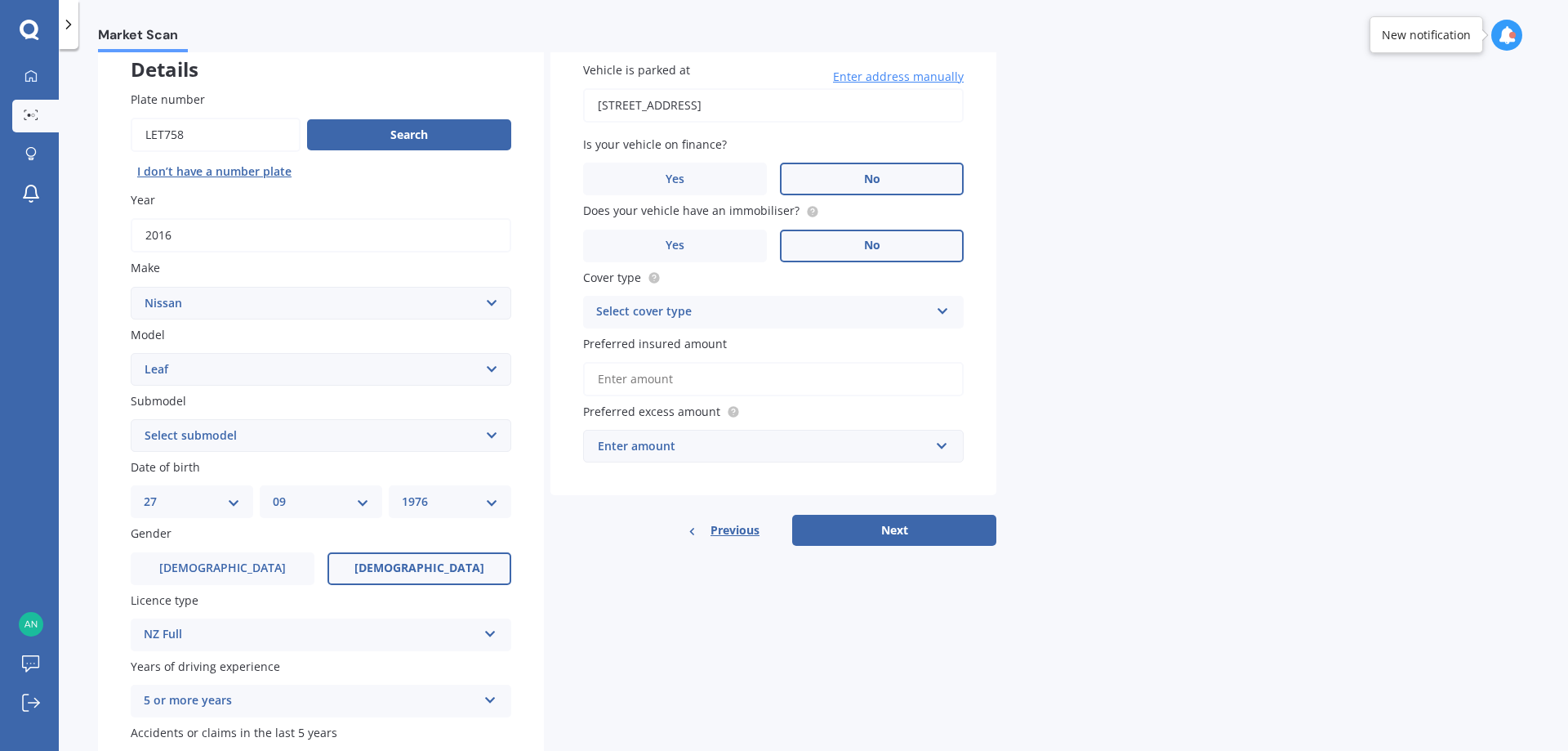
scroll to position [0, 0]
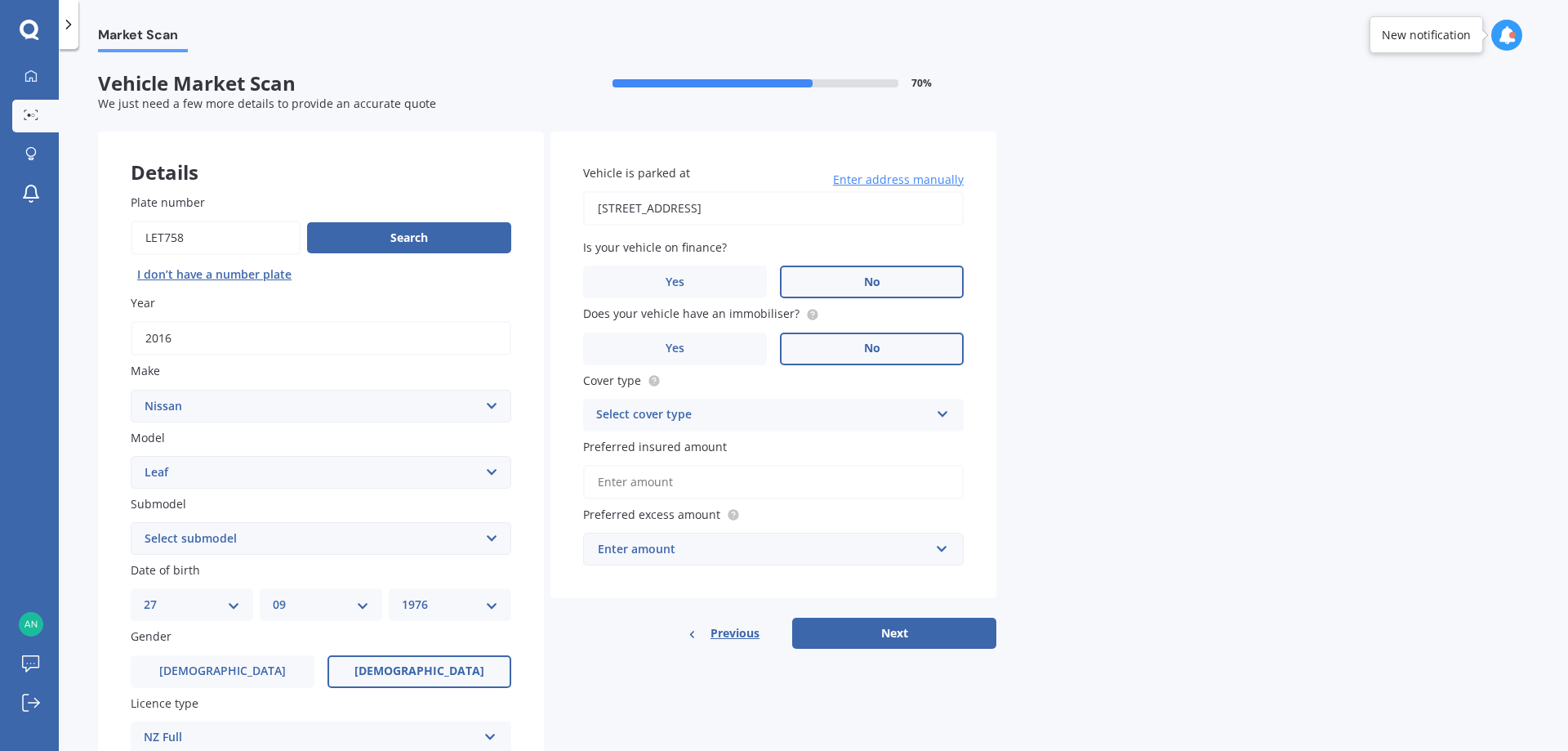
click at [946, 410] on icon at bounding box center [942, 411] width 14 height 12
click at [737, 450] on div "Comprehensive" at bounding box center [773, 447] width 379 height 30
click at [751, 473] on input "Preferred insured amount" at bounding box center [773, 482] width 381 height 35
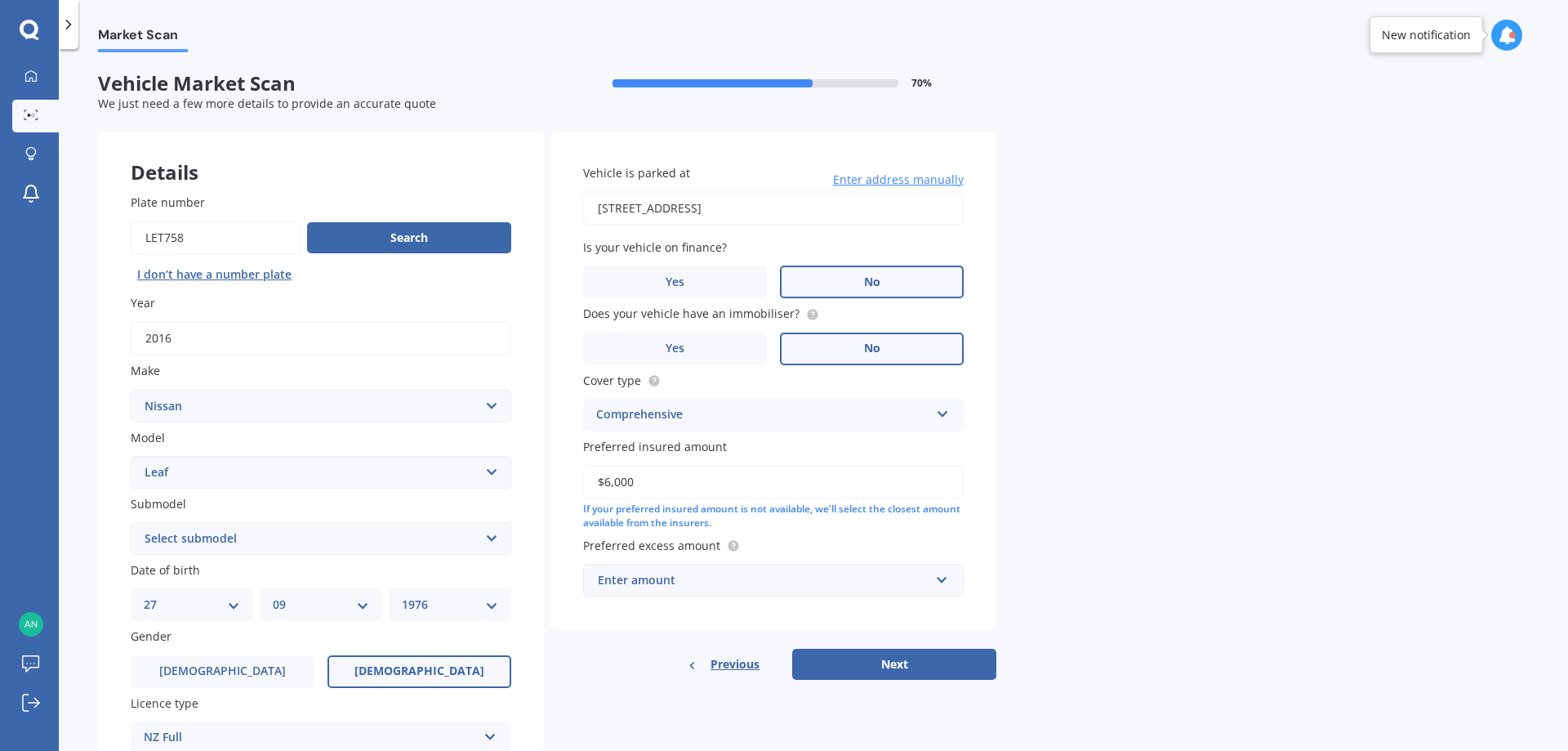
type input "$6,000"
click at [1059, 490] on div "Market Scan Vehicle Market Scan 70 % We just need a few more details to provide…" at bounding box center [813, 403] width 1509 height 702
click at [942, 577] on input "text" at bounding box center [767, 580] width 366 height 31
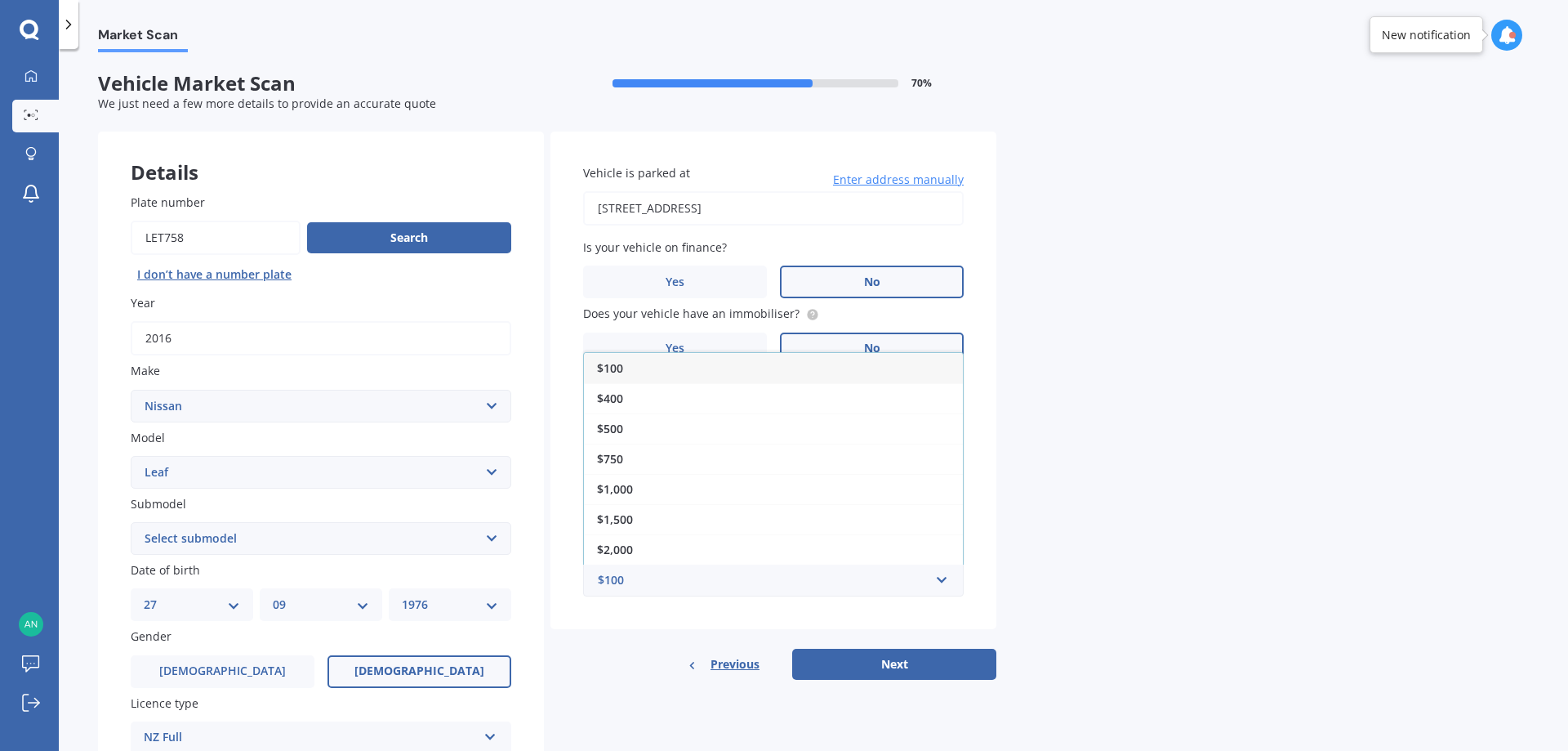
click at [629, 418] on div "$500" at bounding box center [773, 428] width 379 height 31
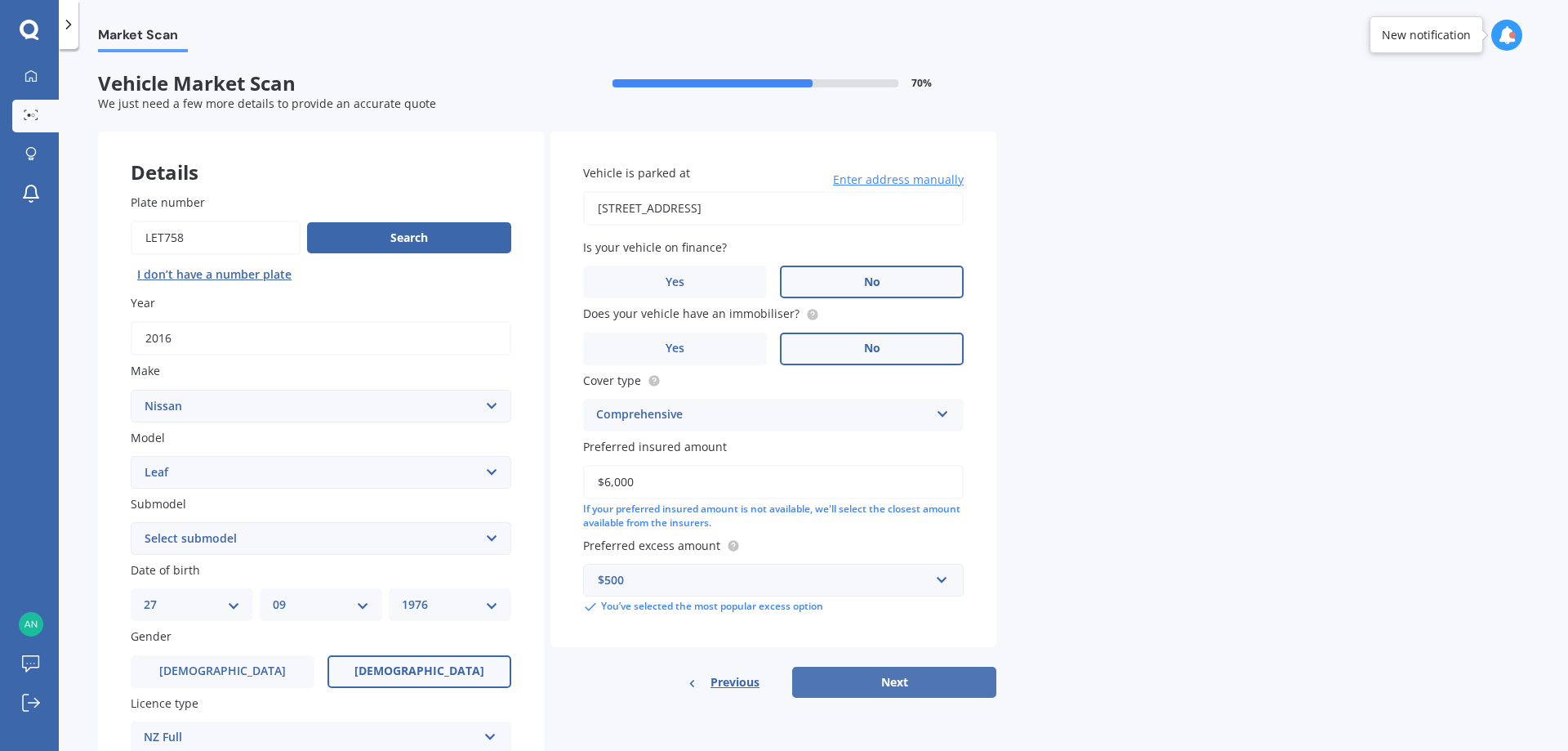
click at [896, 676] on button "Next" at bounding box center [893, 682] width 204 height 31
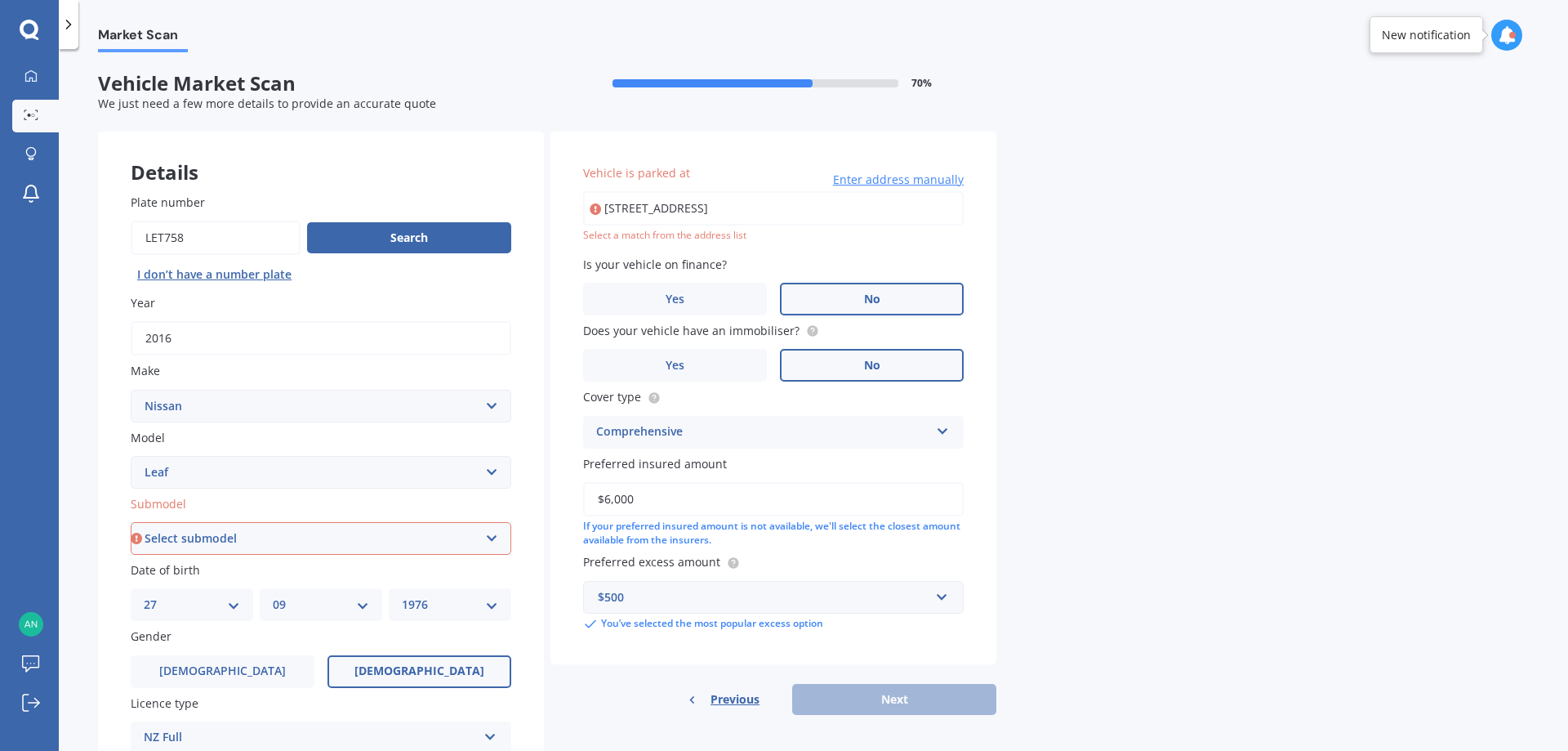
click at [700, 208] on input "91 Oriel Avenue, Tawa, Wellington 5028" at bounding box center [773, 208] width 381 height 35
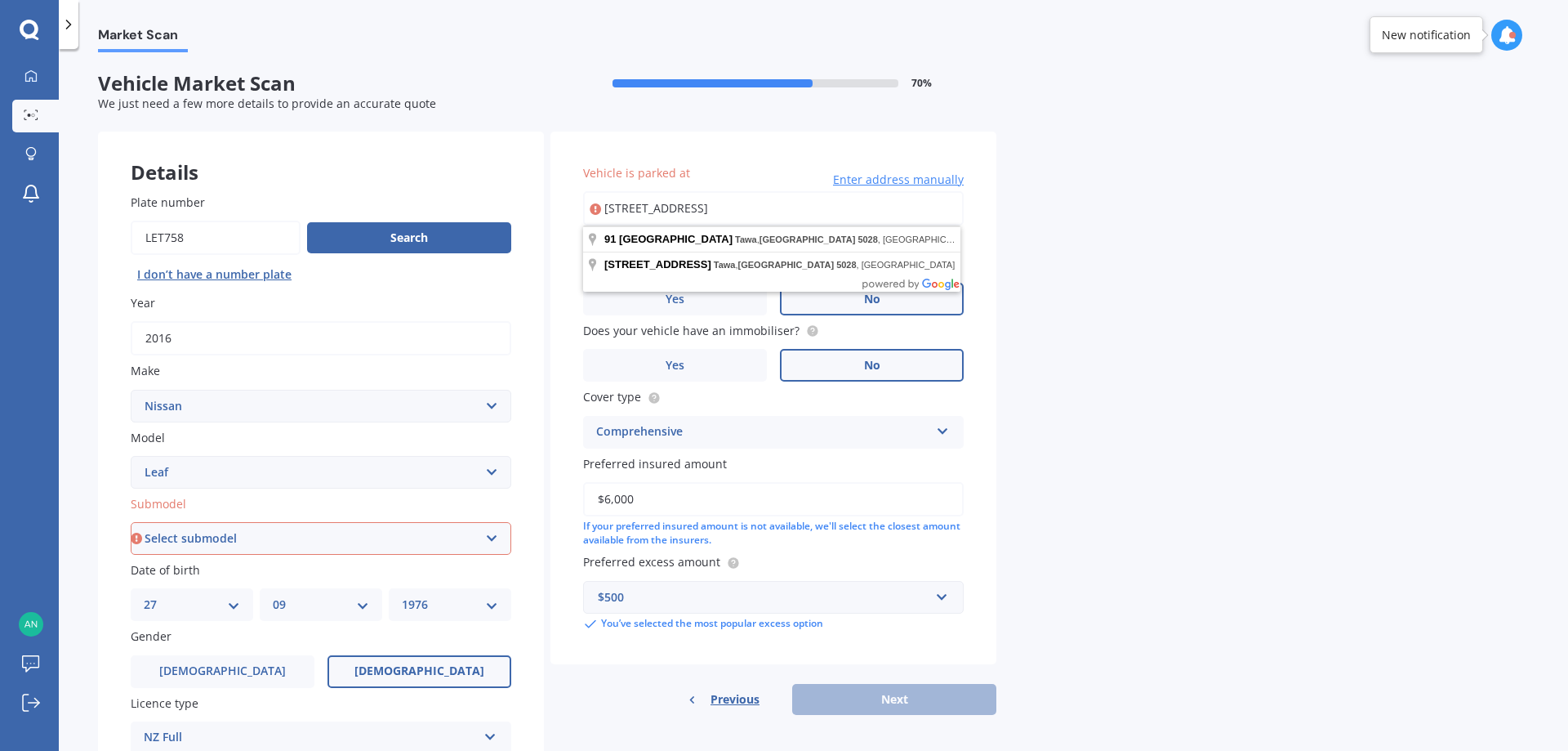
click at [812, 209] on input "91 Oriel Avenue, Tawa, Wellington 5028" at bounding box center [773, 208] width 381 height 35
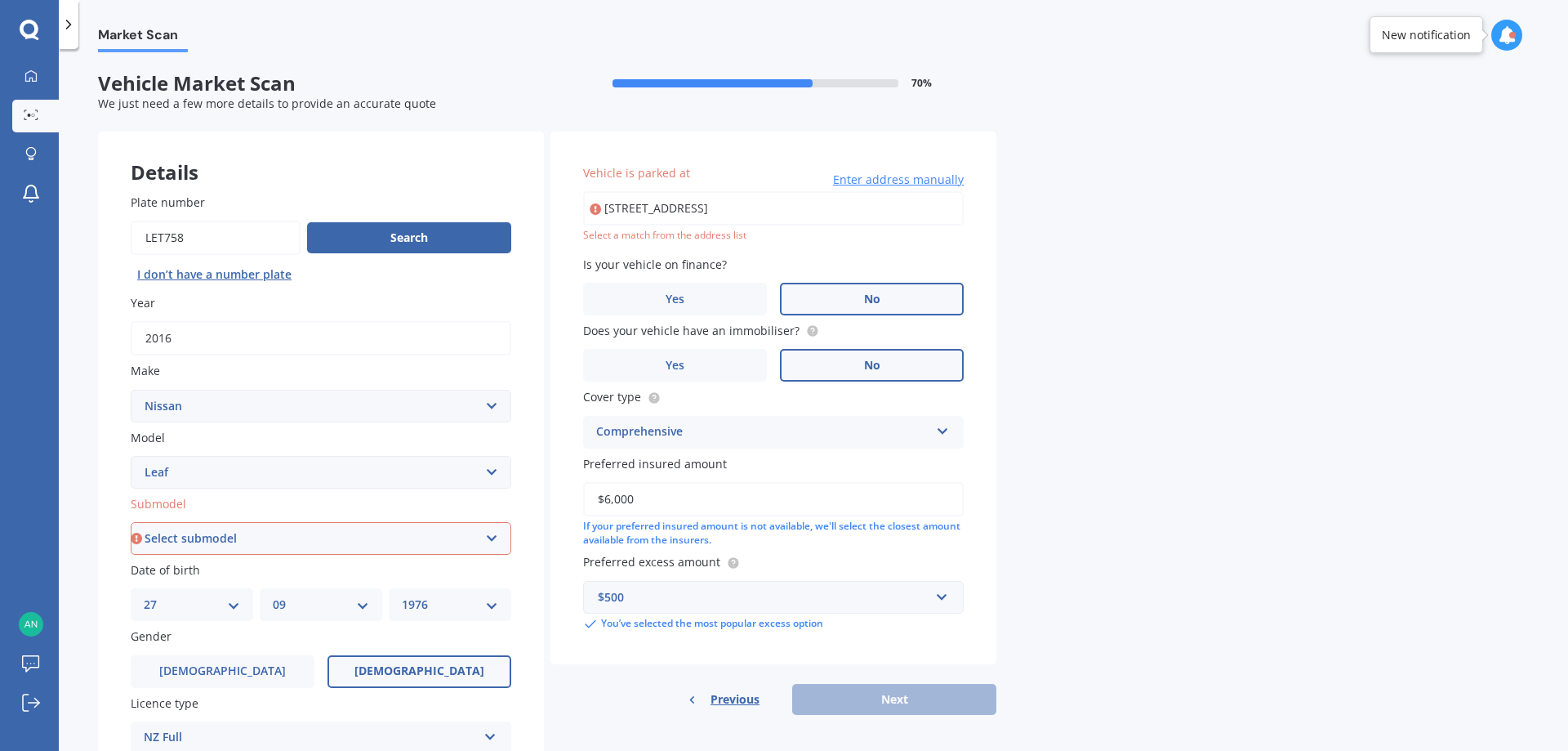
type input "91 Oriel Avenue, Tawa, Wellington 5028"
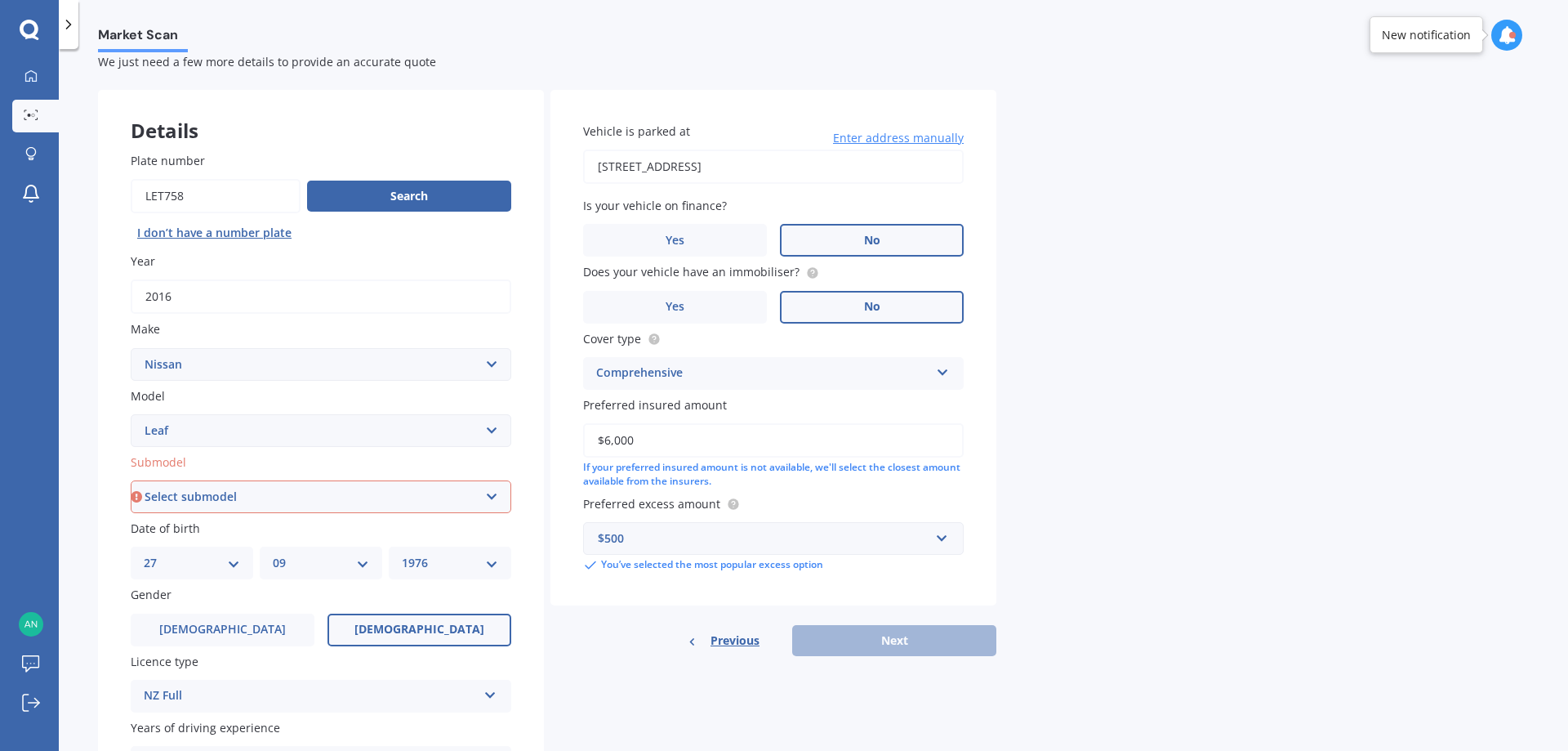
scroll to position [82, 0]
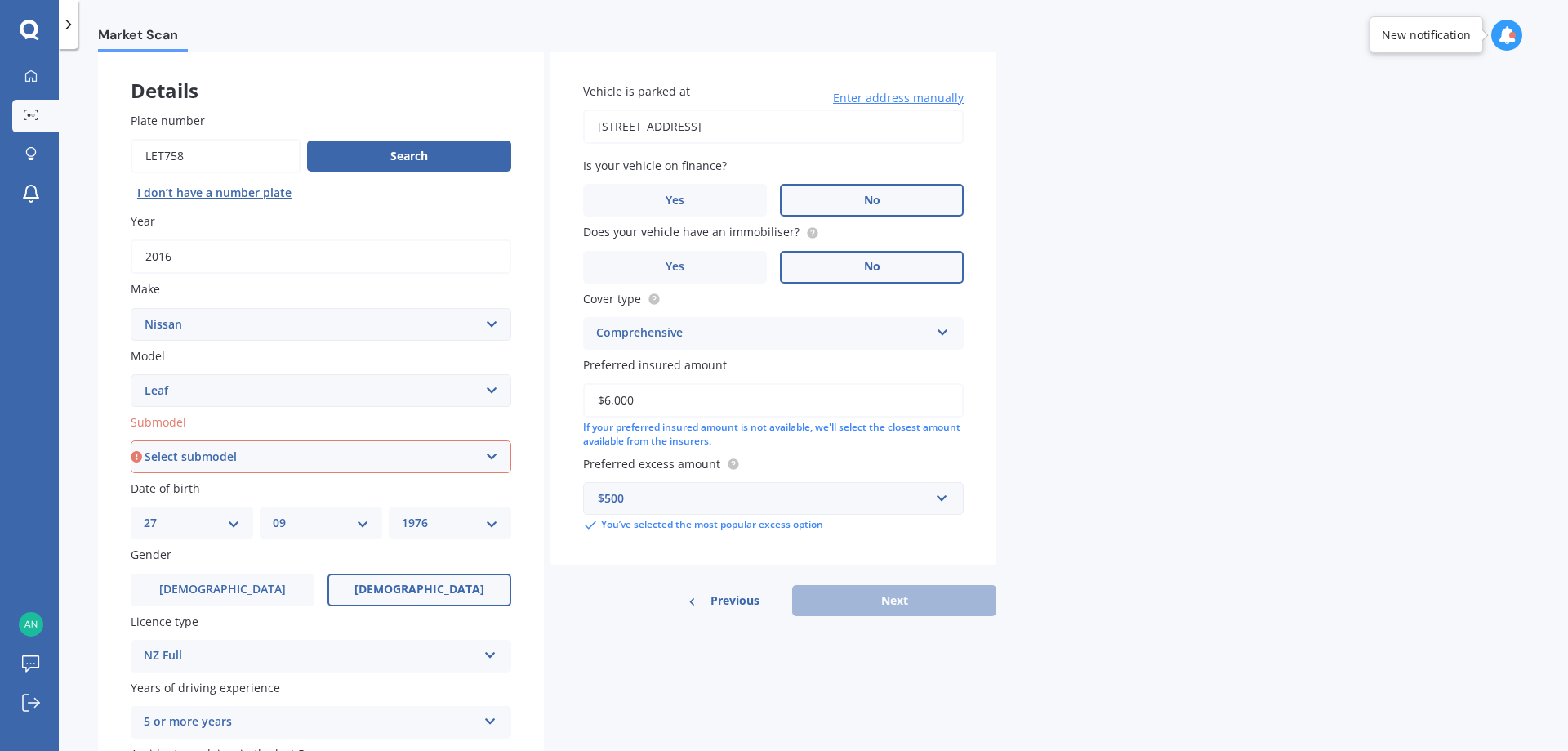
click at [499, 449] on select "Select submodel EV Hybrid" at bounding box center [320, 457] width 381 height 33
select select "EV"
click at [130, 440] on select "Select submodel EV Hybrid" at bounding box center [320, 457] width 381 height 33
click at [898, 600] on button "Next" at bounding box center [893, 601] width 204 height 31
select select "27"
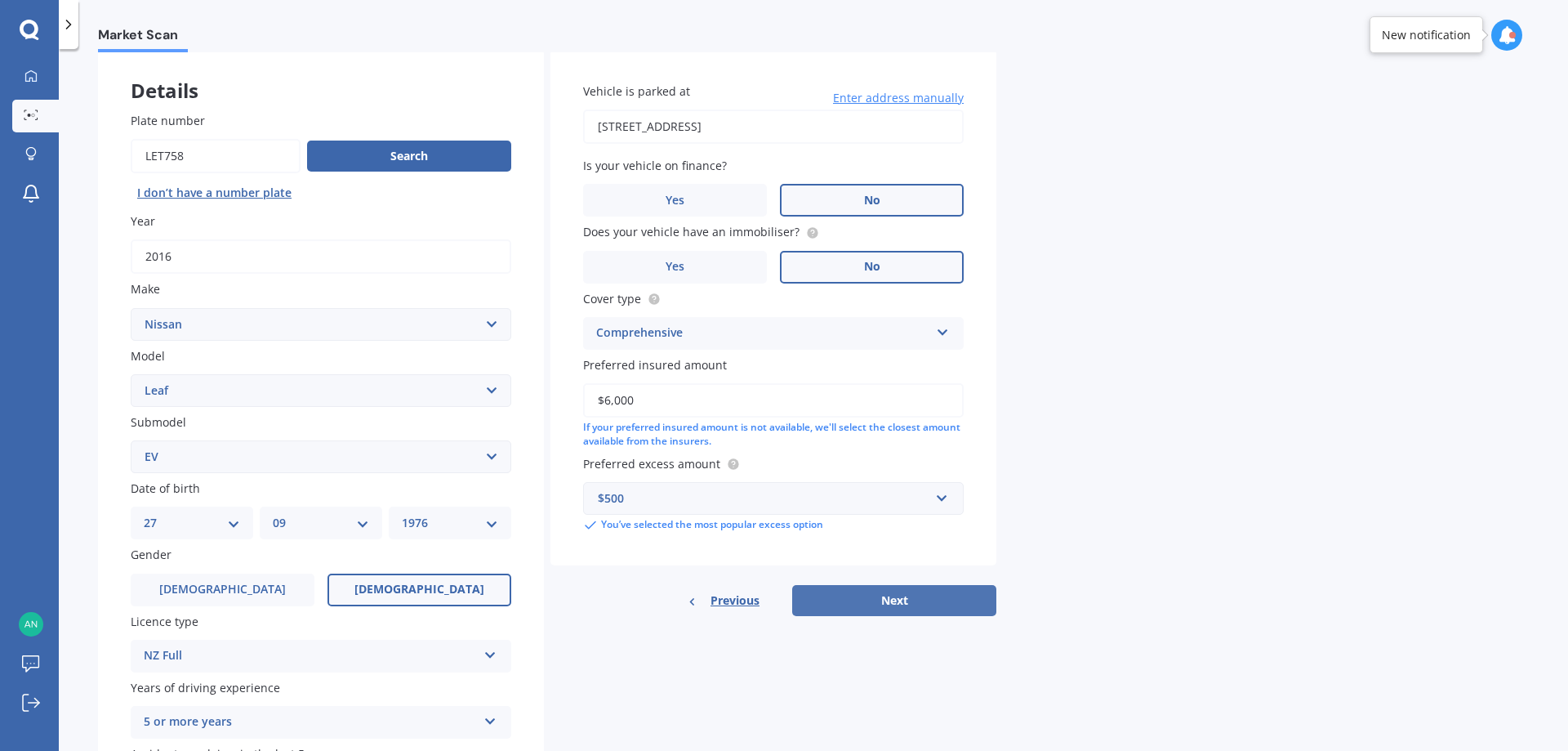
select select "09"
select select "1976"
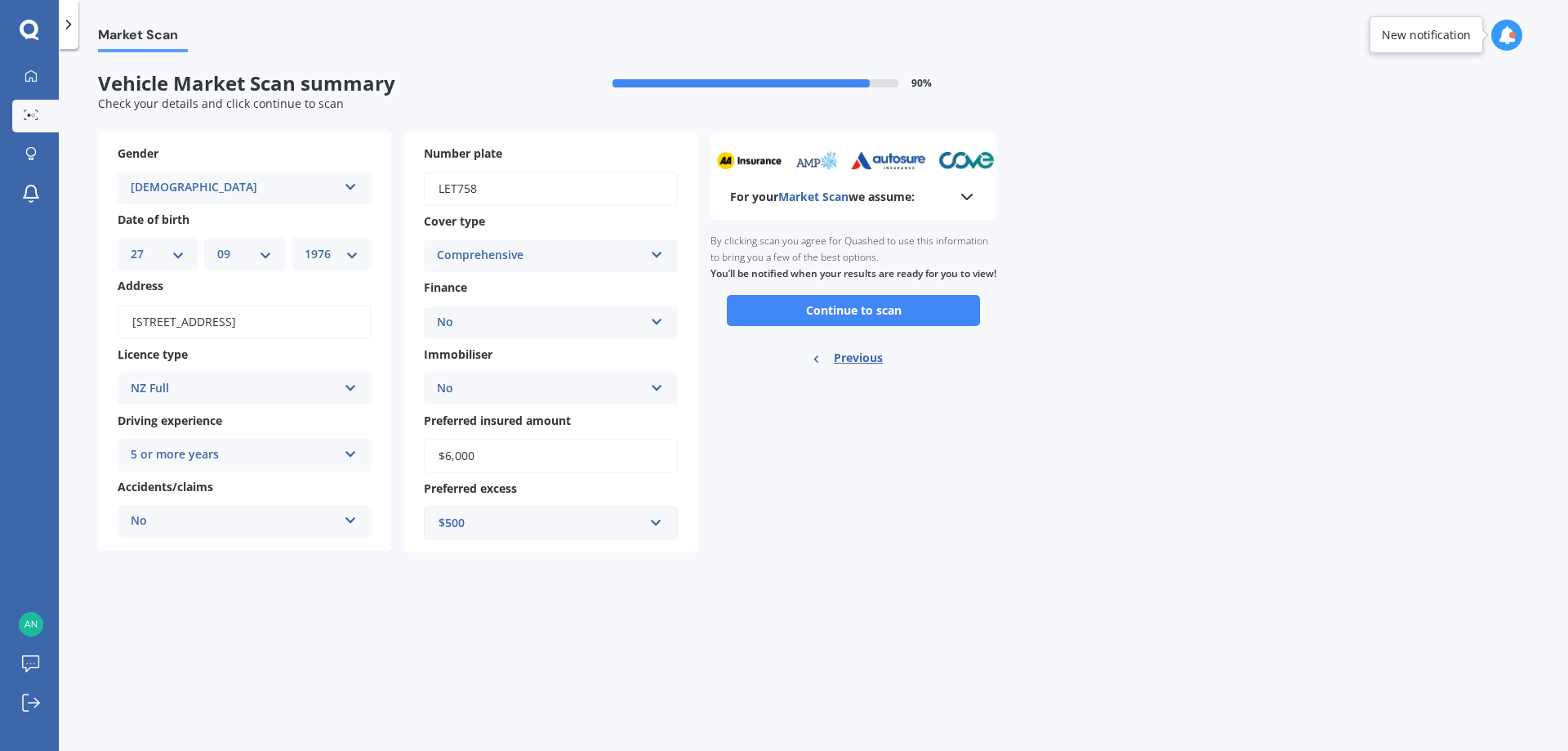
scroll to position [0, 0]
click at [868, 326] on button "Continue to scan" at bounding box center [853, 311] width 253 height 31
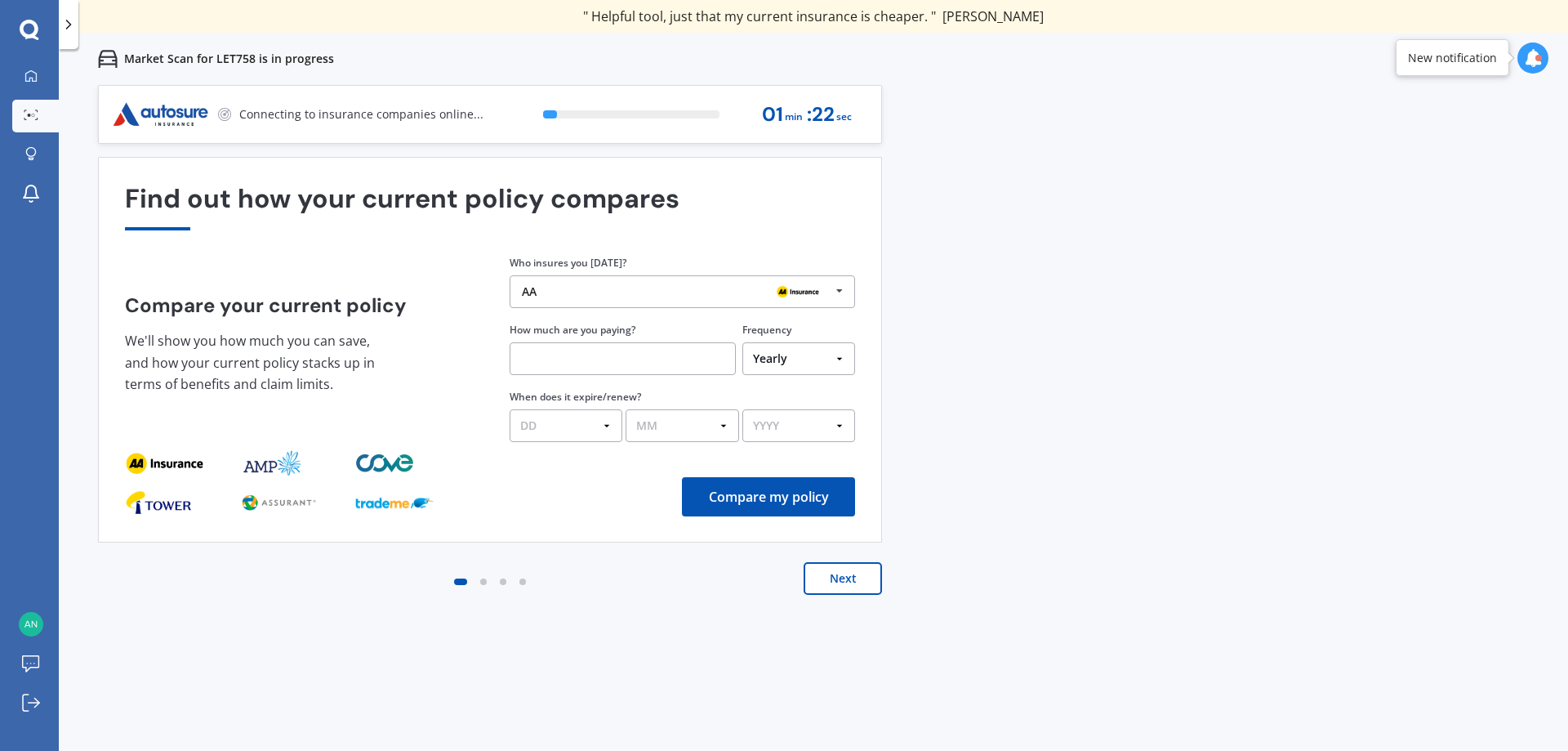
click at [553, 359] on input "text" at bounding box center [623, 359] width 226 height 33
type input "$64.00"
click at [845, 347] on select "Yearly Six-Monthly Quarterly Monthly Fortnightly Weekly One-Off" at bounding box center [798, 359] width 112 height 33
select select "Monthly"
click at [742, 342] on select "Yearly Six-Monthly Quarterly Monthly Fortnightly Weekly One-Off" at bounding box center [798, 359] width 112 height 33
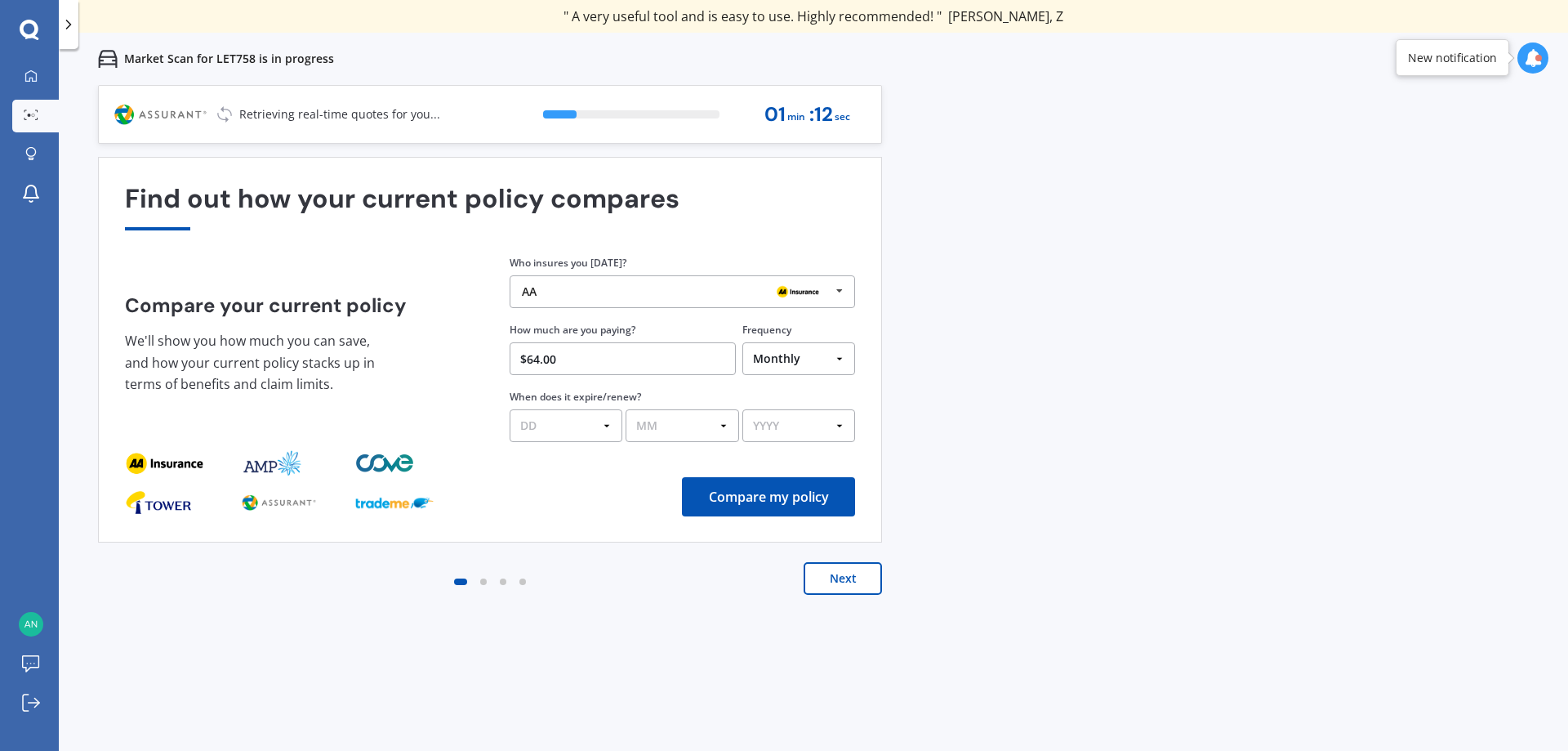
click at [760, 498] on button "Compare my policy" at bounding box center [769, 497] width 173 height 39
click at [604, 426] on select "DD 01 02 03 04 05 06 07 08 09 10 11 12 13 14 15 16 17 18 19 20 21 22 23 24 25 2…" at bounding box center [566, 426] width 112 height 33
select select "08"
click at [509, 410] on select "DD 01 02 03 04 05 06 07 08 09 10 11 12 13 14 15 16 17 18 19 20 21 22 23 24 25 2…" at bounding box center [566, 426] width 112 height 33
click at [722, 427] on select "MM 01 02 03 04 05 06 07 08 09 10 11 12" at bounding box center [682, 426] width 112 height 33
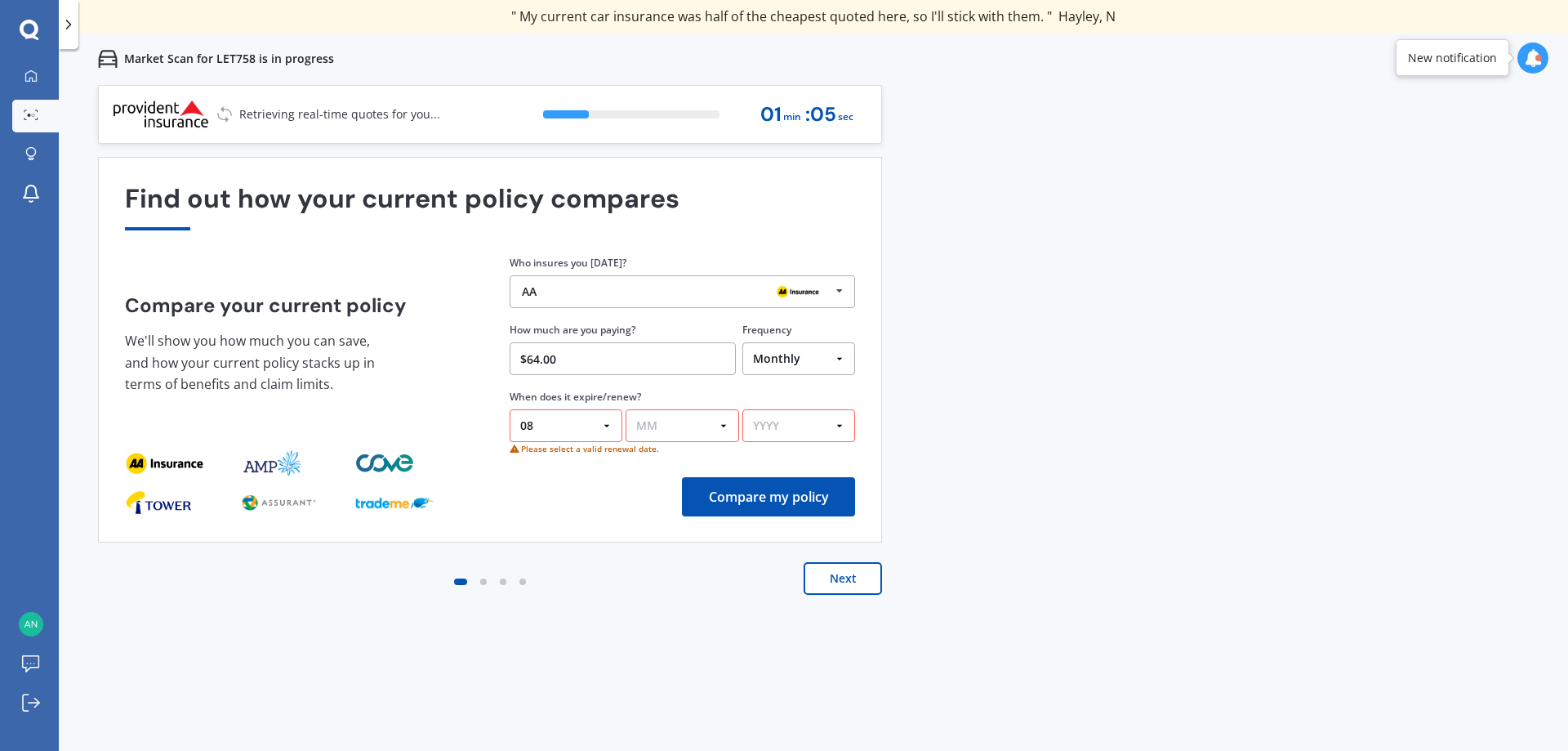
select select "09"
click at [626, 410] on select "MM 01 02 03 04 05 06 07 08 09 10 11 12" at bounding box center [682, 426] width 112 height 33
click at [836, 418] on select "YYYY 2026 2025 2024" at bounding box center [798, 426] width 112 height 33
select select "2025"
click at [742, 410] on select "YYYY 2026 2025 2024" at bounding box center [798, 426] width 112 height 33
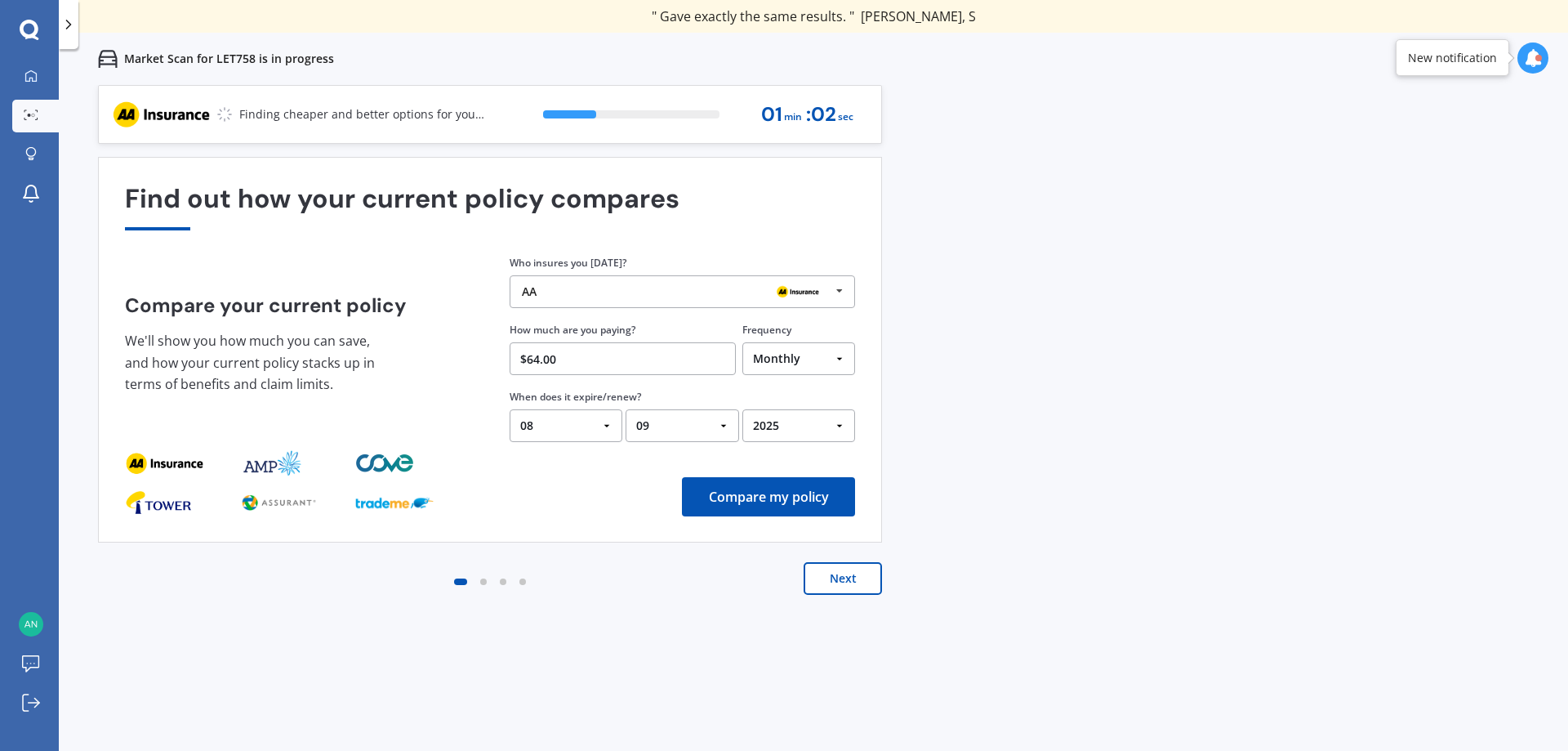
click at [794, 496] on button "Compare my policy" at bounding box center [769, 497] width 173 height 39
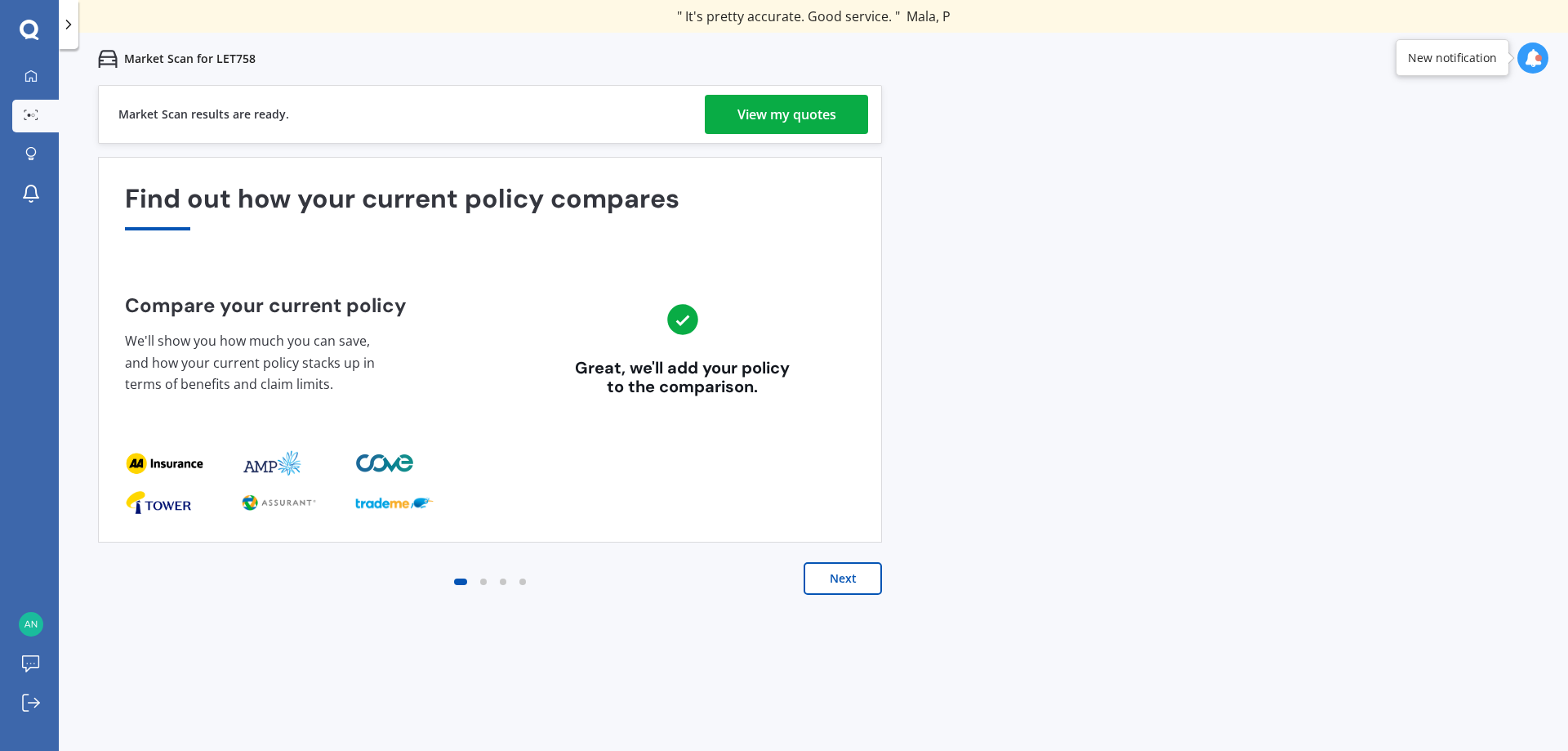
click at [833, 103] on div "View my quotes" at bounding box center [787, 114] width 99 height 39
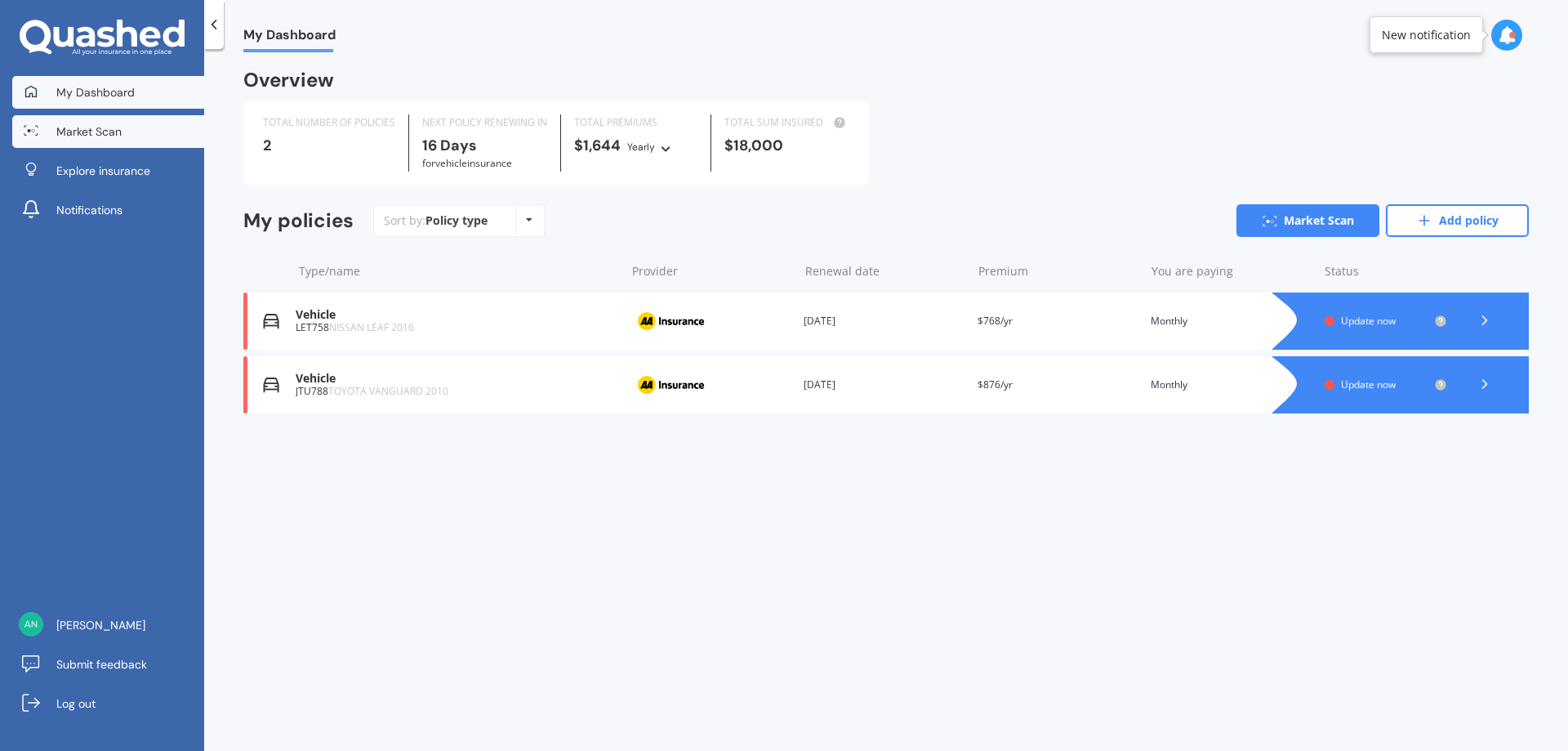
click at [79, 134] on span "Market Scan" at bounding box center [88, 131] width 65 height 17
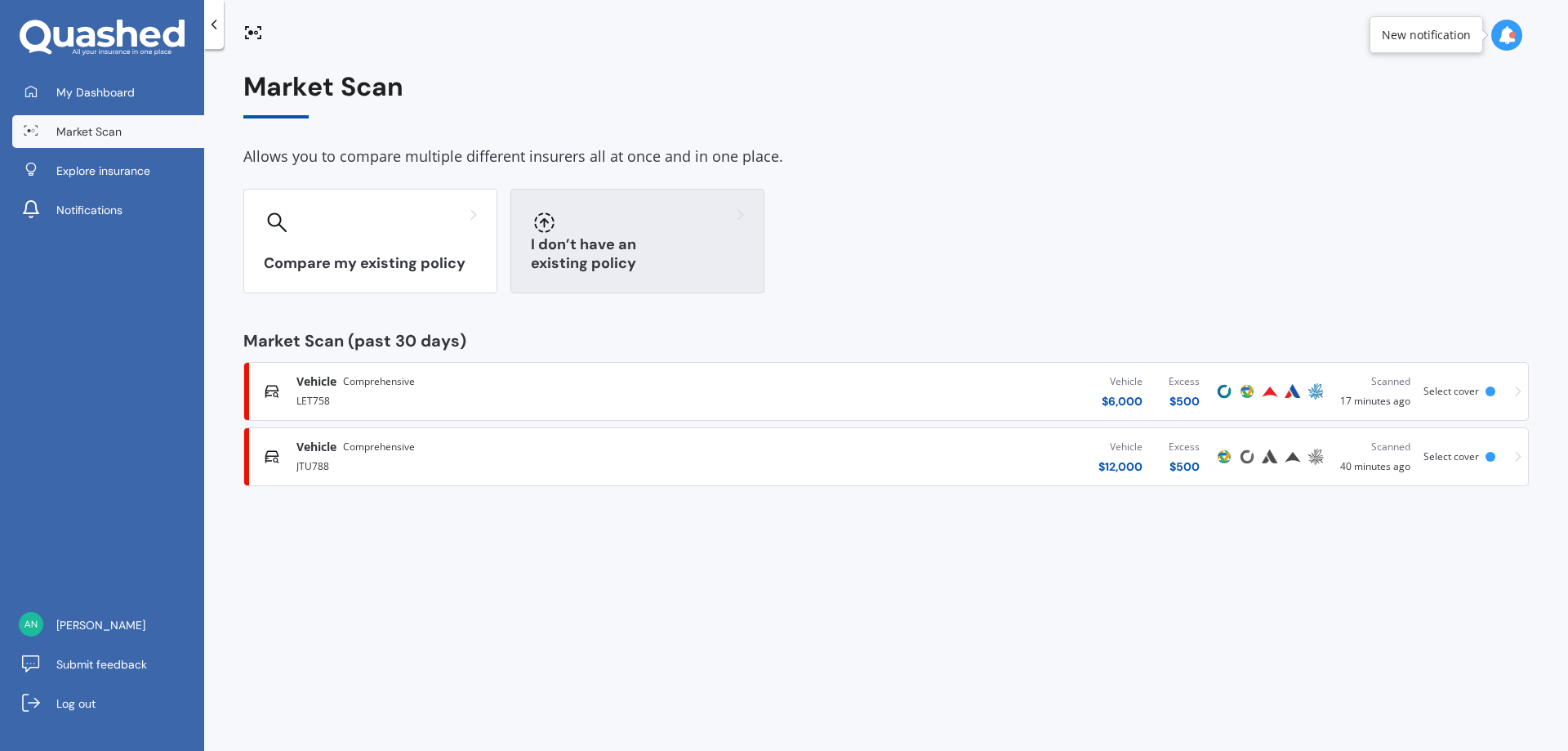
click at [699, 227] on div at bounding box center [637, 222] width 213 height 26
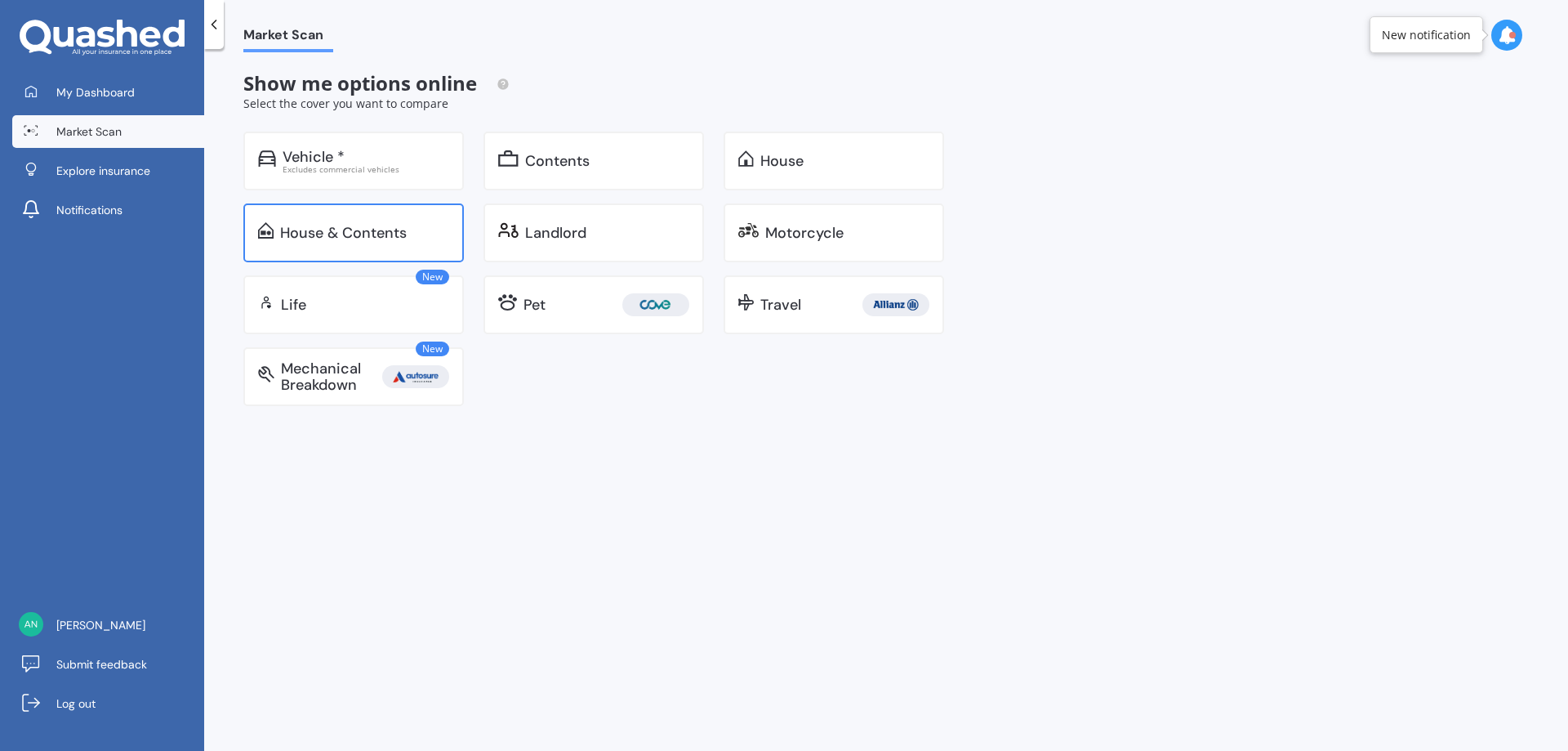
click at [381, 231] on div "House & Contents" at bounding box center [343, 233] width 126 height 17
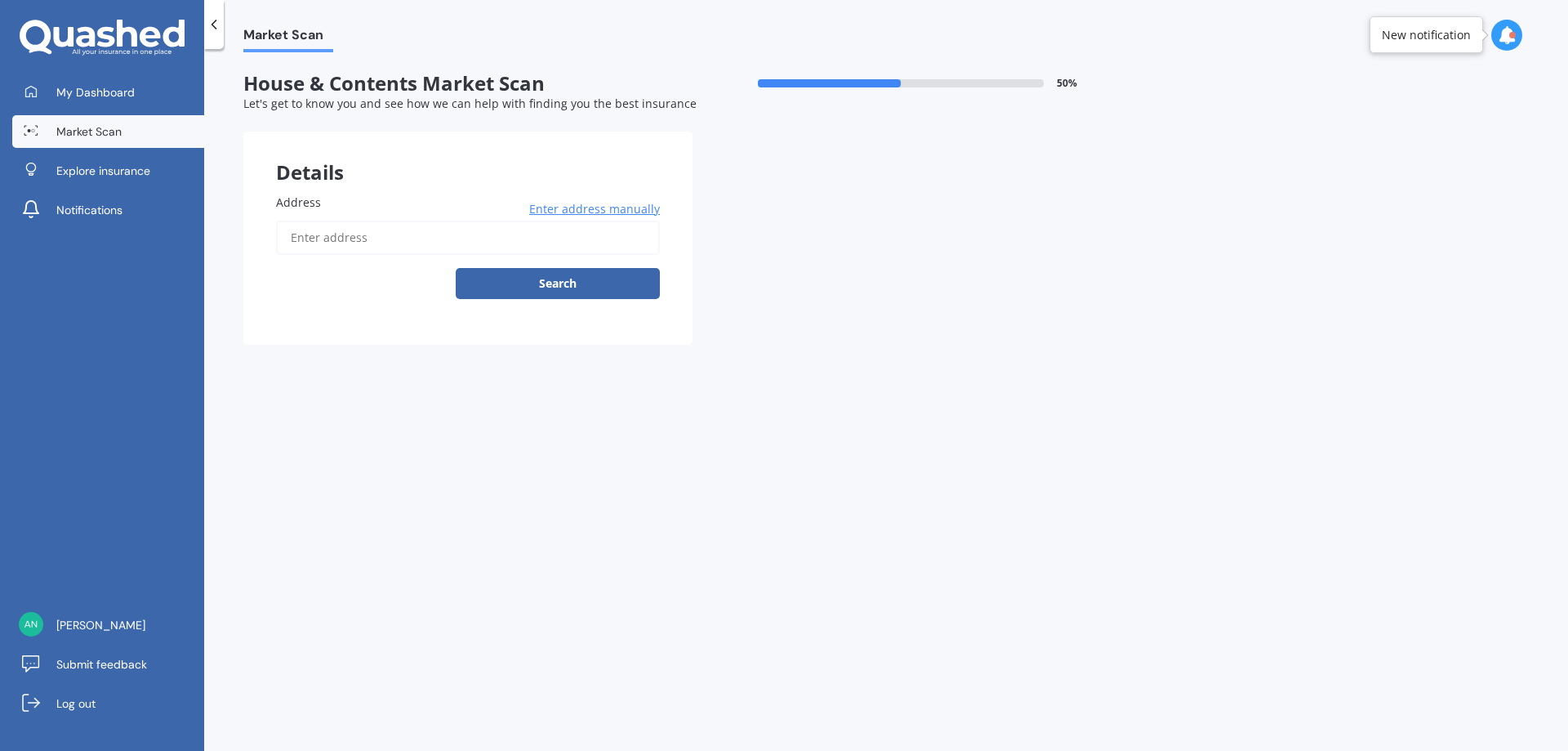
click at [387, 234] on input "Address" at bounding box center [467, 238] width 384 height 35
type input "[STREET_ADDRESS]"
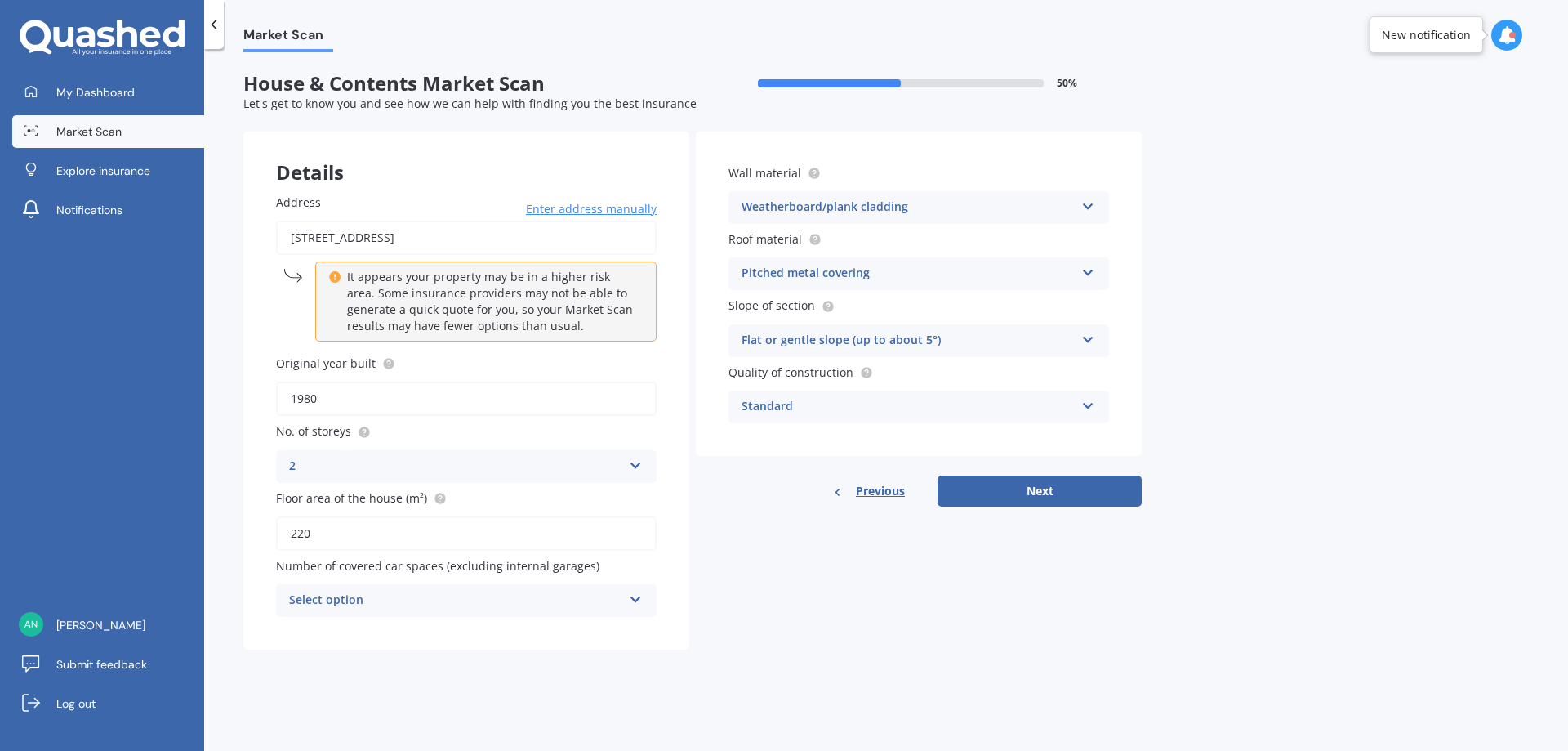
click at [632, 592] on icon at bounding box center [636, 597] width 14 height 12
click at [510, 485] on div "2" at bounding box center [466, 481] width 379 height 30
click at [640, 597] on icon at bounding box center [636, 597] width 14 height 12
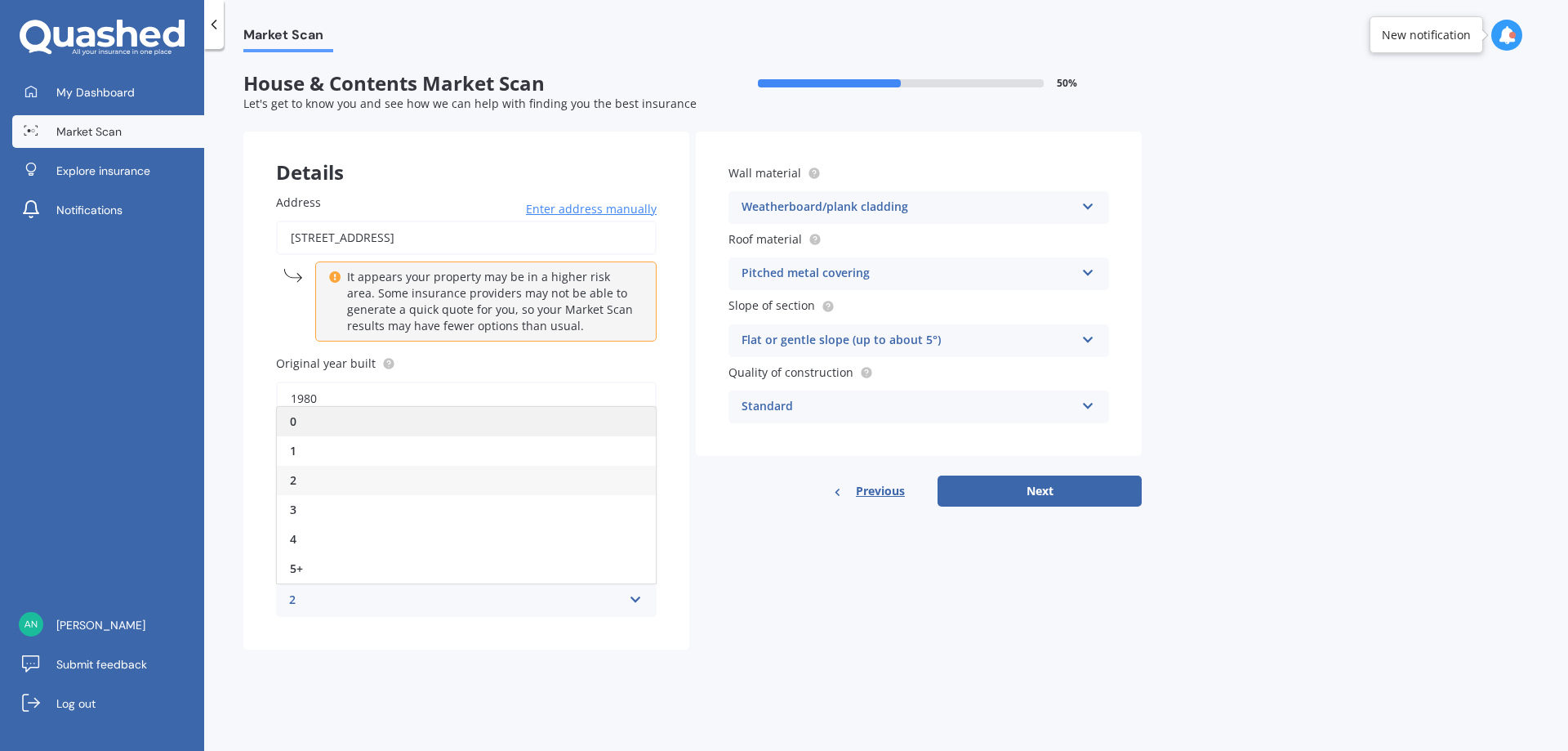
click at [458, 425] on div "0" at bounding box center [466, 422] width 379 height 30
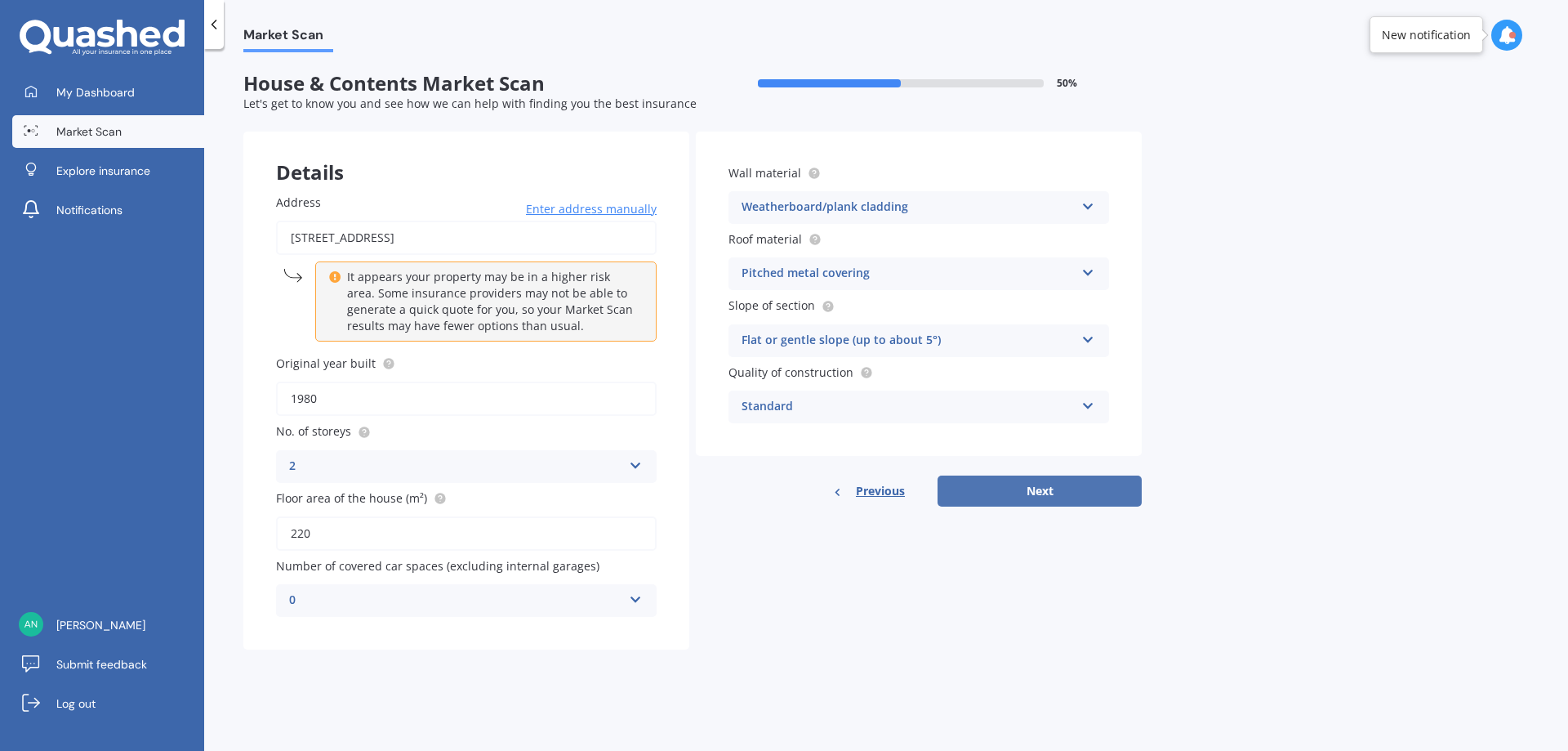
click at [1035, 484] on button "Next" at bounding box center [1039, 492] width 204 height 31
select select "27"
select select "09"
select select "1976"
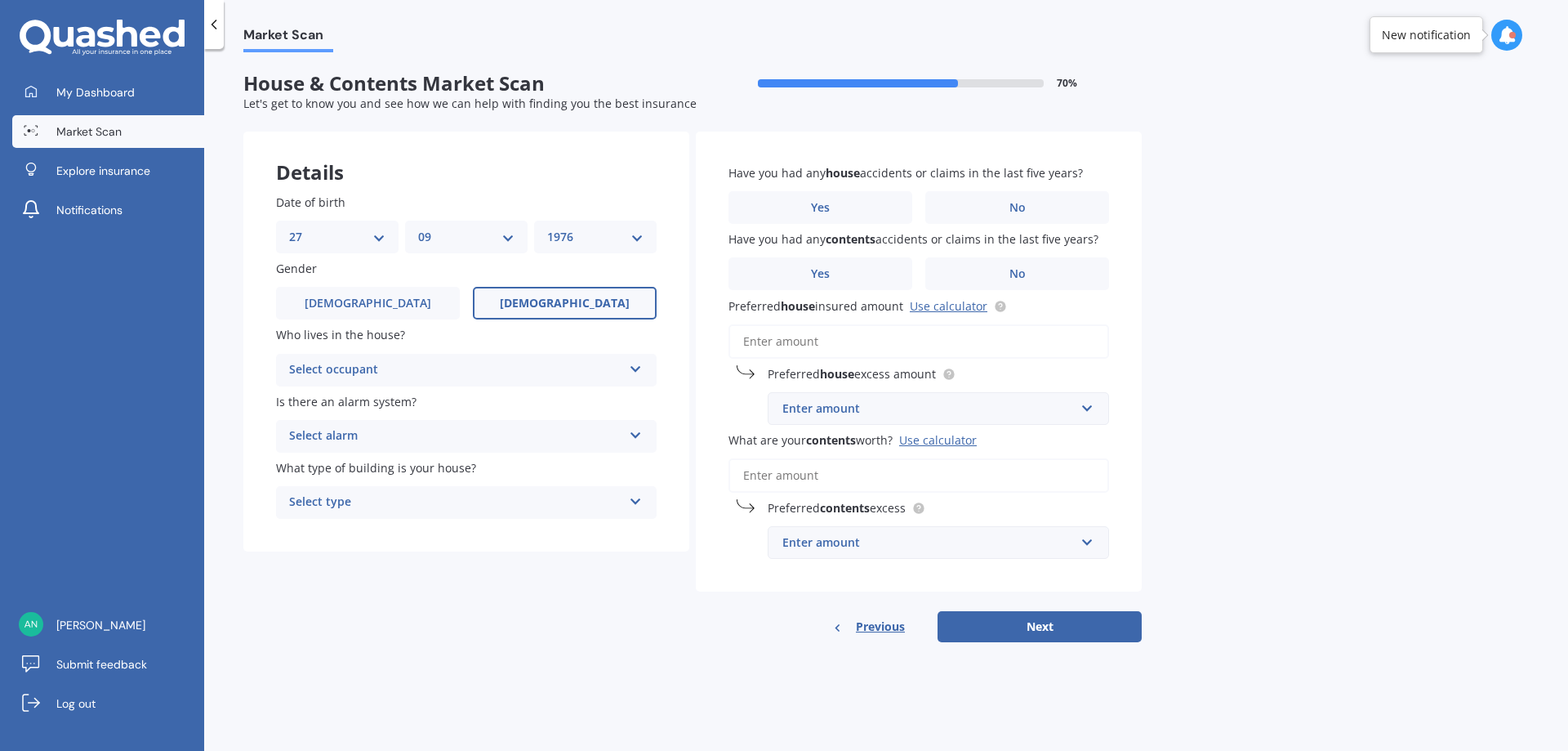
click at [632, 367] on icon at bounding box center [636, 366] width 14 height 12
click at [445, 411] on div "Owner" at bounding box center [466, 402] width 379 height 30
click at [633, 437] on icon at bounding box center [636, 432] width 14 height 12
click at [359, 495] on span "Yes, not monitored" at bounding box center [343, 497] width 108 height 16
click at [623, 501] on div "Select type Freestanding Multi-unit (in a block of 6 or less) Multi-unit (in a …" at bounding box center [466, 502] width 381 height 33
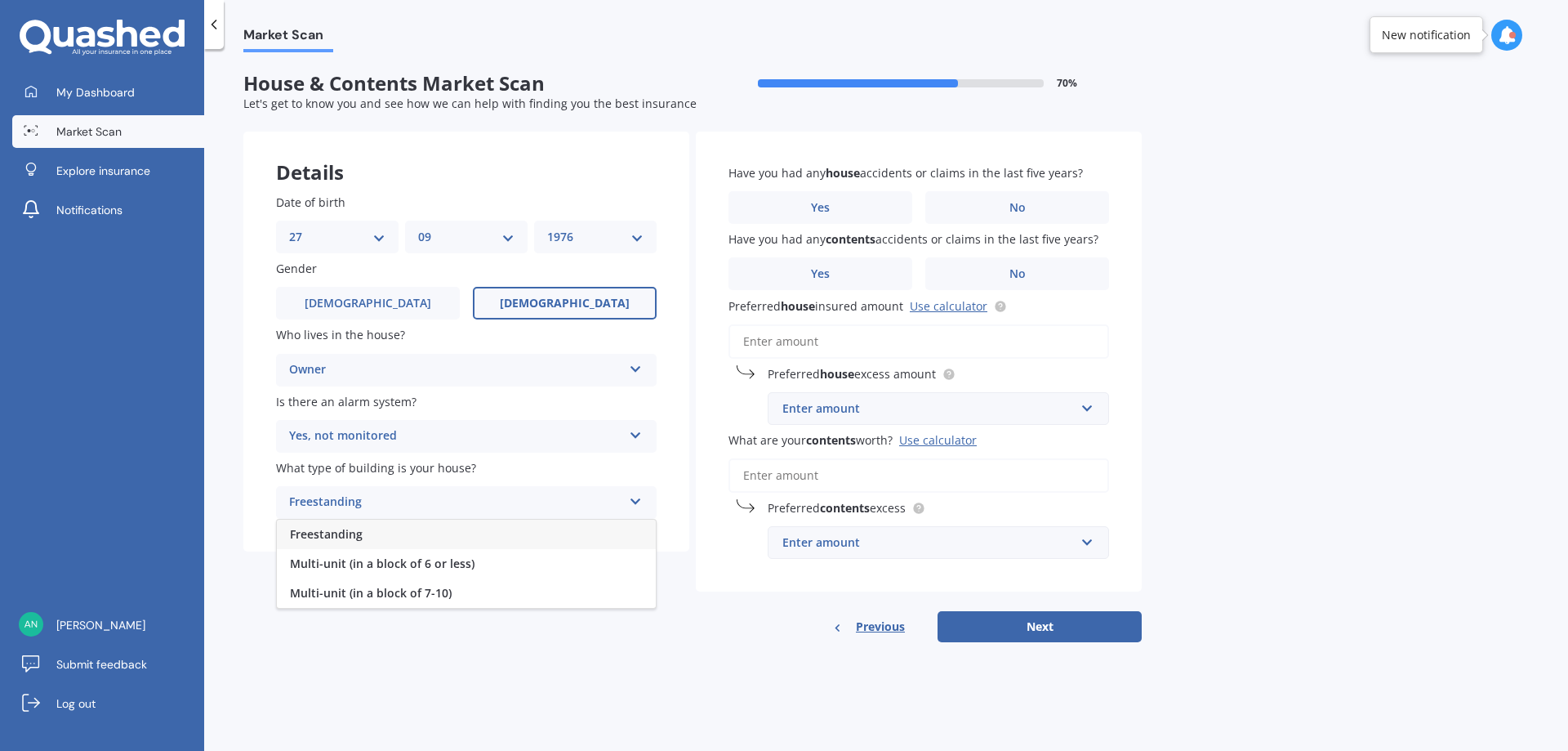
click at [392, 535] on div "Freestanding" at bounding box center [466, 535] width 379 height 30
click at [1059, 203] on label "No" at bounding box center [1017, 207] width 184 height 33
click at [0, 0] on input "No" at bounding box center [0, 0] width 0 height 0
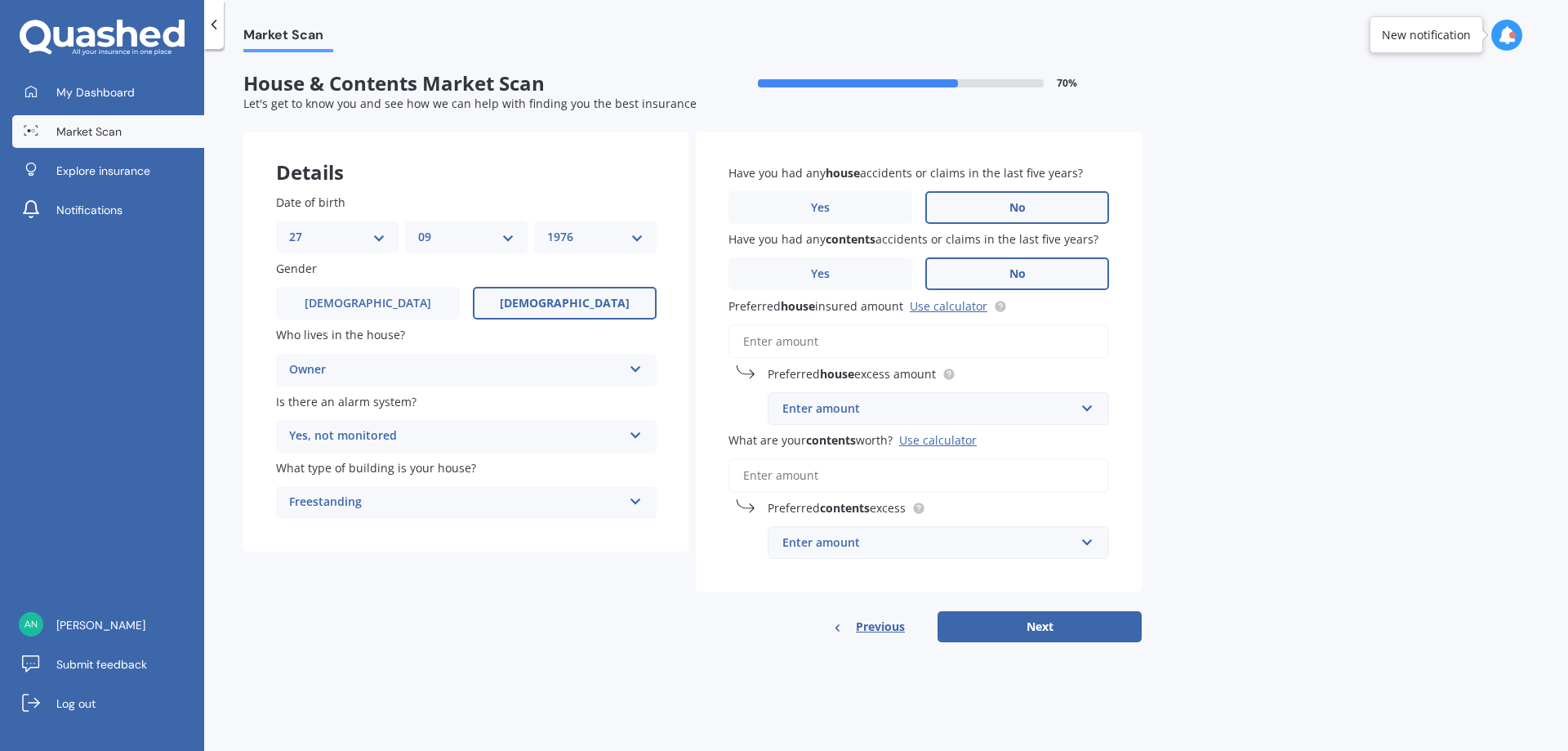
click at [1047, 270] on label "No" at bounding box center [1017, 274] width 184 height 33
click at [0, 0] on input "No" at bounding box center [0, 0] width 0 height 0
click at [949, 301] on link "Use calculator" at bounding box center [949, 306] width 78 height 16
click at [841, 340] on input "Preferred house insured amount Use calculator" at bounding box center [918, 342] width 381 height 35
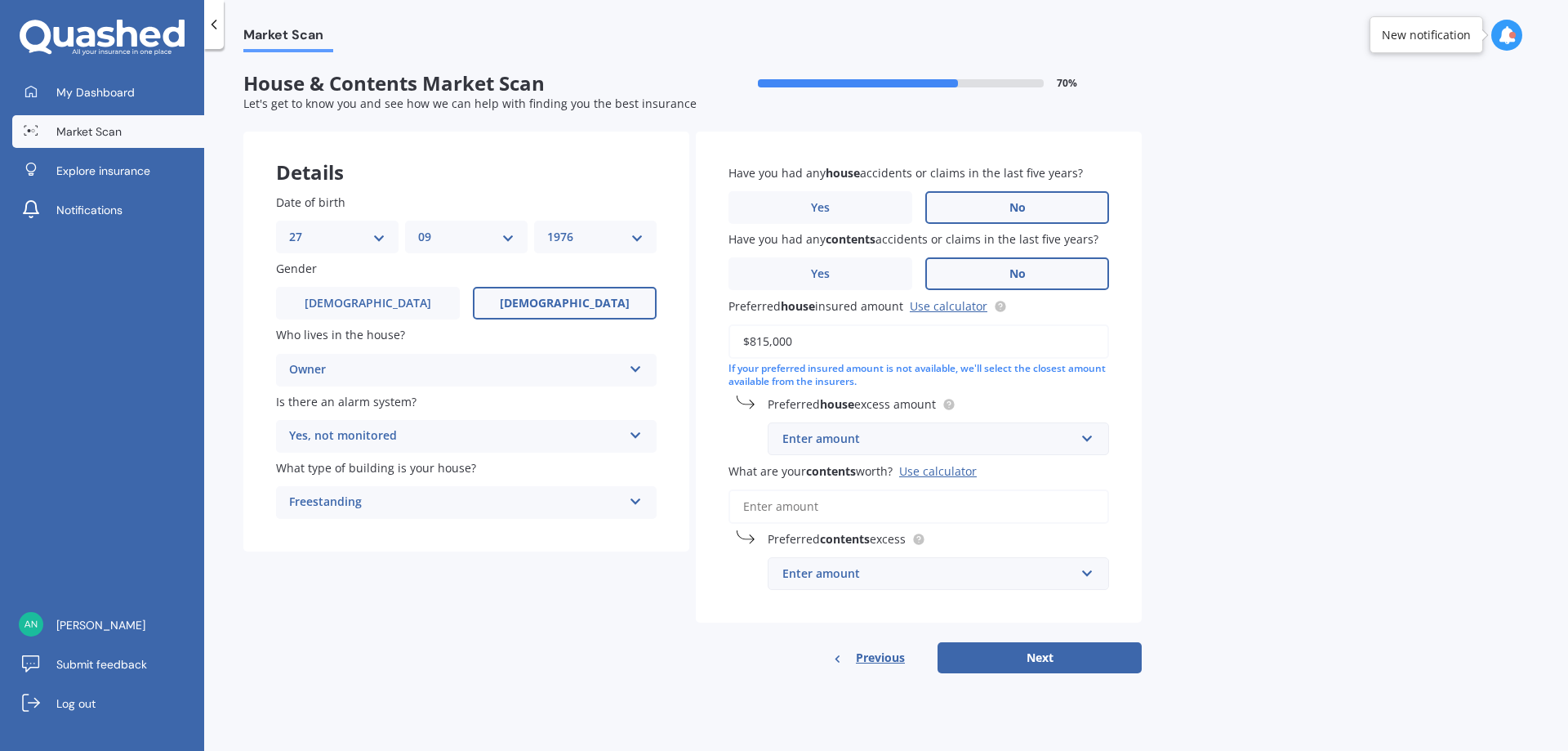
type input "$815,000"
click at [1087, 440] on input "text" at bounding box center [933, 439] width 327 height 31
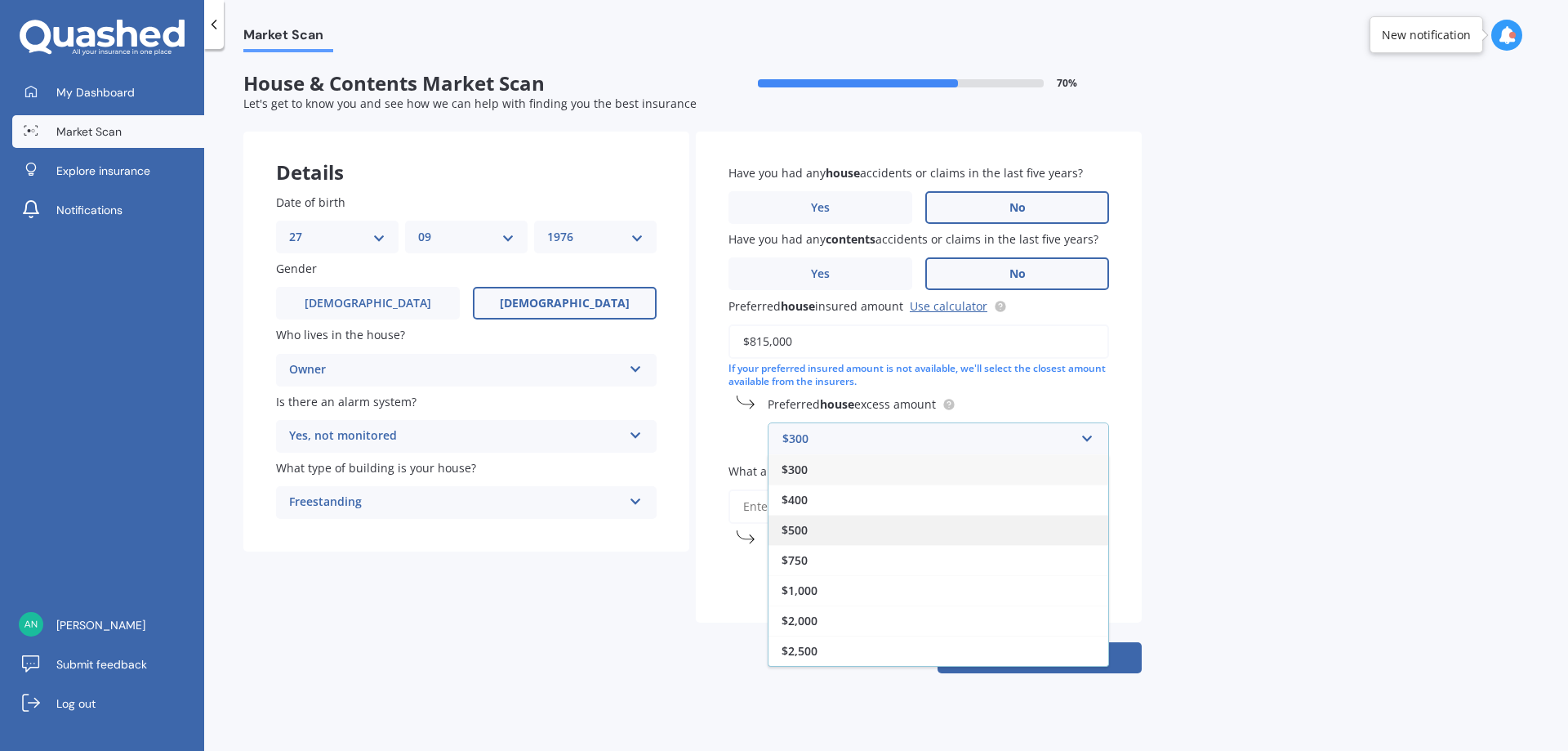
click at [799, 525] on span "$500" at bounding box center [795, 530] width 26 height 16
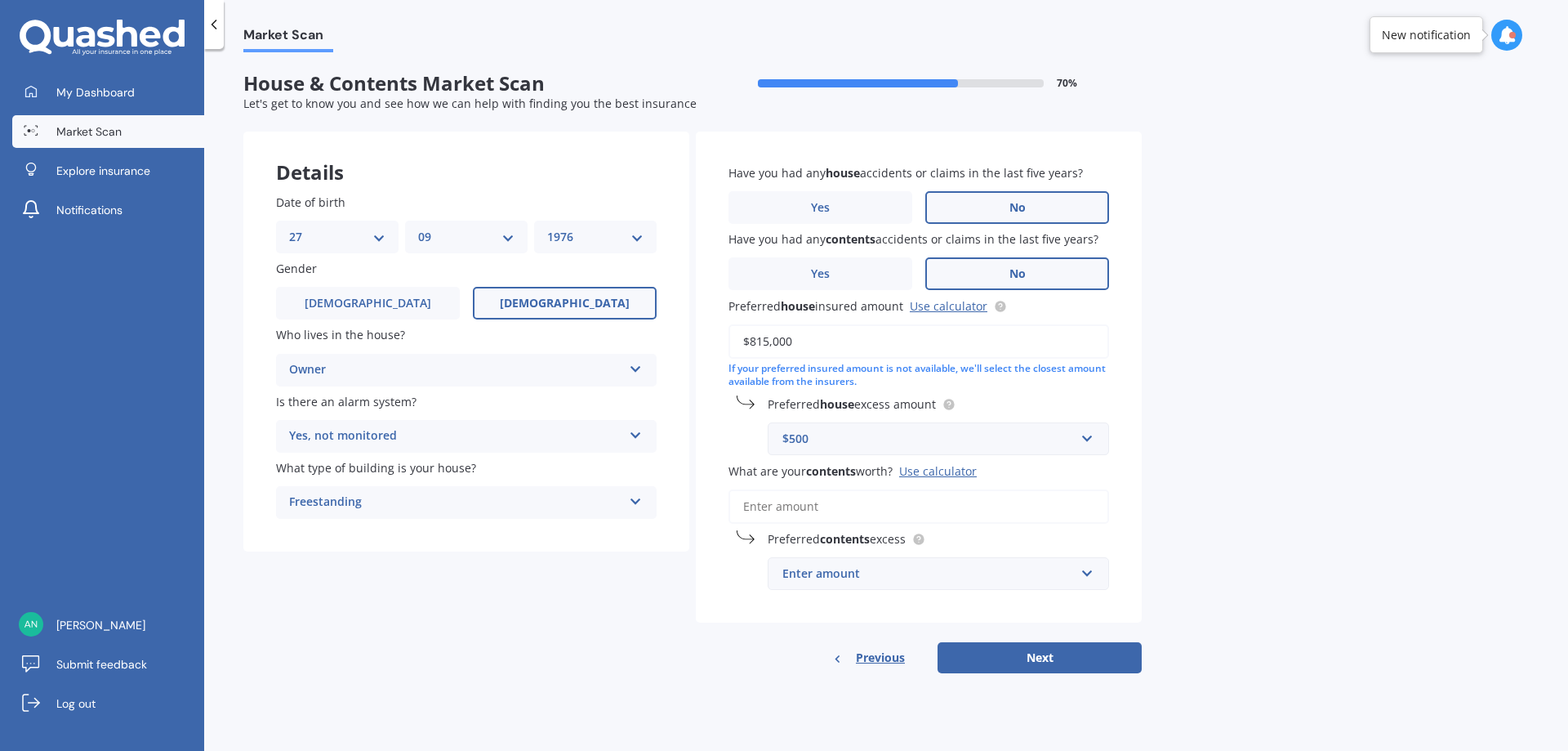
click at [897, 504] on input "What are your contents worth? Use calculator" at bounding box center [918, 506] width 381 height 35
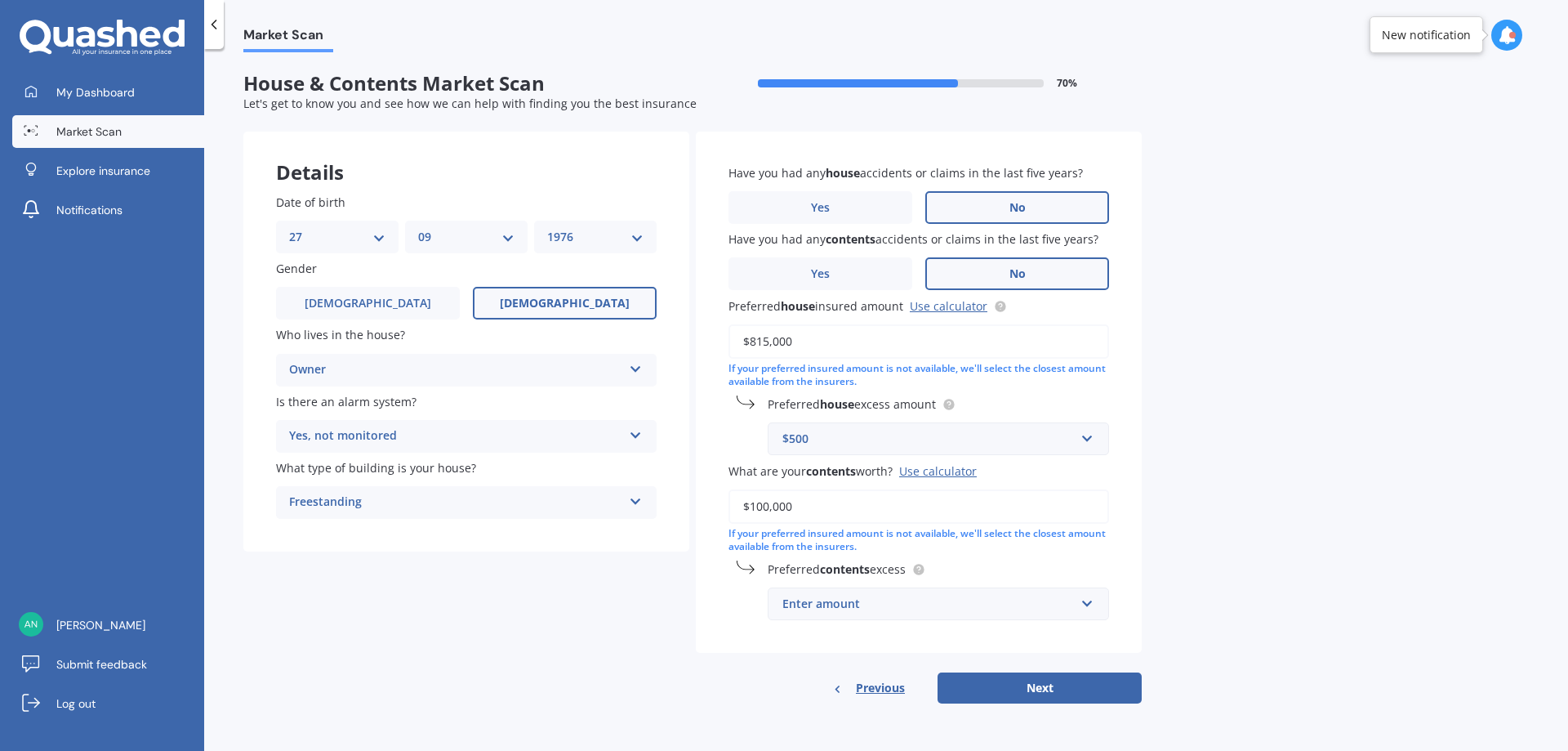
type input "$100,000"
click at [1222, 518] on div "Market Scan House & Contents Market Scan 70 % Let's get to know you and see how…" at bounding box center [886, 403] width 1364 height 702
click at [1084, 598] on input "text" at bounding box center [933, 604] width 327 height 31
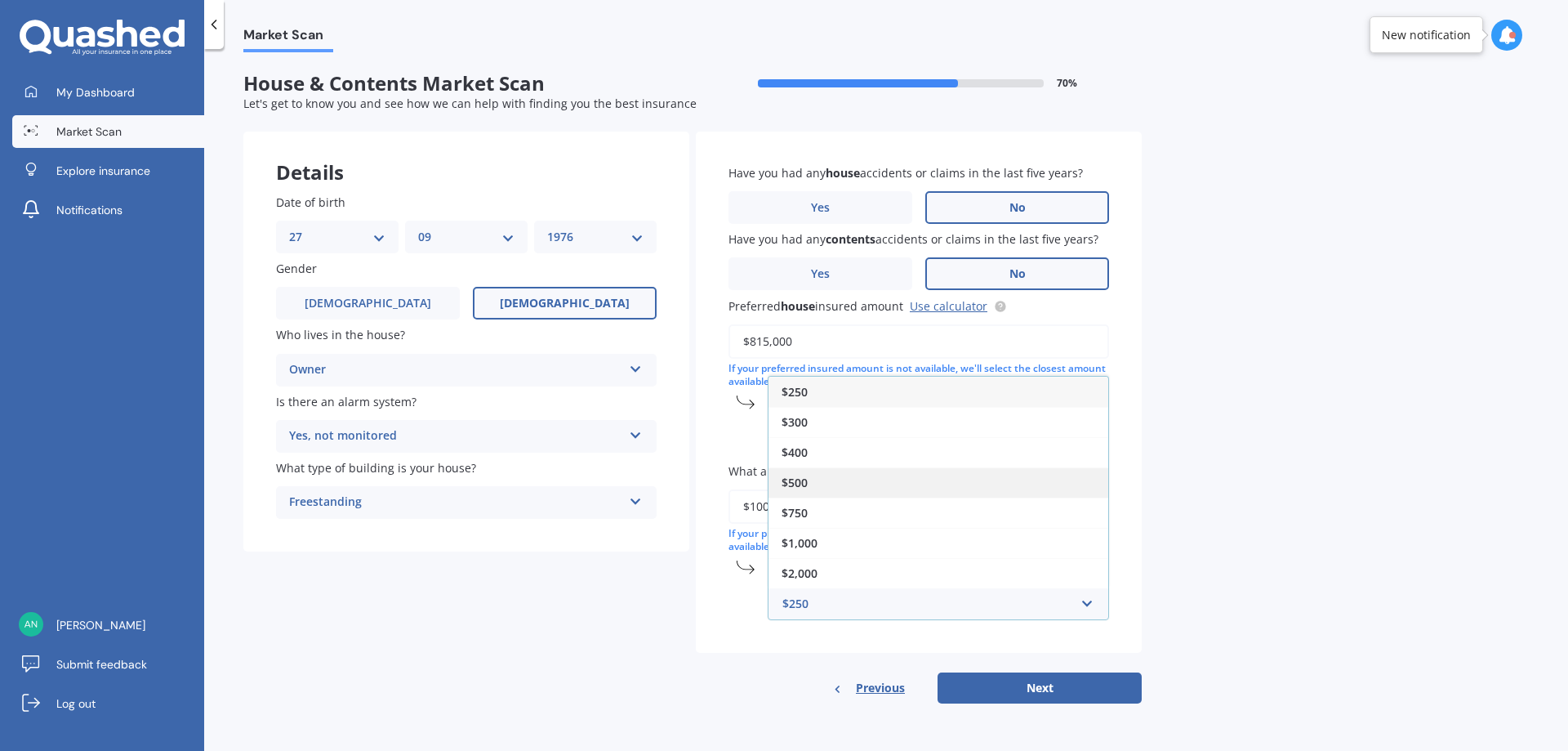
click at [815, 477] on div "$500" at bounding box center [938, 482] width 339 height 31
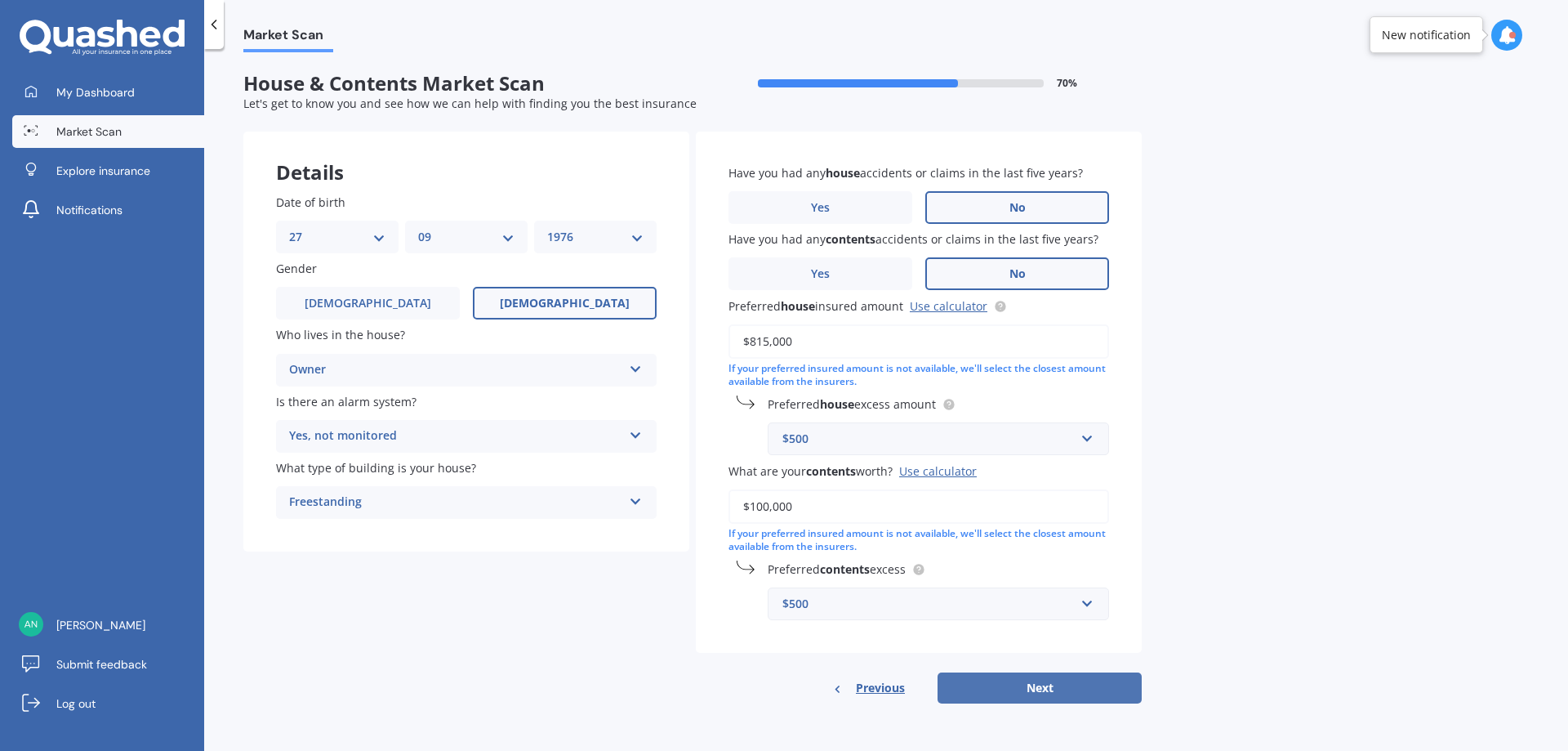
click at [1035, 683] on button "Next" at bounding box center [1039, 688] width 204 height 31
select select "27"
select select "09"
select select "1976"
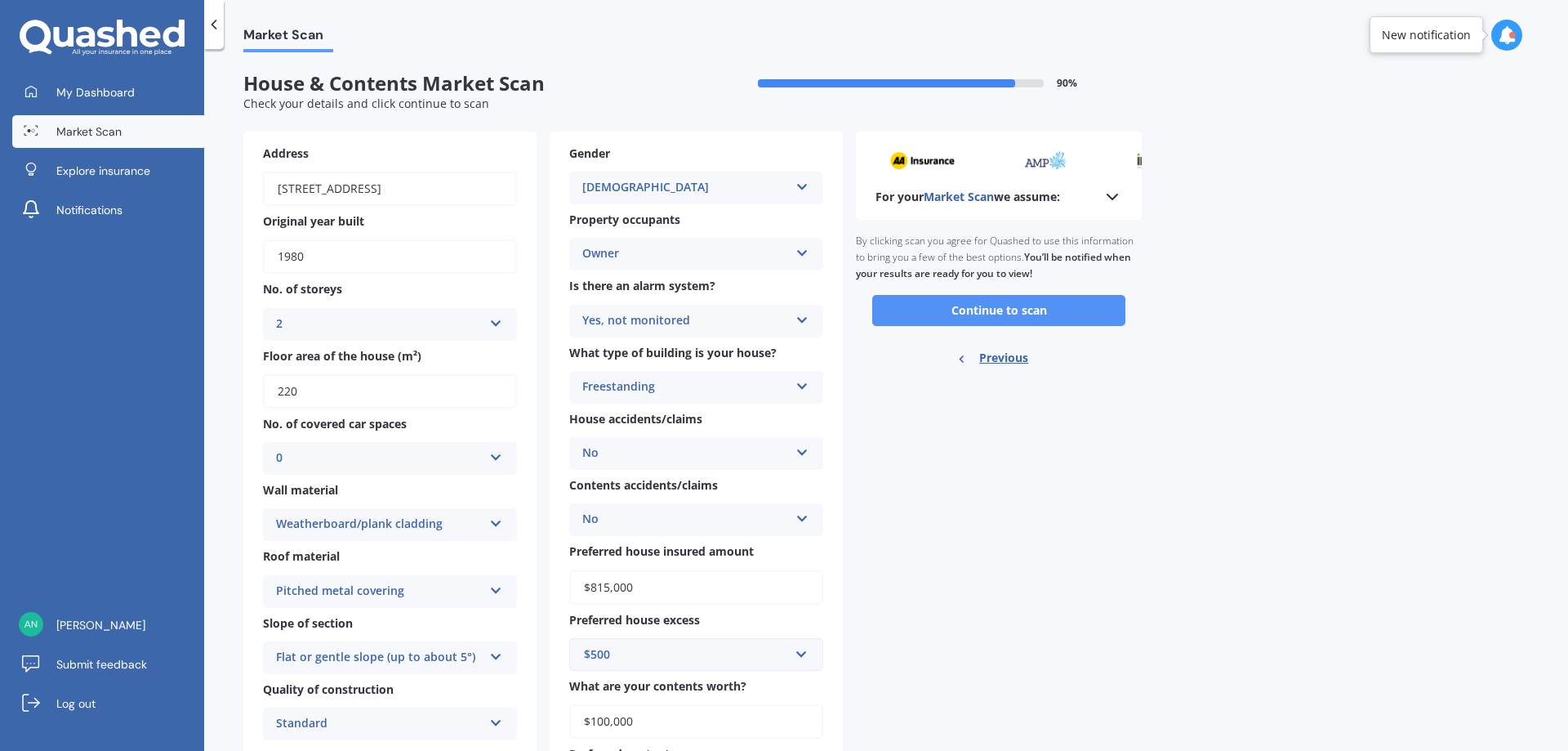
click at [1002, 302] on button "Continue to scan" at bounding box center [998, 311] width 253 height 31
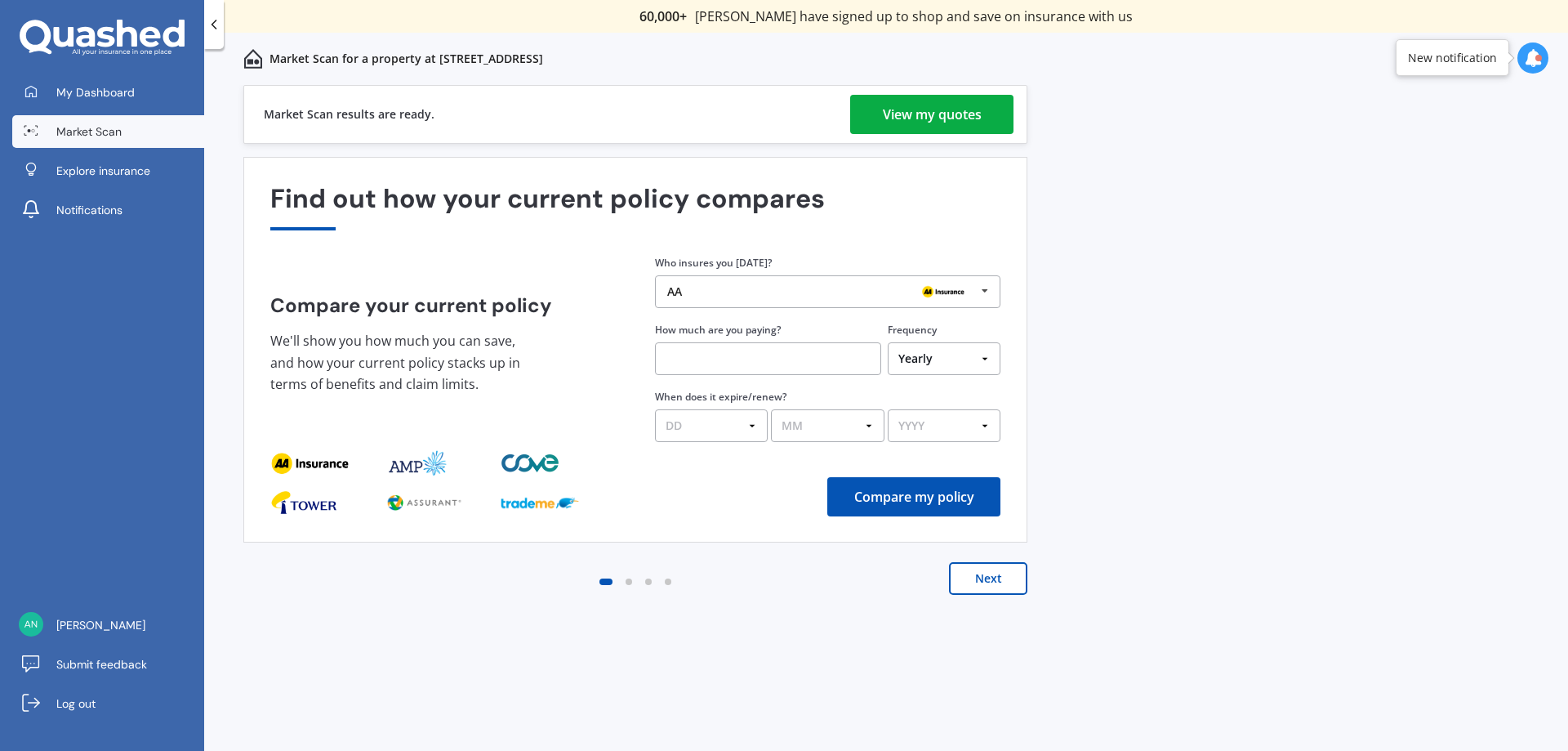
click at [919, 112] on div "View my quotes" at bounding box center [932, 114] width 99 height 39
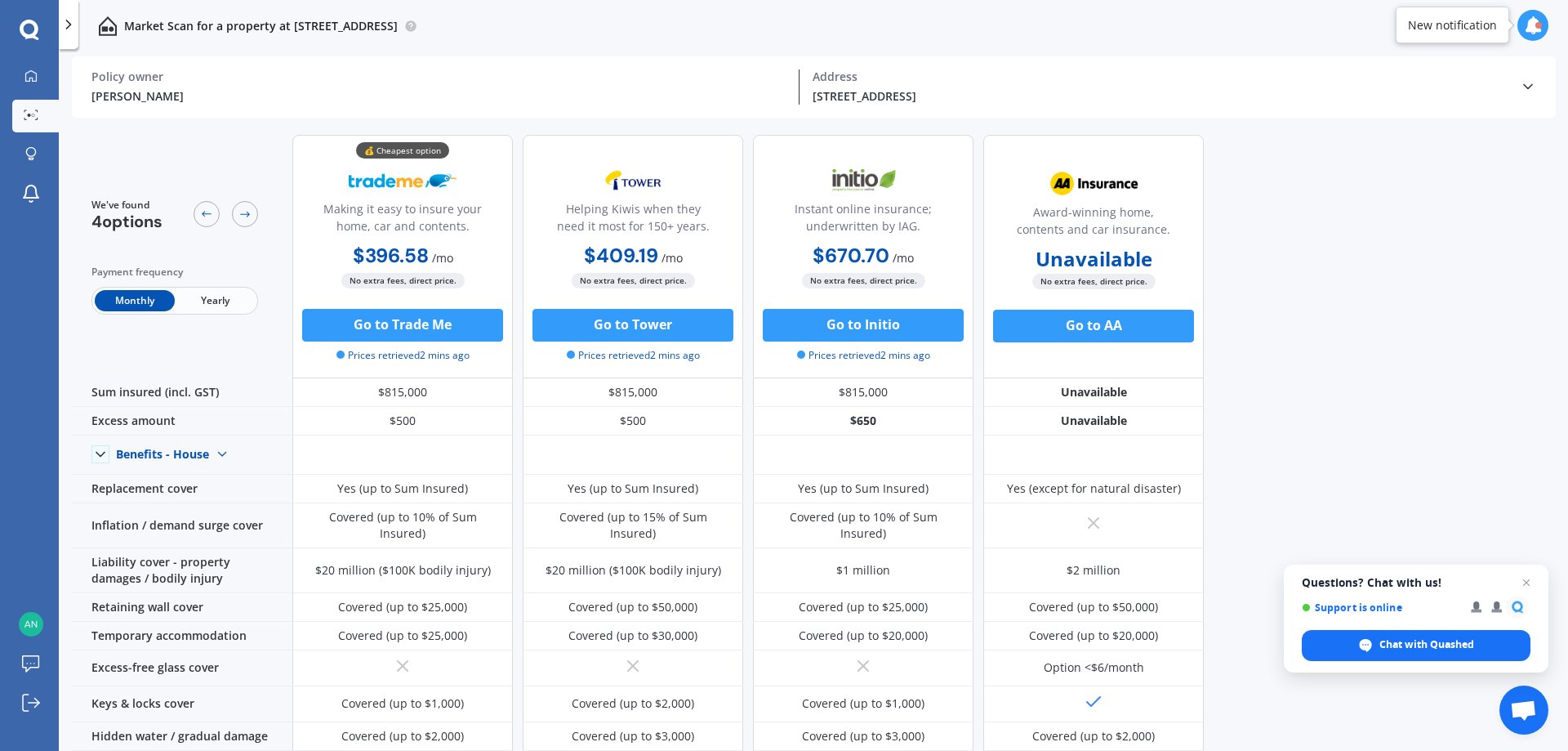
click at [1294, 203] on div "We've found 4 options Payment frequency Monthly Yearly 💰 Cheapest option Making…" at bounding box center [820, 438] width 1496 height 634
